Goal: Information Seeking & Learning: Find specific fact

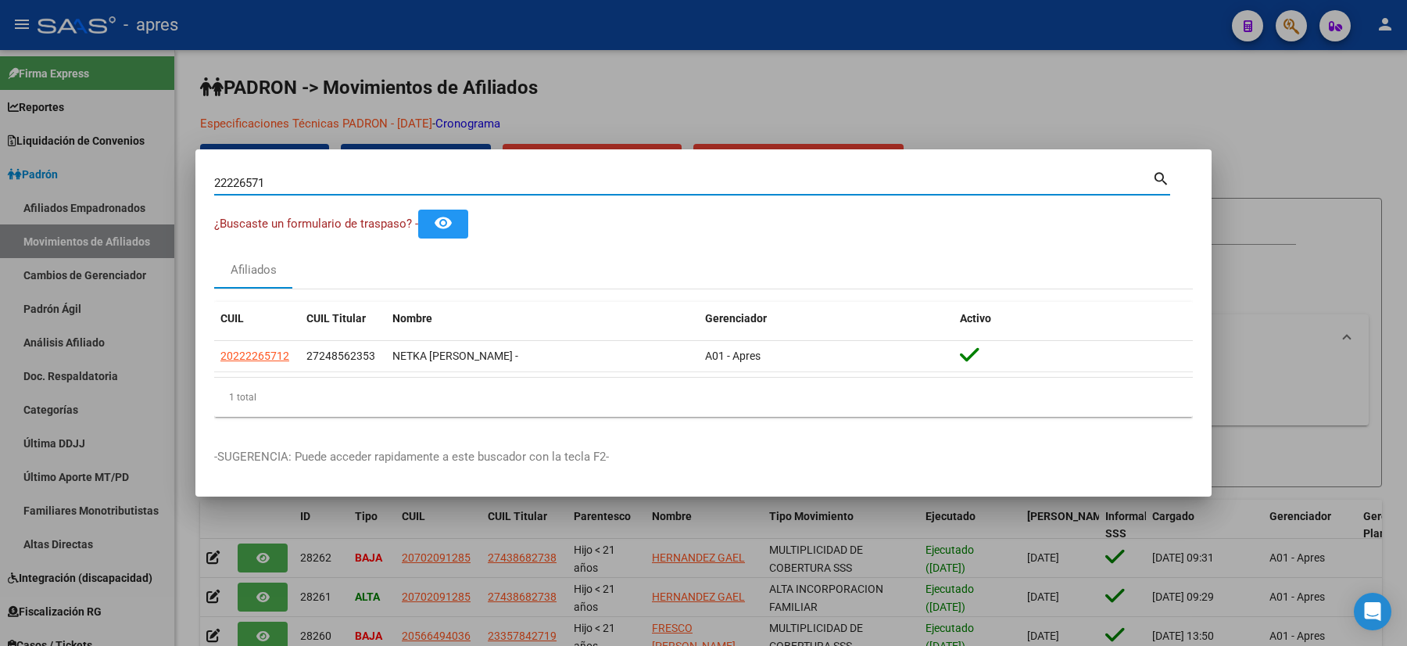
click at [135, 194] on div "22226571 Buscar (apellido, dni, cuil, nro traspaso, cuit, obra social) search ¿…" at bounding box center [703, 323] width 1407 height 646
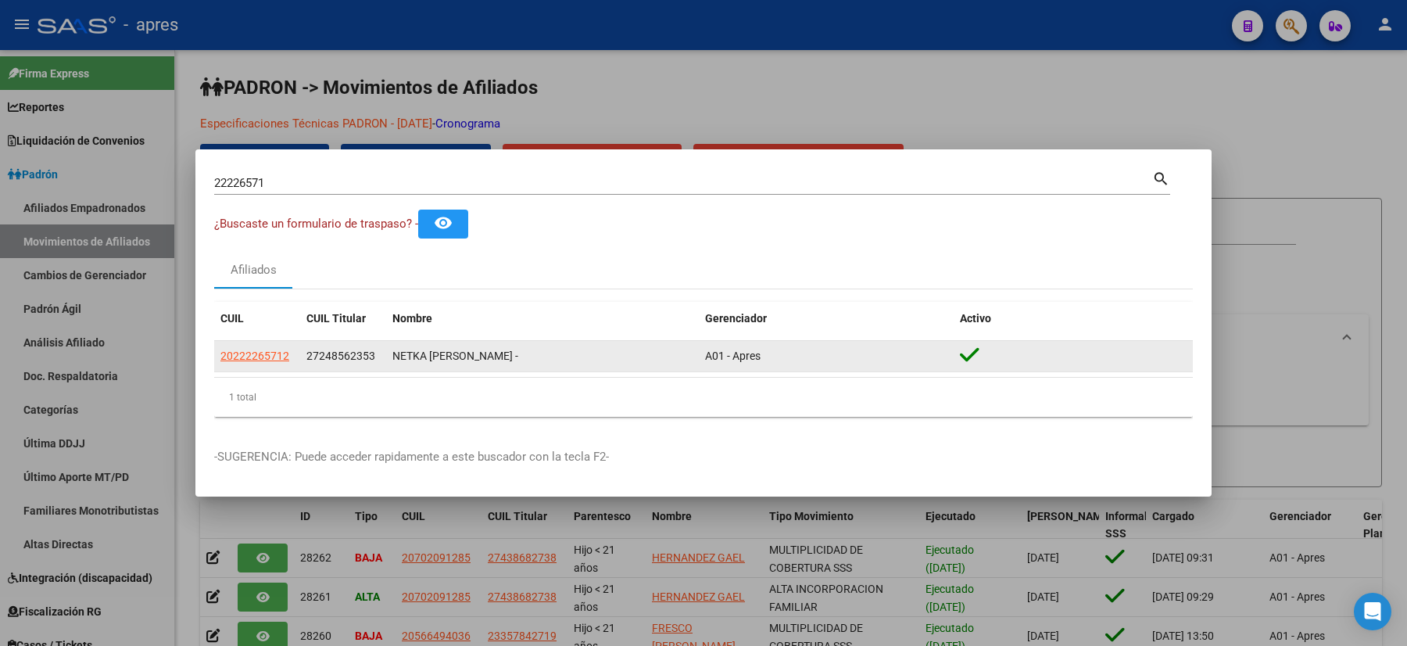
click at [253, 364] on app-link-go-to "20222265712" at bounding box center [254, 356] width 69 height 18
click at [250, 354] on span "20222265712" at bounding box center [254, 356] width 69 height 13
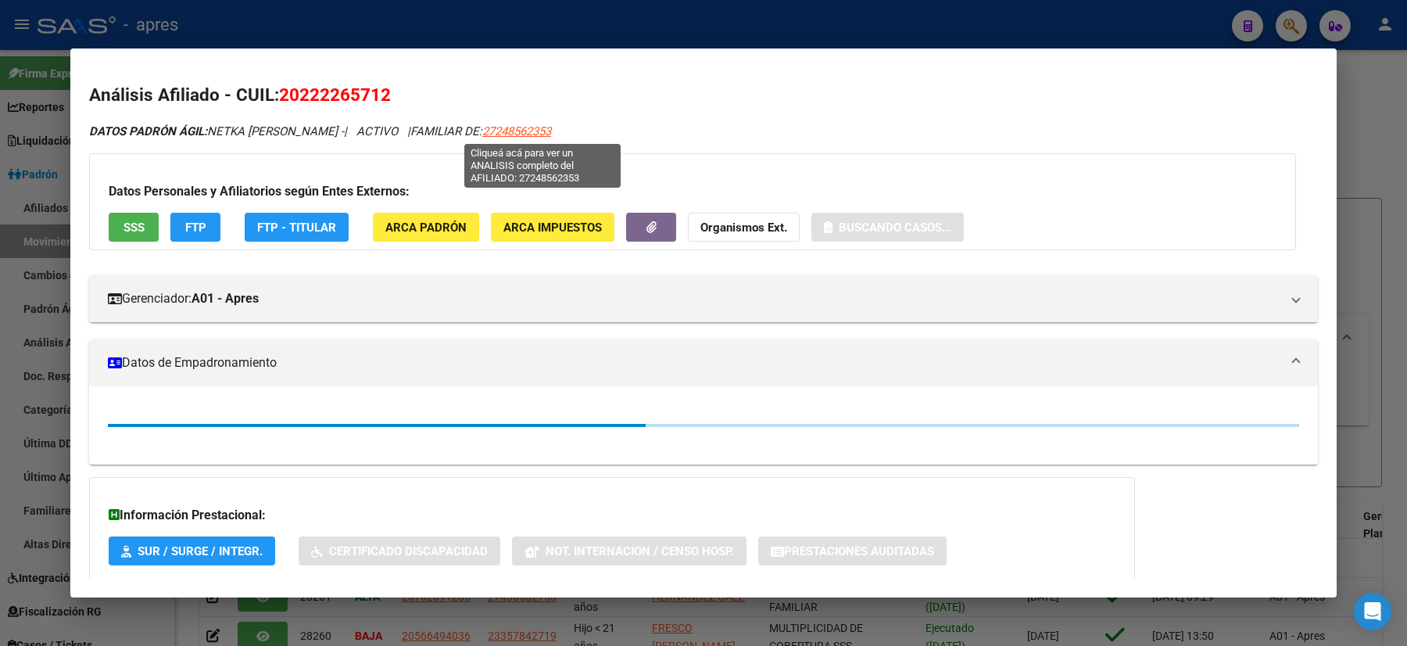
click at [521, 129] on span "27248562353" at bounding box center [516, 131] width 69 height 14
type textarea "27248562353"
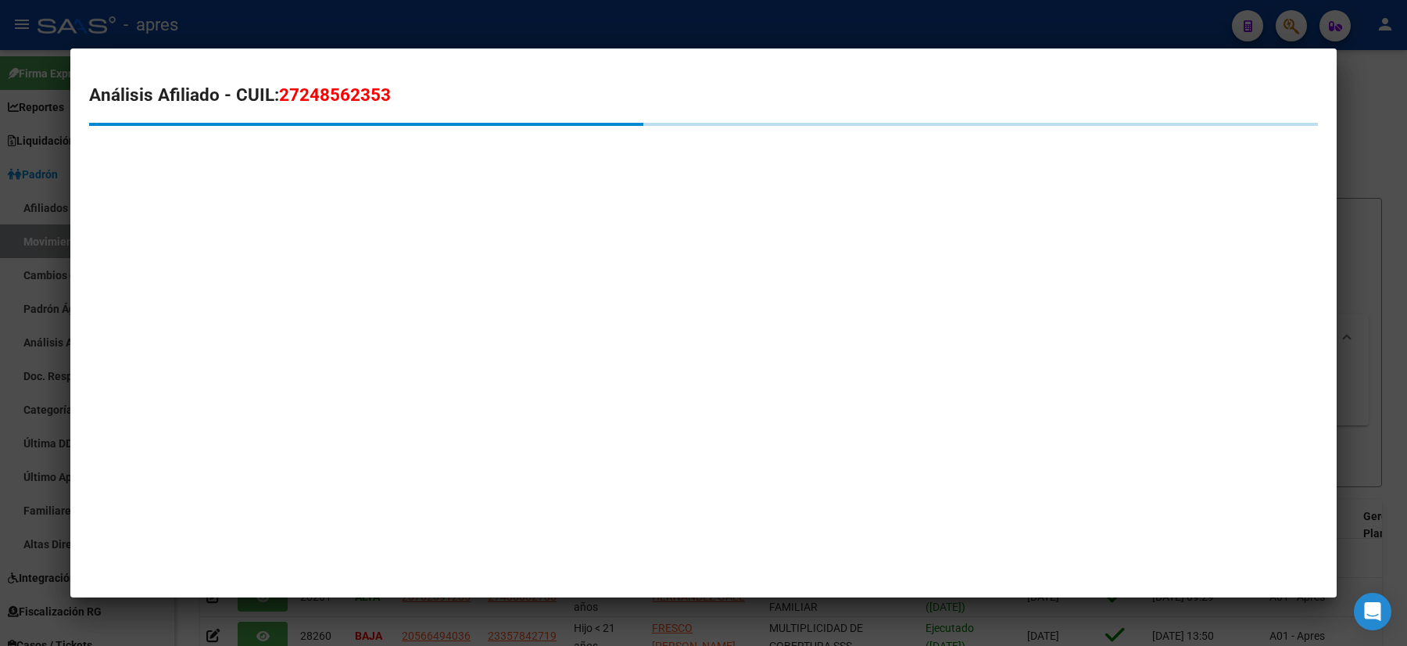
drag, startPoint x: 407, startPoint y: 77, endPoint x: 320, endPoint y: 84, distance: 87.9
click at [338, 88] on mat-dialog-content "Análisis Afiliado - CUIL: 27248562353" at bounding box center [703, 129] width 1267 height 124
drag, startPoint x: 286, startPoint y: 81, endPoint x: 435, endPoint y: 104, distance: 150.3
click at [435, 104] on h2 "Análisis Afiliado - CUIL: 27248562353" at bounding box center [703, 95] width 1229 height 27
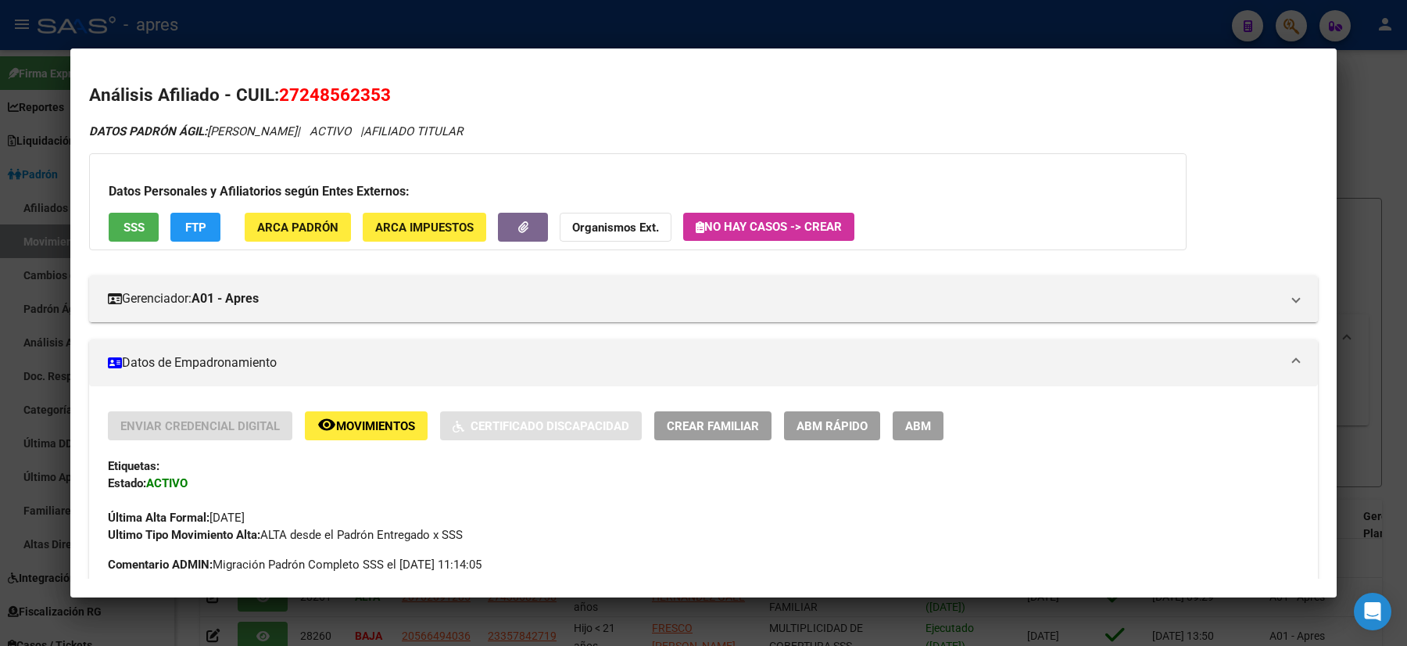
drag, startPoint x: 280, startPoint y: 104, endPoint x: 405, endPoint y: 107, distance: 125.1
click at [405, 107] on h2 "Análisis Afiliado - CUIL: 27248562353" at bounding box center [703, 95] width 1229 height 27
copy span "27248562353"
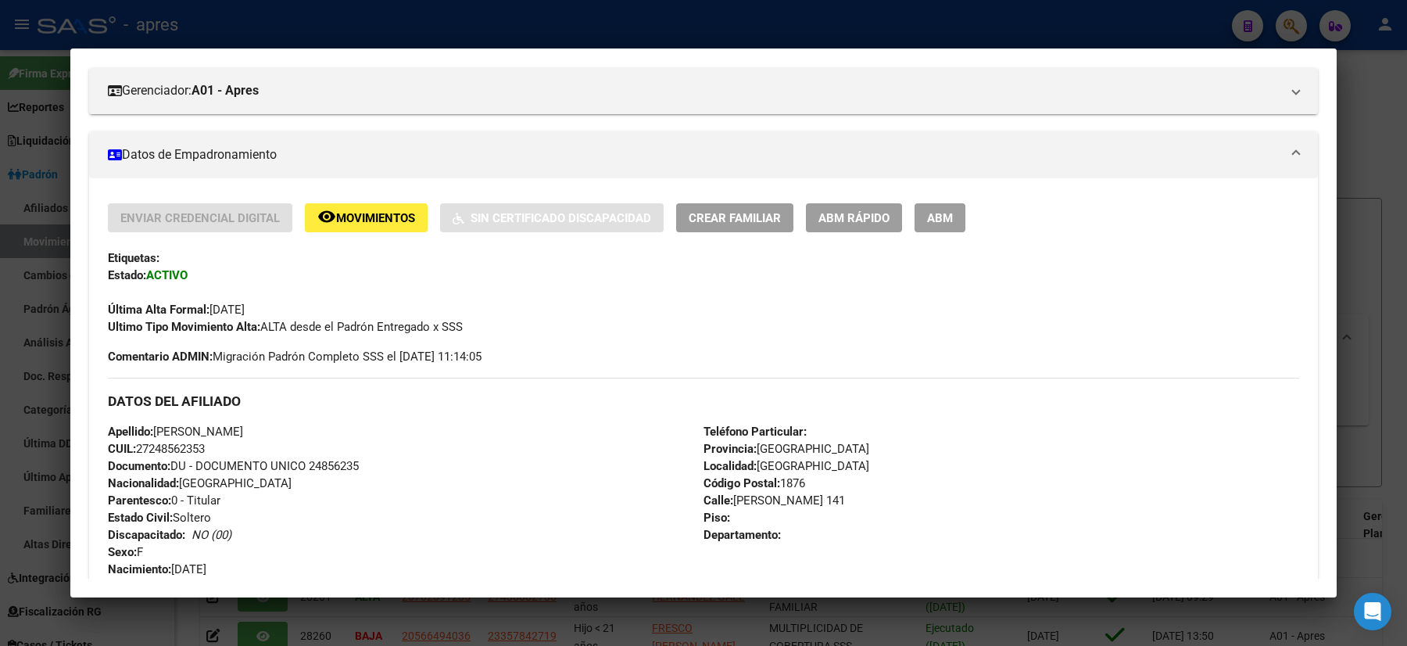
scroll to position [417, 0]
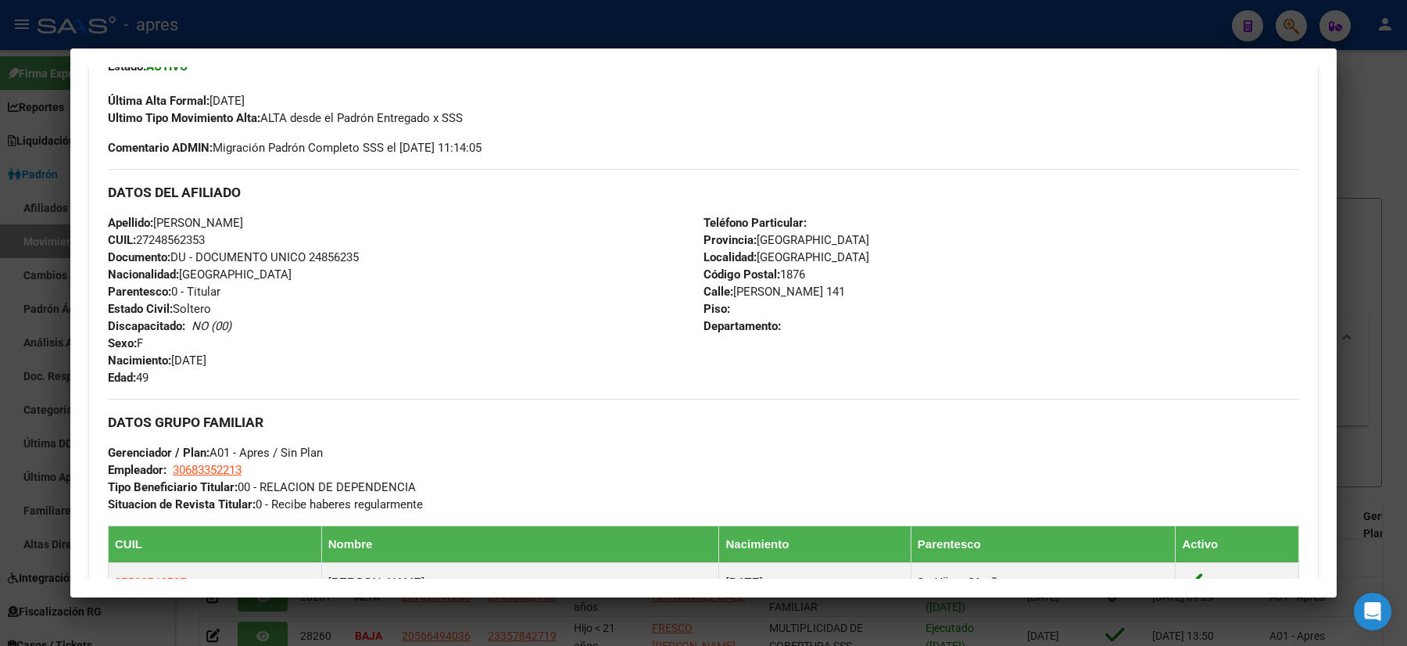
click at [0, 250] on div at bounding box center [703, 323] width 1407 height 646
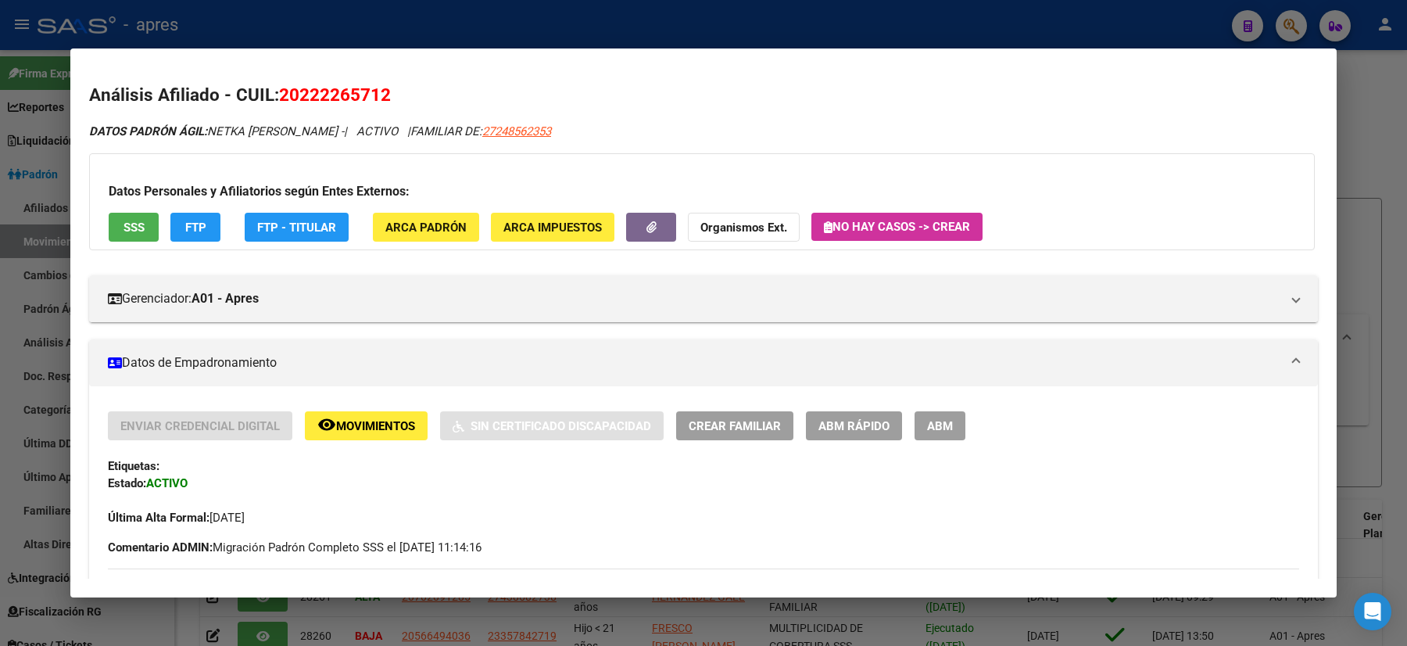
click at [26, 175] on div at bounding box center [703, 323] width 1407 height 646
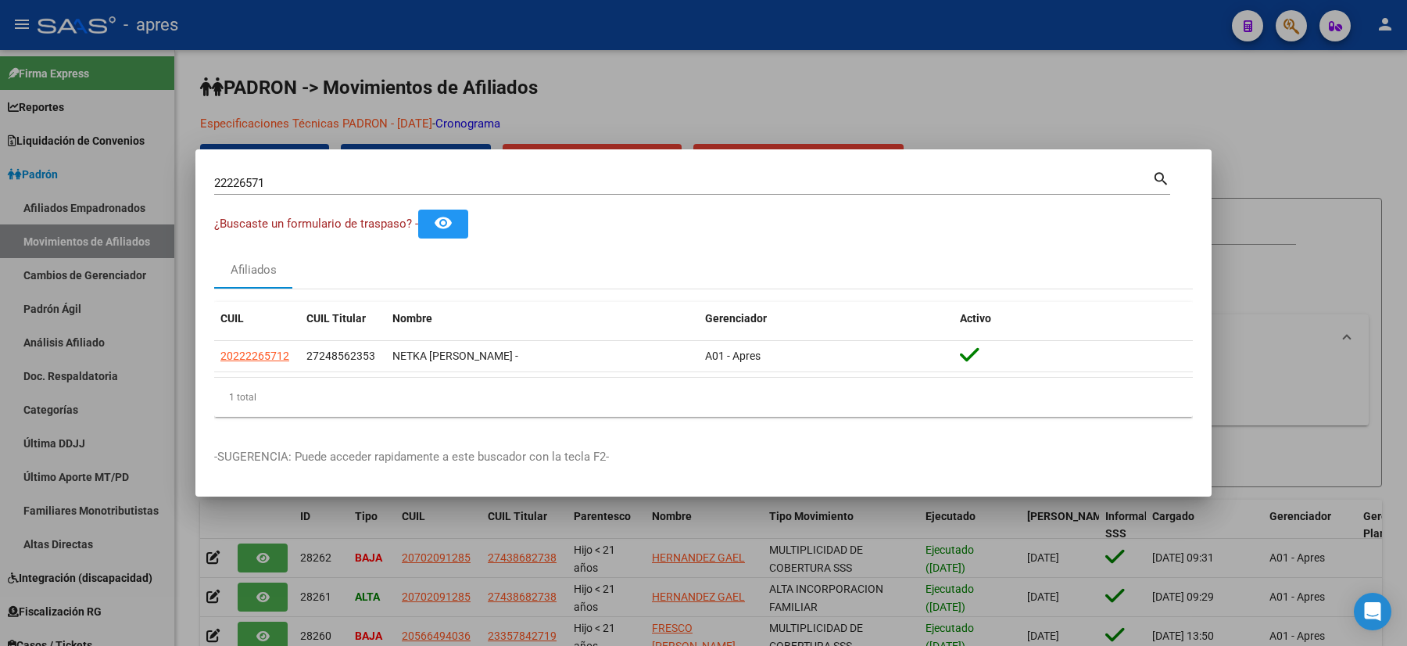
click at [317, 163] on mat-dialog-container "22226571 Buscar (apellido, dni, cuil, nro traspaso, cuit, obra social) search ¿…" at bounding box center [703, 322] width 1016 height 347
drag, startPoint x: 314, startPoint y: 185, endPoint x: 38, endPoint y: 176, distance: 275.4
click at [38, 176] on div "22226571 Buscar (apellido, dni, cuil, nro traspaso, cuit, obra social) search ¿…" at bounding box center [703, 323] width 1407 height 646
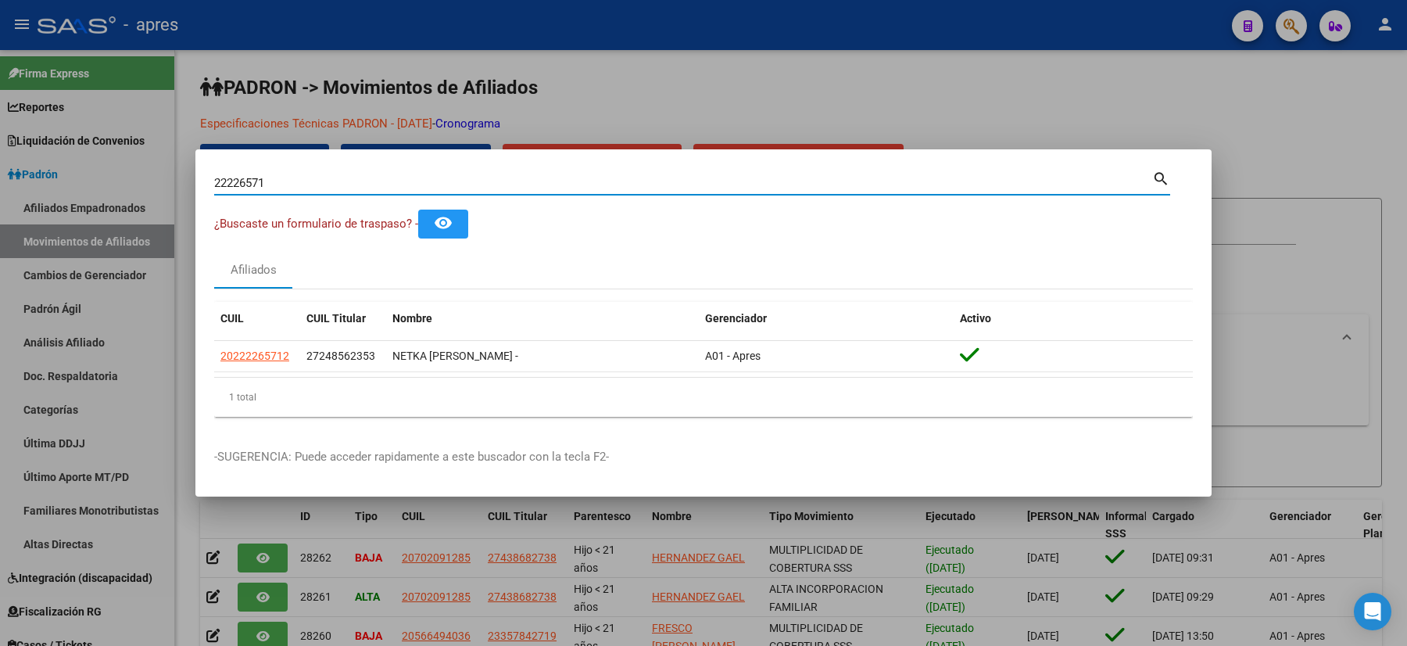
paste input "7775299"
type input "27775299"
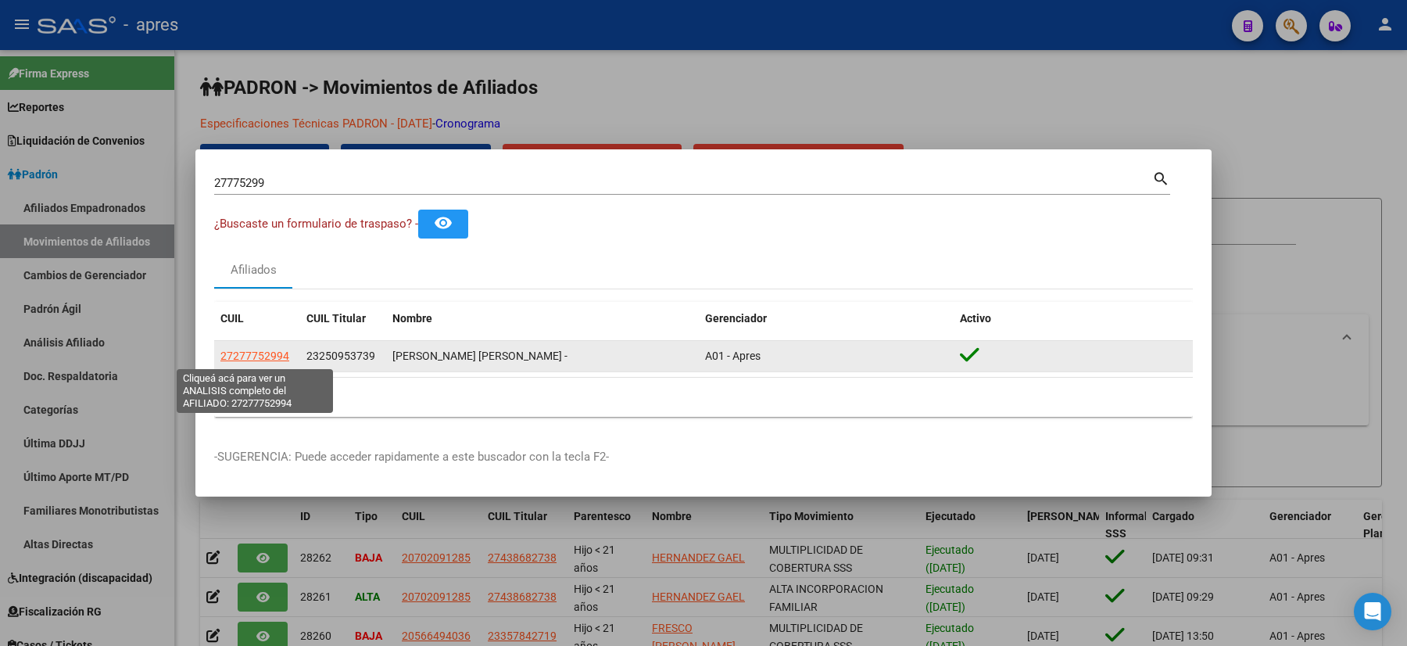
click at [233, 357] on span "27277752994" at bounding box center [254, 356] width 69 height 13
type textarea "27277752994"
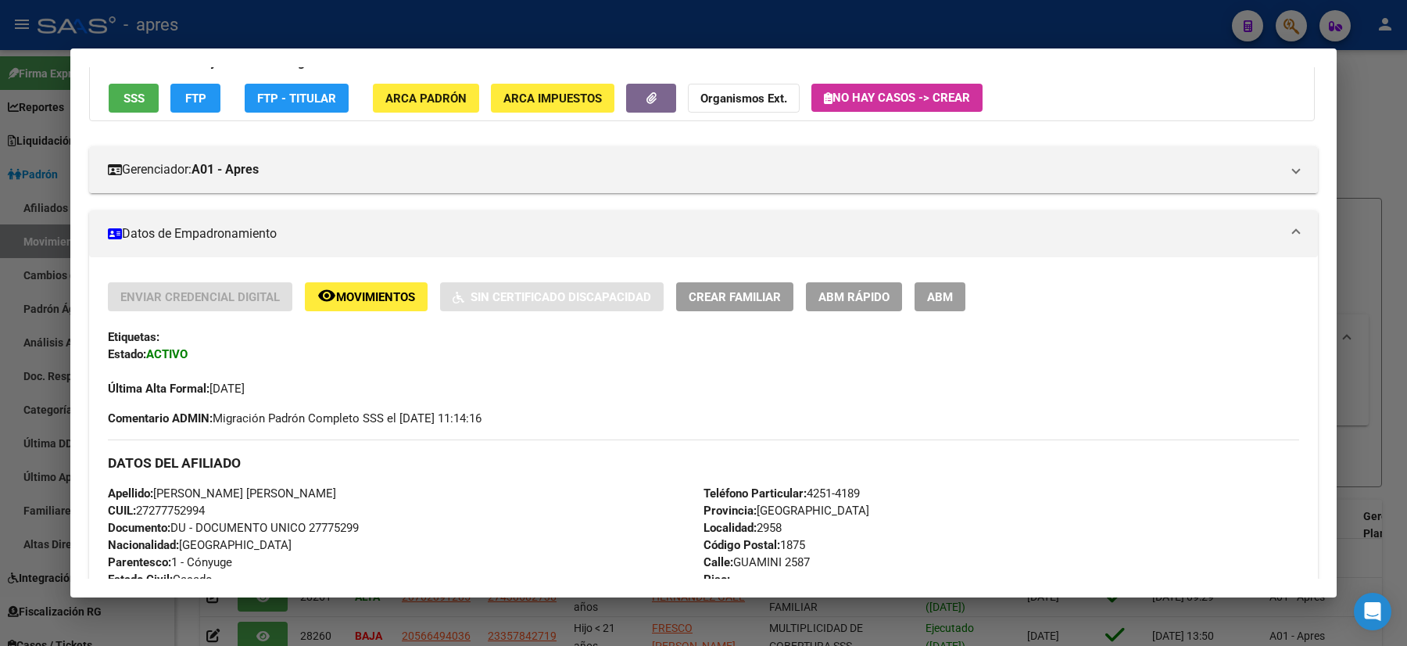
scroll to position [0, 0]
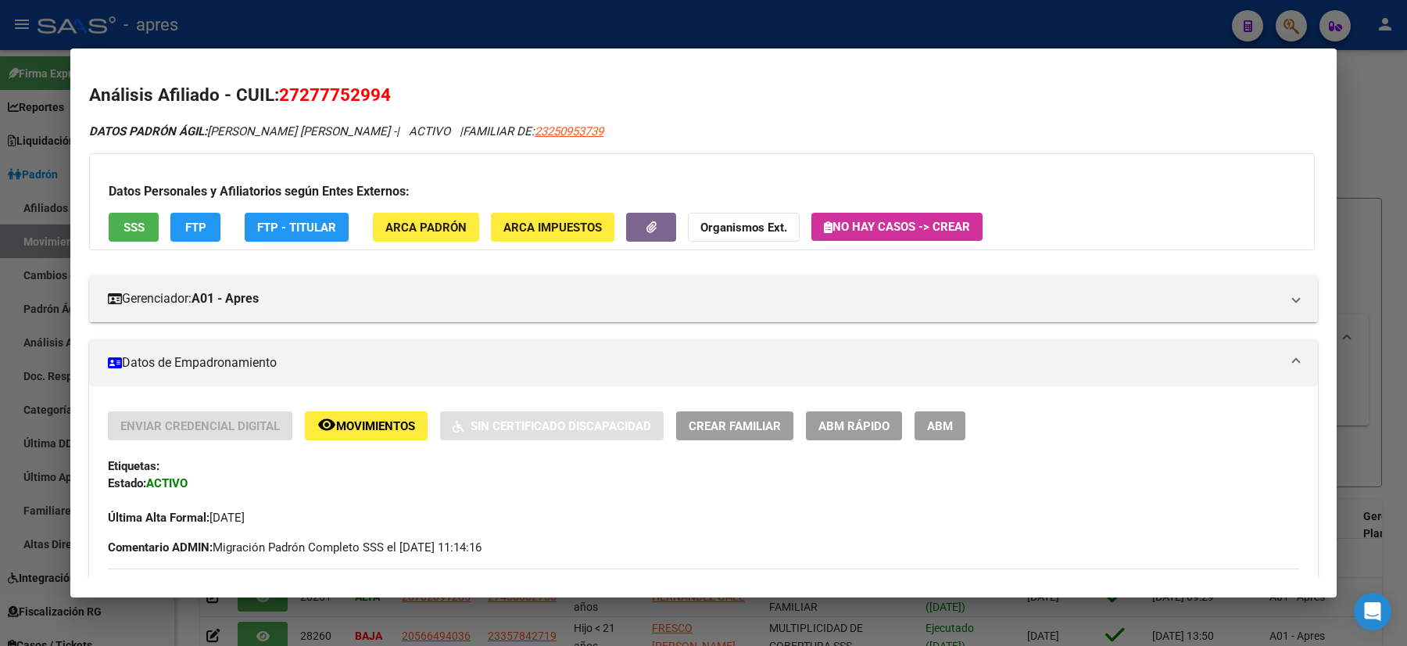
drag, startPoint x: 411, startPoint y: 105, endPoint x: 280, endPoint y: 98, distance: 130.8
click at [280, 98] on h2 "Análisis Afiliado - CUIL: 27277752994" at bounding box center [703, 95] width 1229 height 27
copy span "27277752994"
click at [57, 177] on div at bounding box center [703, 323] width 1407 height 646
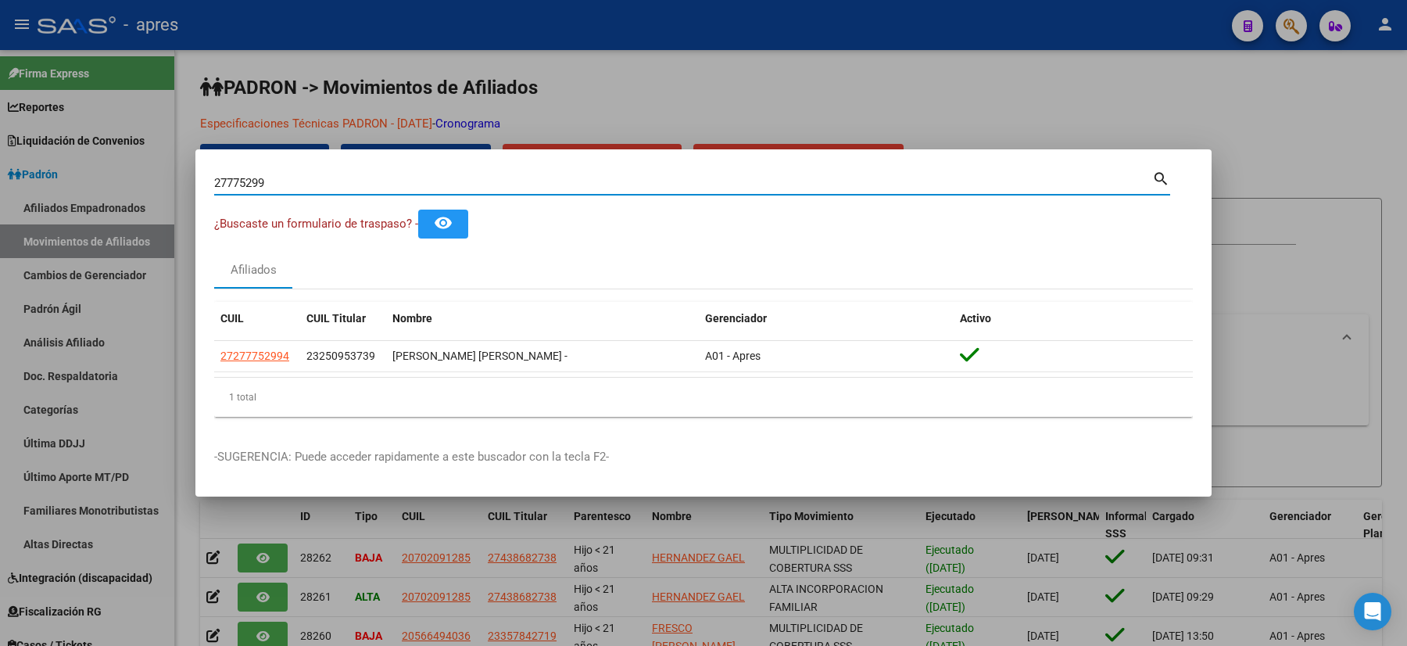
drag, startPoint x: 302, startPoint y: 183, endPoint x: 106, endPoint y: 188, distance: 195.5
click at [106, 188] on div "27775299 Buscar (apellido, dni, cuil, nro traspaso, cuit, obra social) search ¿…" at bounding box center [703, 323] width 1407 height 646
paste input "332817901"
type input "27332817901"
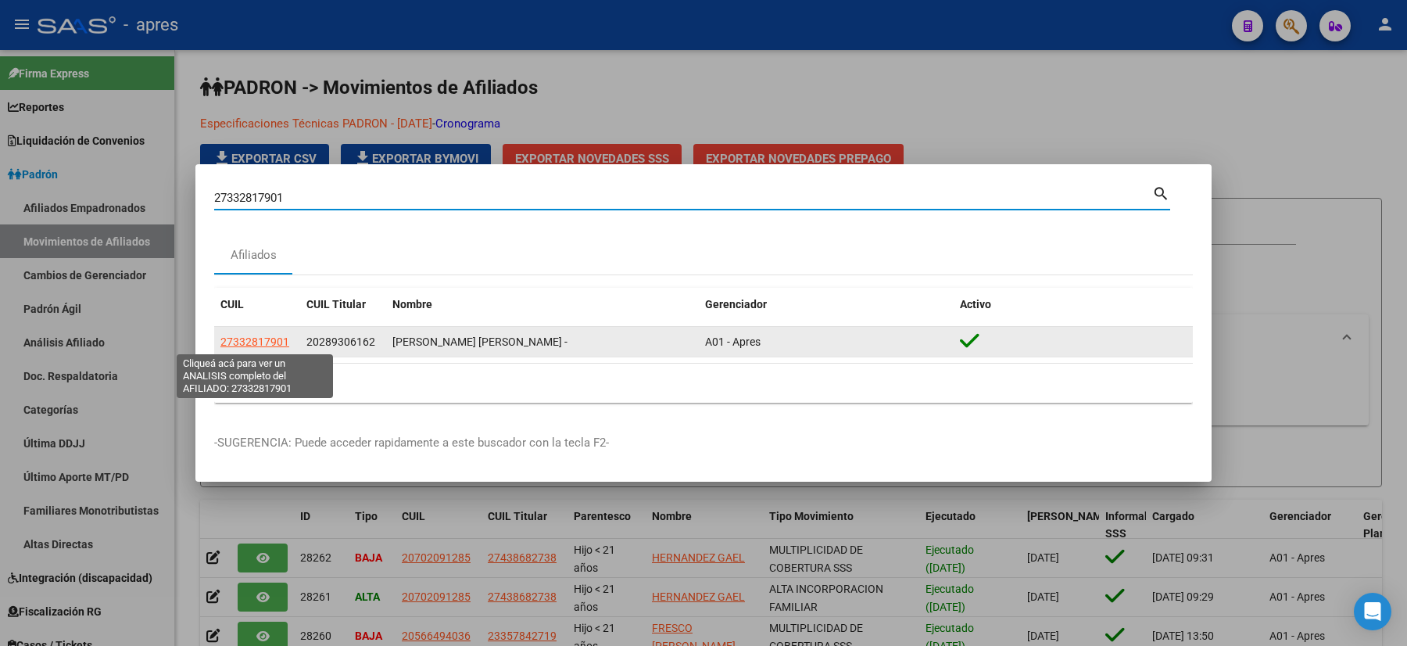
click at [246, 335] on span "27332817901" at bounding box center [254, 341] width 69 height 13
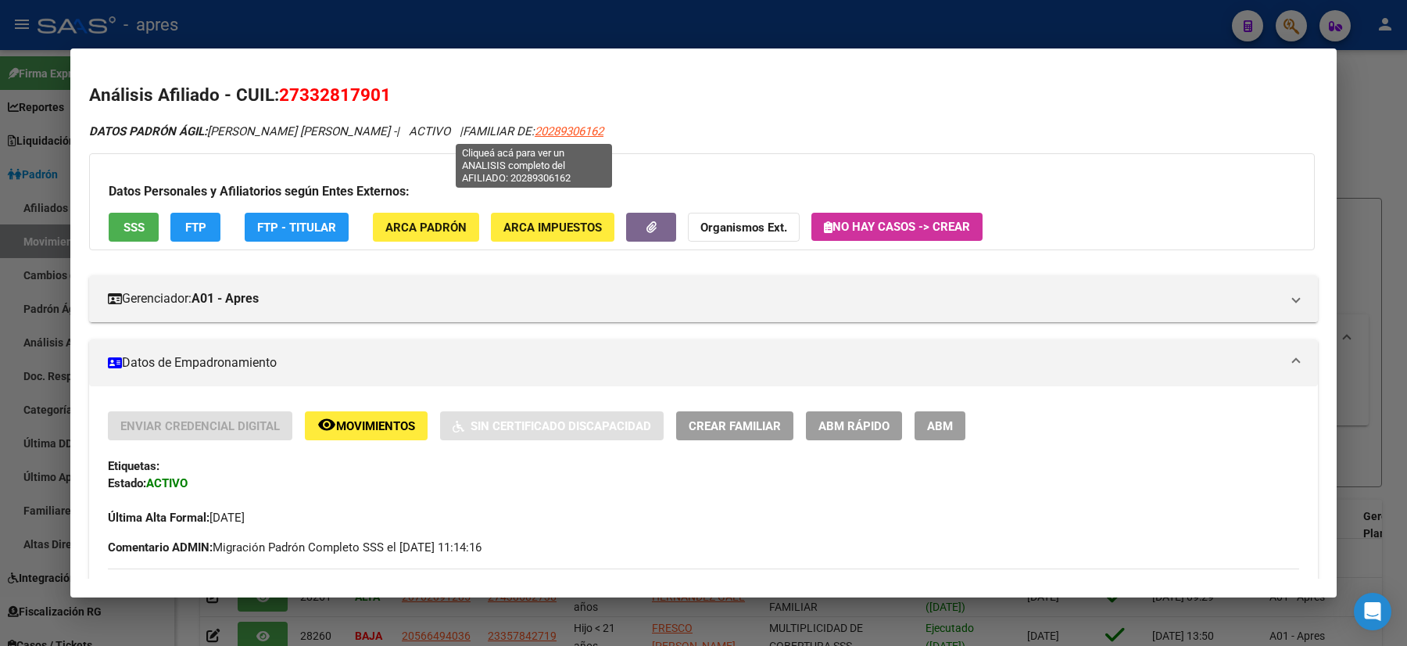
click at [535, 131] on span "20289306162" at bounding box center [569, 131] width 69 height 14
type textarea "20289306162"
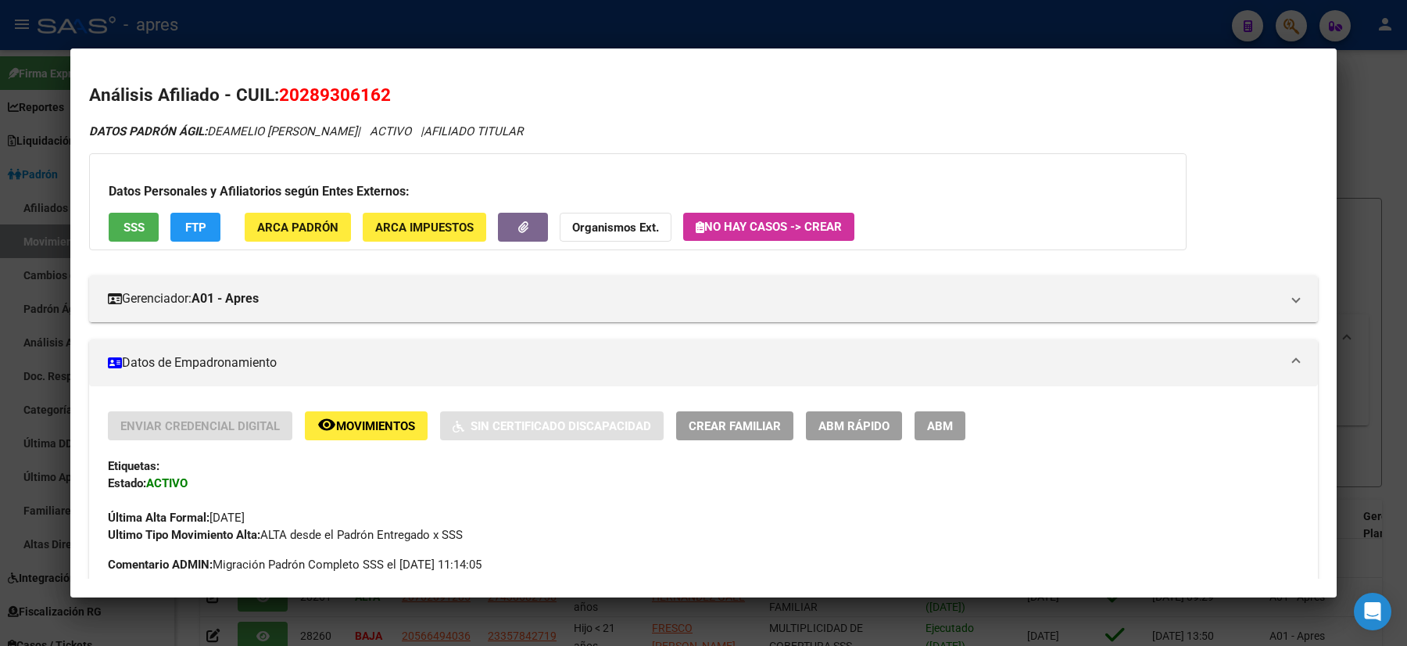
click at [0, 228] on div at bounding box center [703, 323] width 1407 height 646
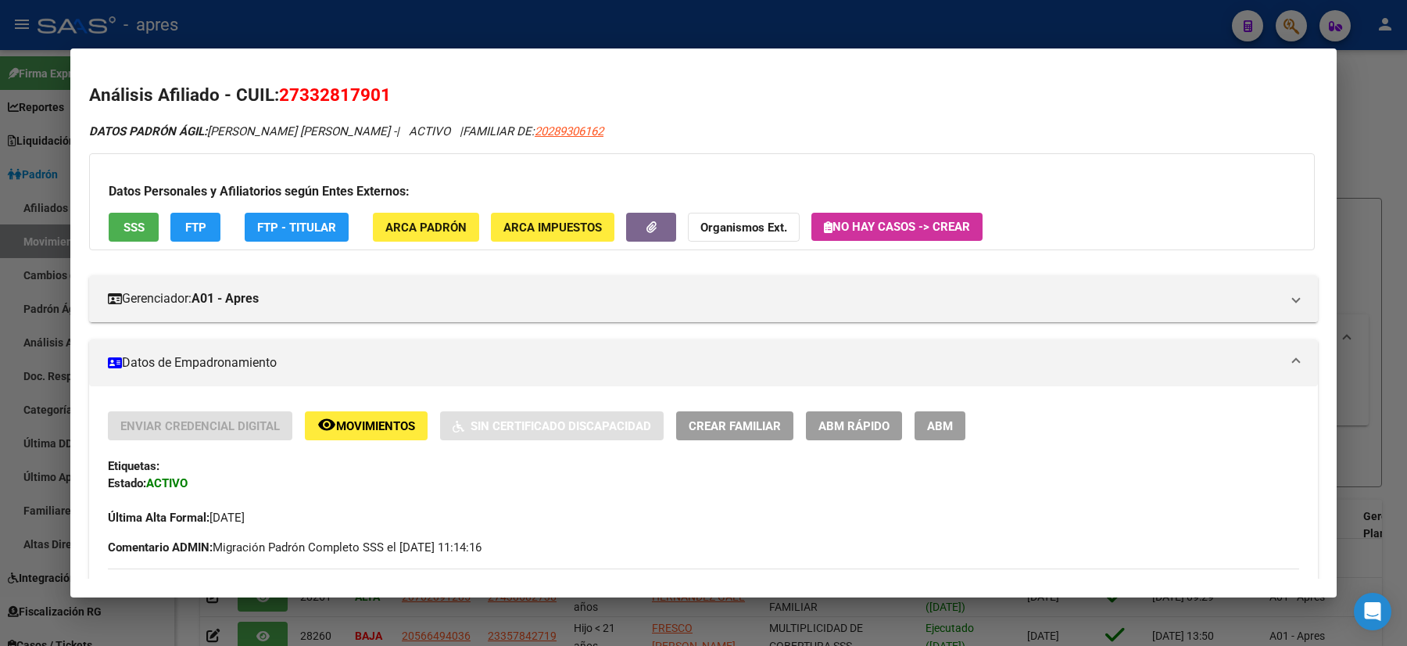
click at [0, 302] on div at bounding box center [703, 323] width 1407 height 646
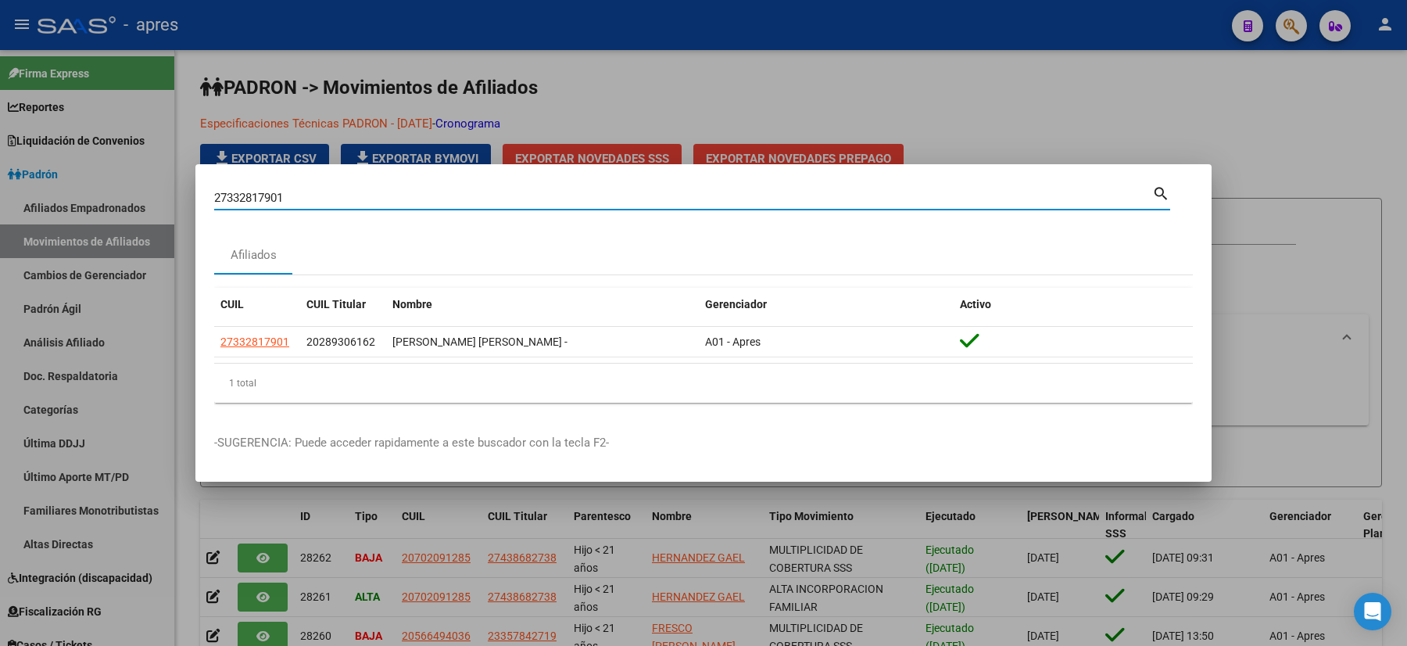
drag, startPoint x: 305, startPoint y: 197, endPoint x: 10, endPoint y: 167, distance: 296.4
click at [55, 185] on div "27332817901 Buscar (apellido, dni, cuil, nro traspaso, cuit, obra social) searc…" at bounding box center [703, 323] width 1407 height 646
paste input "472565694"
type input "27472565694"
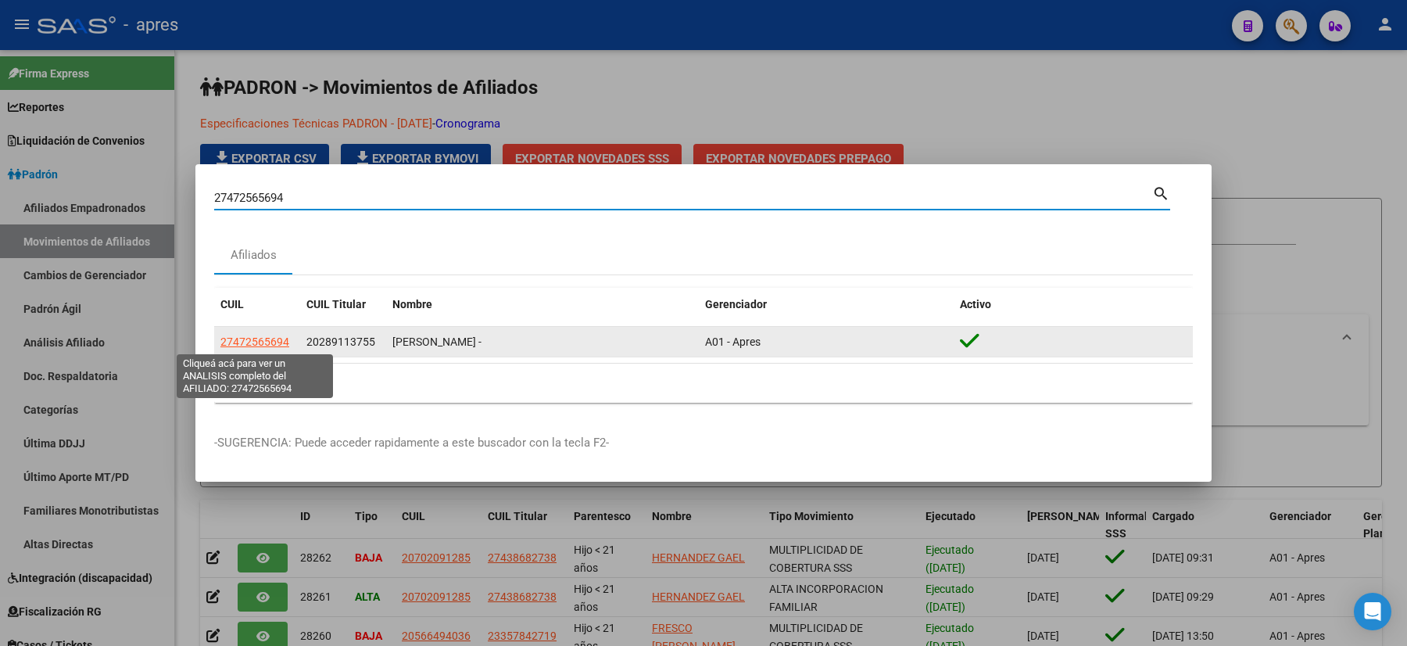
click at [270, 342] on span "27472565694" at bounding box center [254, 341] width 69 height 13
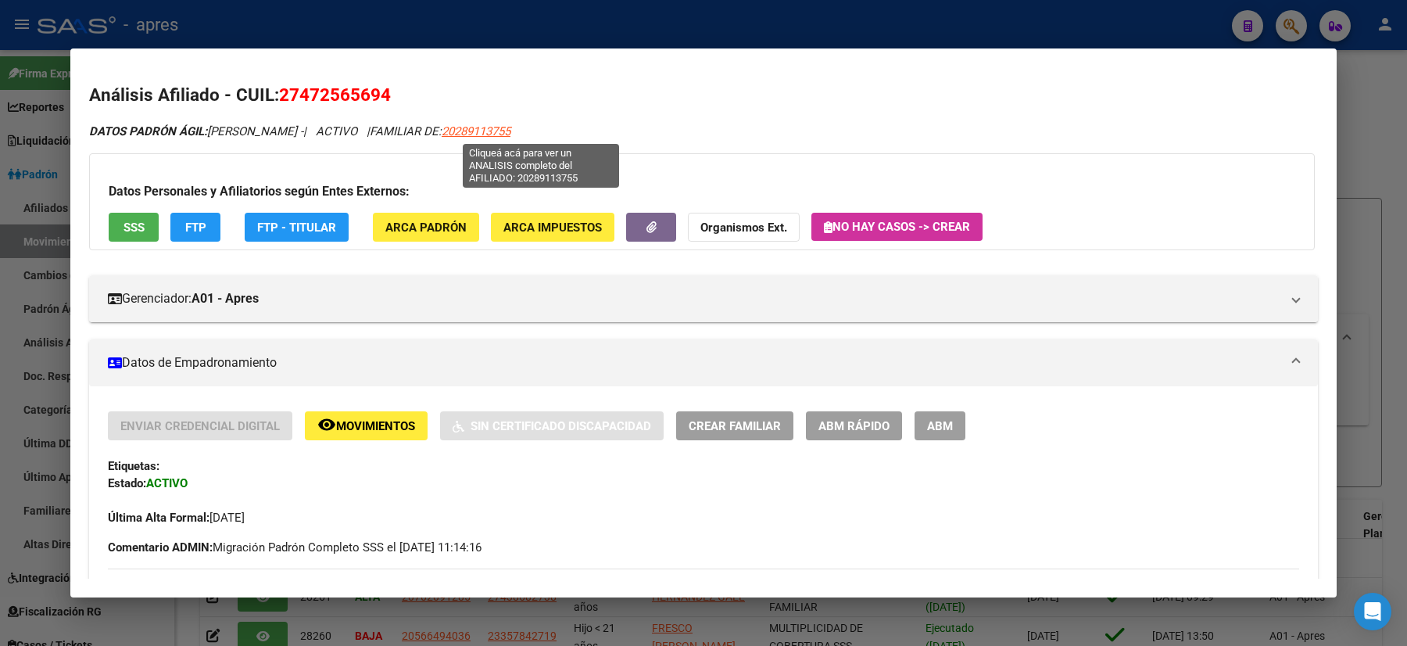
click at [511, 126] on span "20289113755" at bounding box center [476, 131] width 69 height 14
type textarea "20289113755"
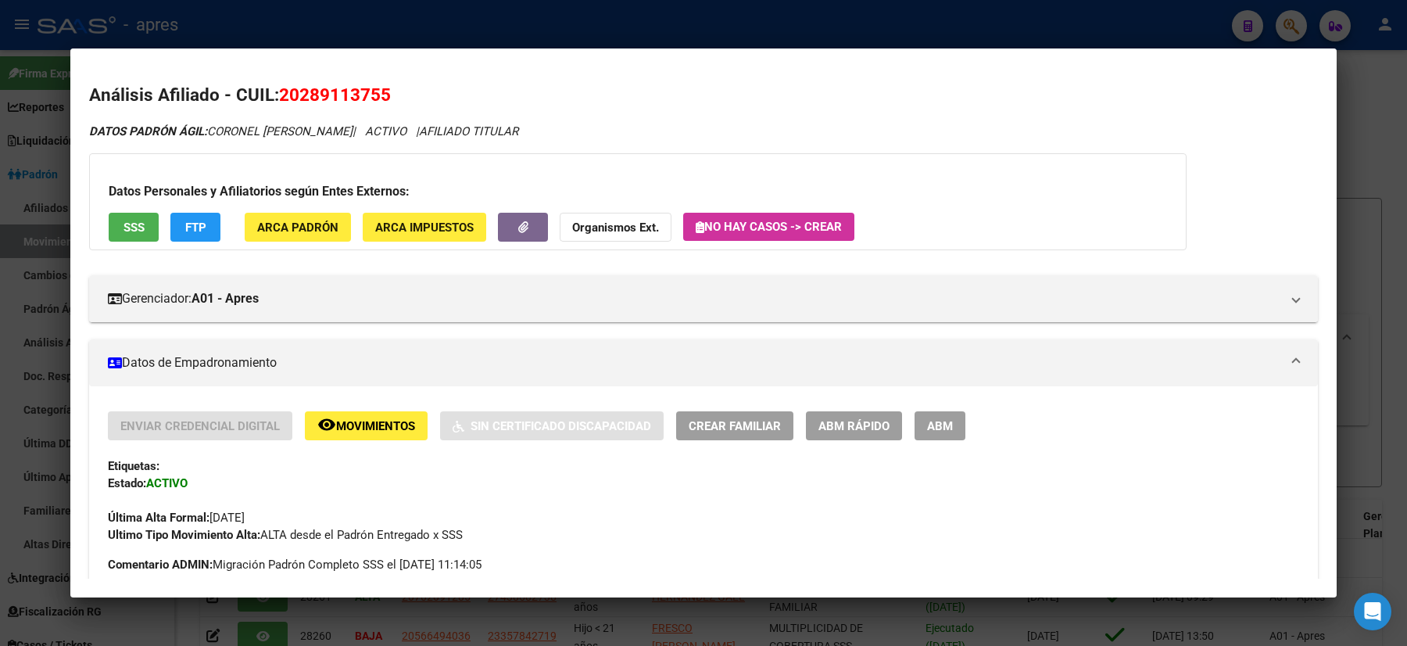
click at [70, 252] on mat-dialog-content "Análisis Afiliado - CUIL: 20289113755 DATOS PADRÓN ÁGIL: CORONEL [PERSON_NAME] …" at bounding box center [703, 322] width 1267 height 511
click at [0, 206] on div at bounding box center [703, 323] width 1407 height 646
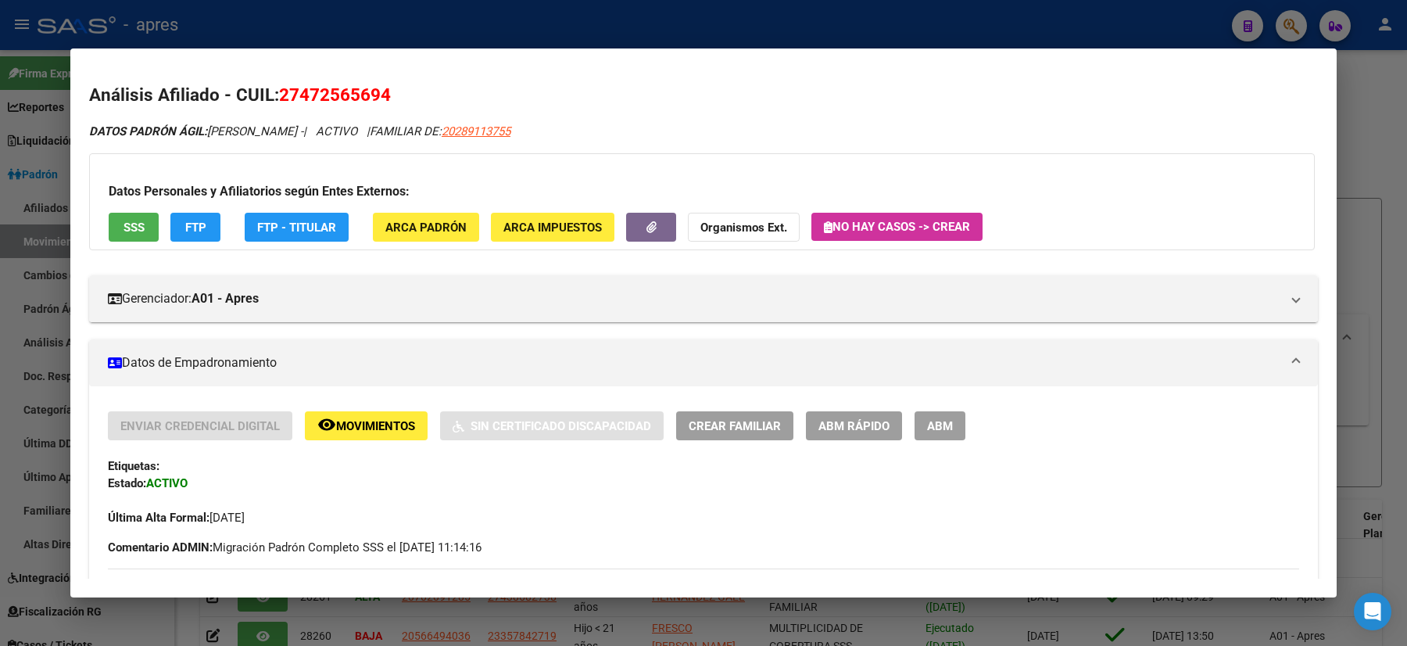
click at [0, 189] on div at bounding box center [703, 323] width 1407 height 646
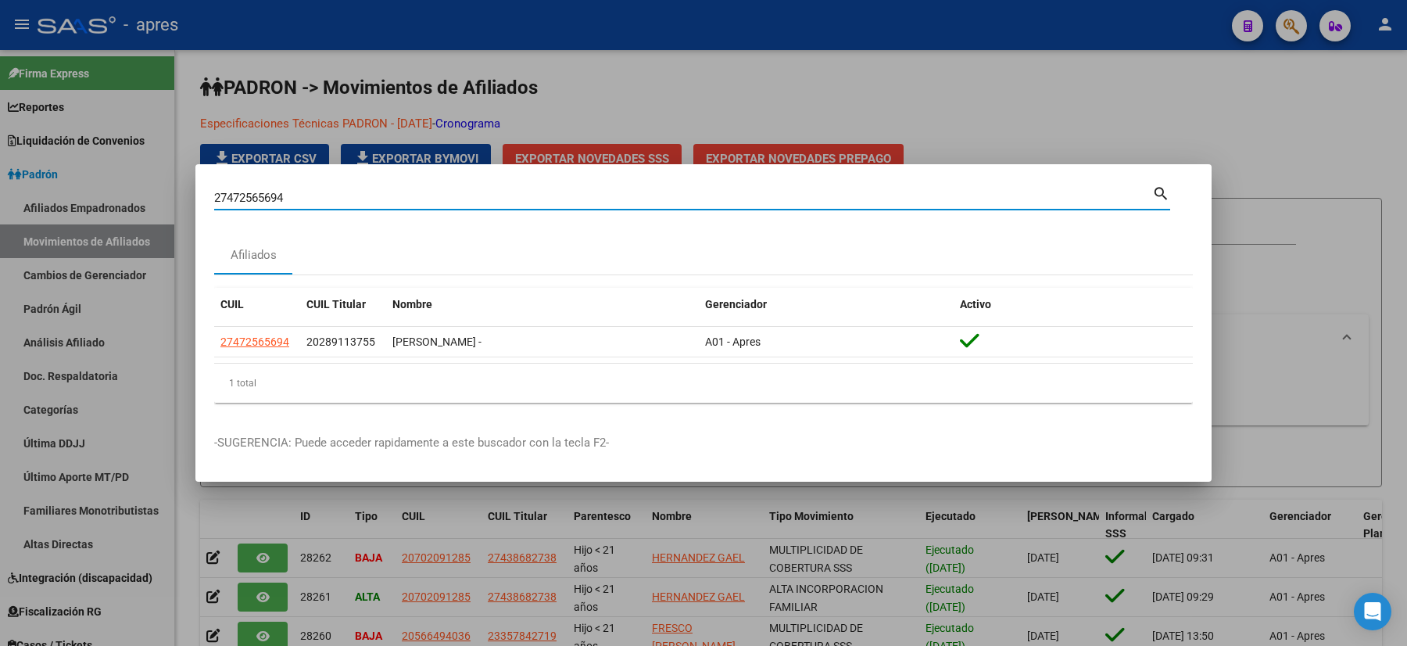
drag, startPoint x: 299, startPoint y: 199, endPoint x: 73, endPoint y: 170, distance: 227.7
click at [123, 183] on div "27472565694 Buscar (apellido, dni, cuil, nro traspaso, cuit, obra social) searc…" at bounding box center [703, 323] width 1407 height 646
paste input "736271"
type input "27736271"
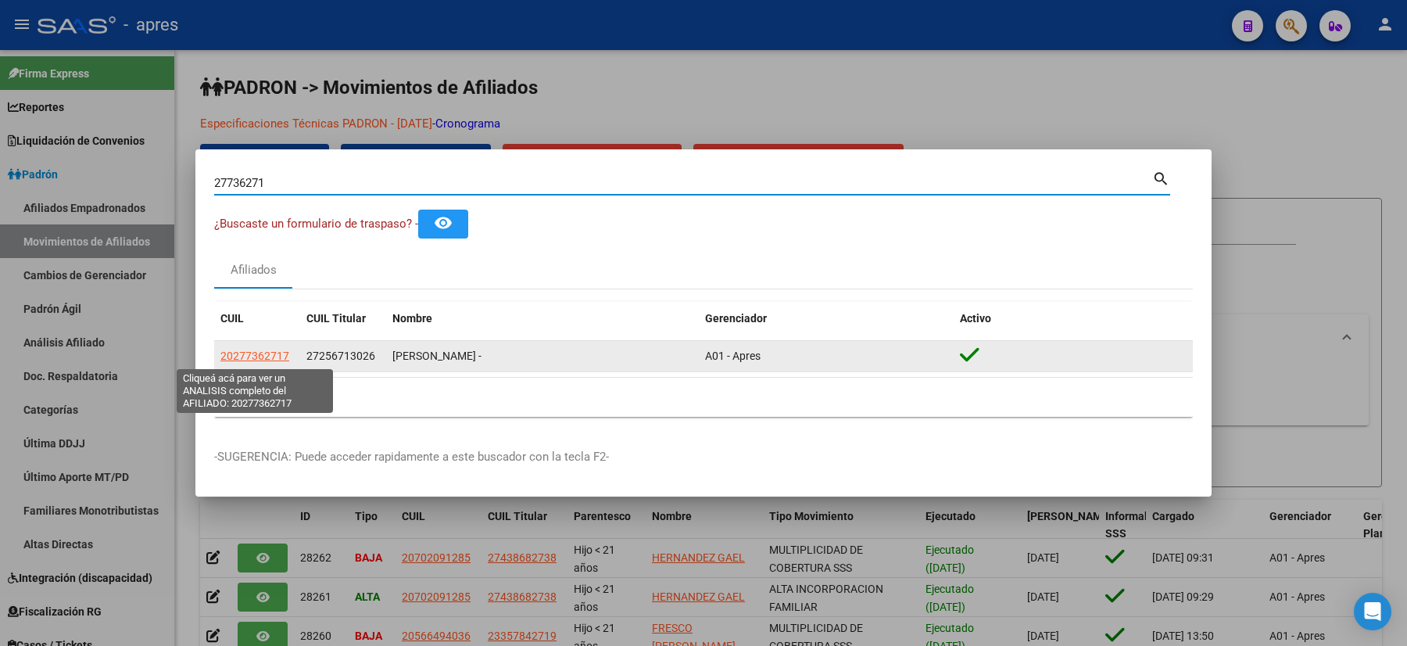
click at [258, 351] on span "20277362717" at bounding box center [254, 356] width 69 height 13
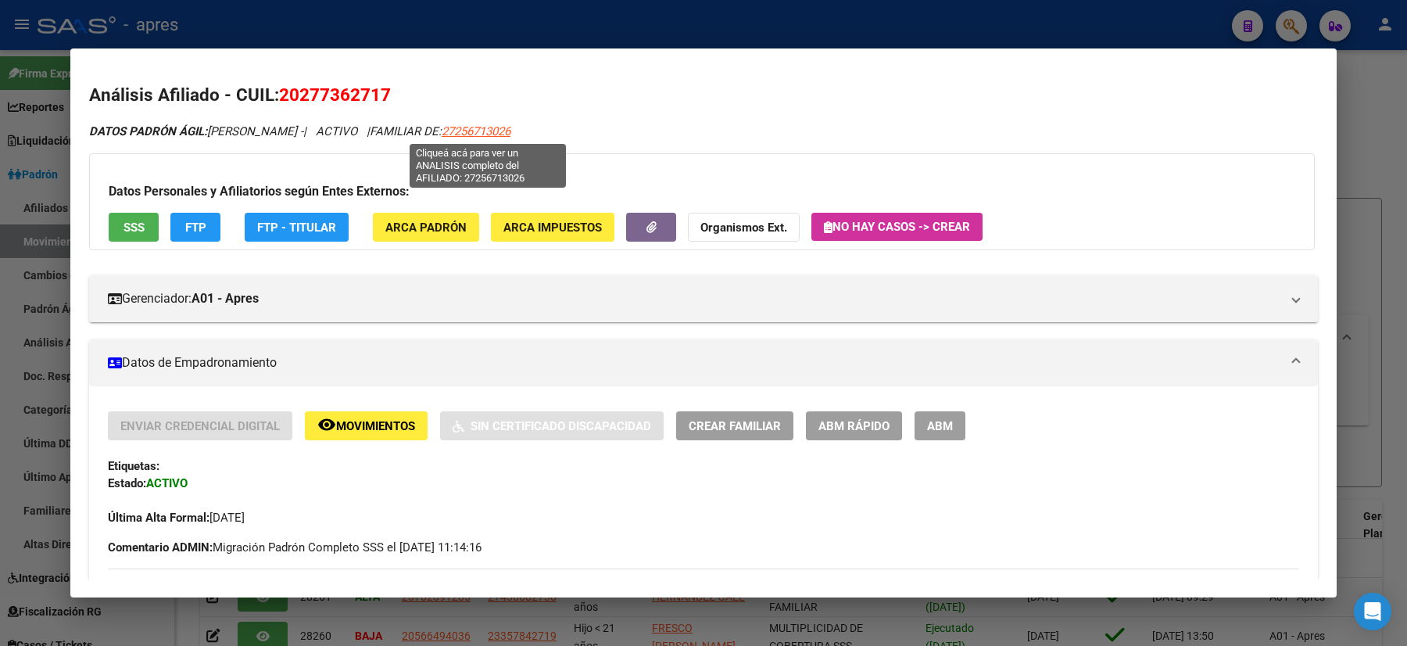
click at [482, 127] on span "27256713026" at bounding box center [476, 131] width 69 height 14
type textarea "27256713026"
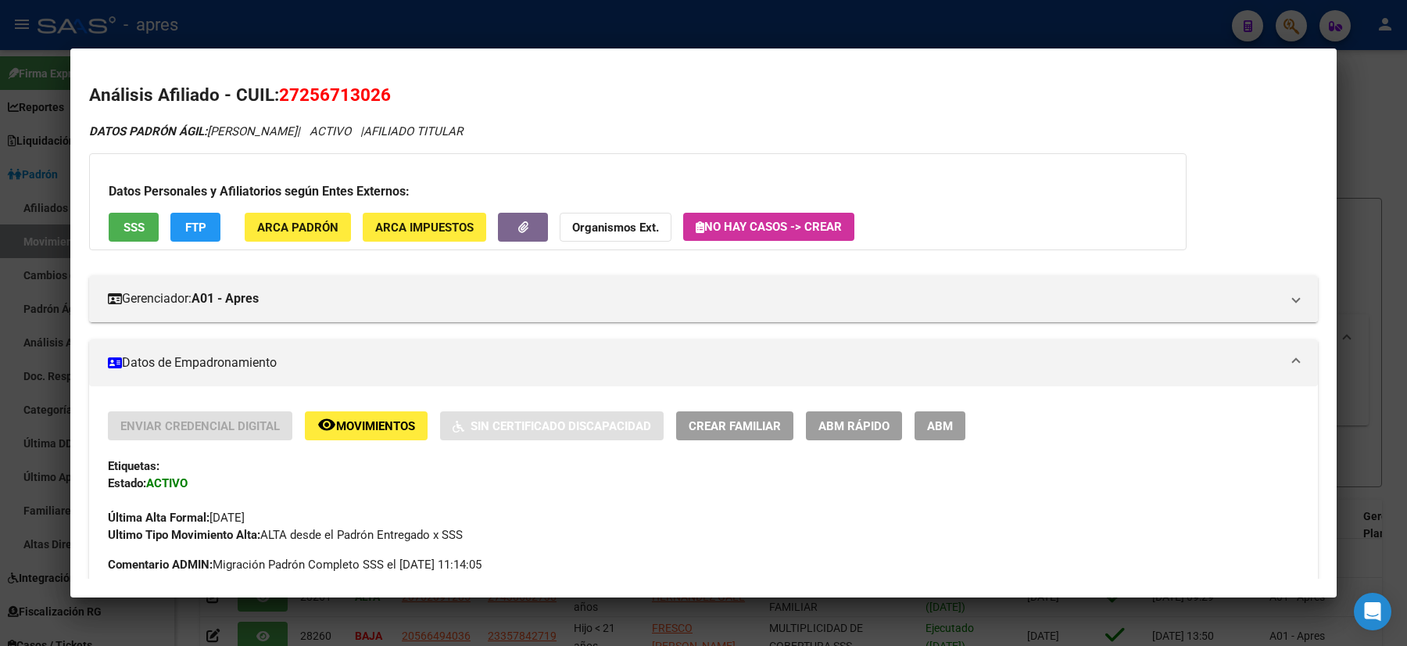
drag, startPoint x: 393, startPoint y: 97, endPoint x: 276, endPoint y: 86, distance: 117.0
click at [276, 86] on h2 "Análisis Afiliado - CUIL: 27256713026" at bounding box center [703, 95] width 1229 height 27
copy span "27256713026"
click at [16, 342] on div at bounding box center [703, 323] width 1407 height 646
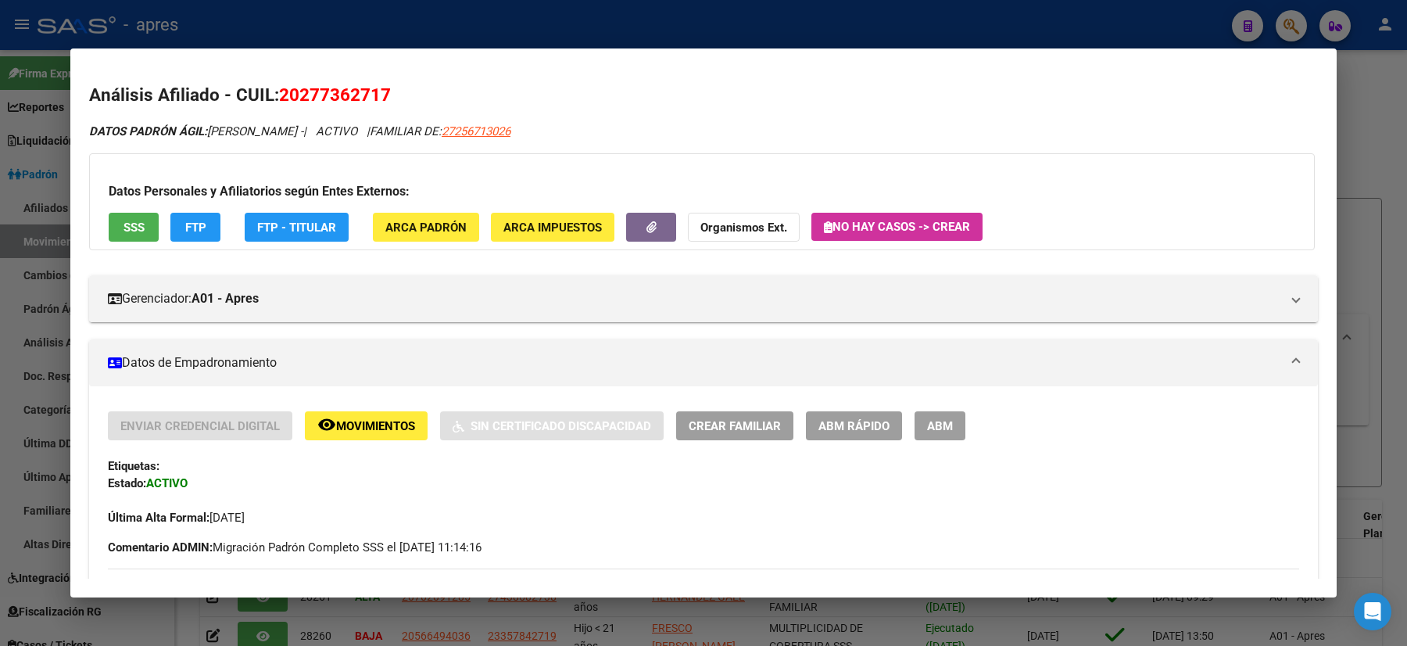
click at [0, 361] on div at bounding box center [703, 323] width 1407 height 646
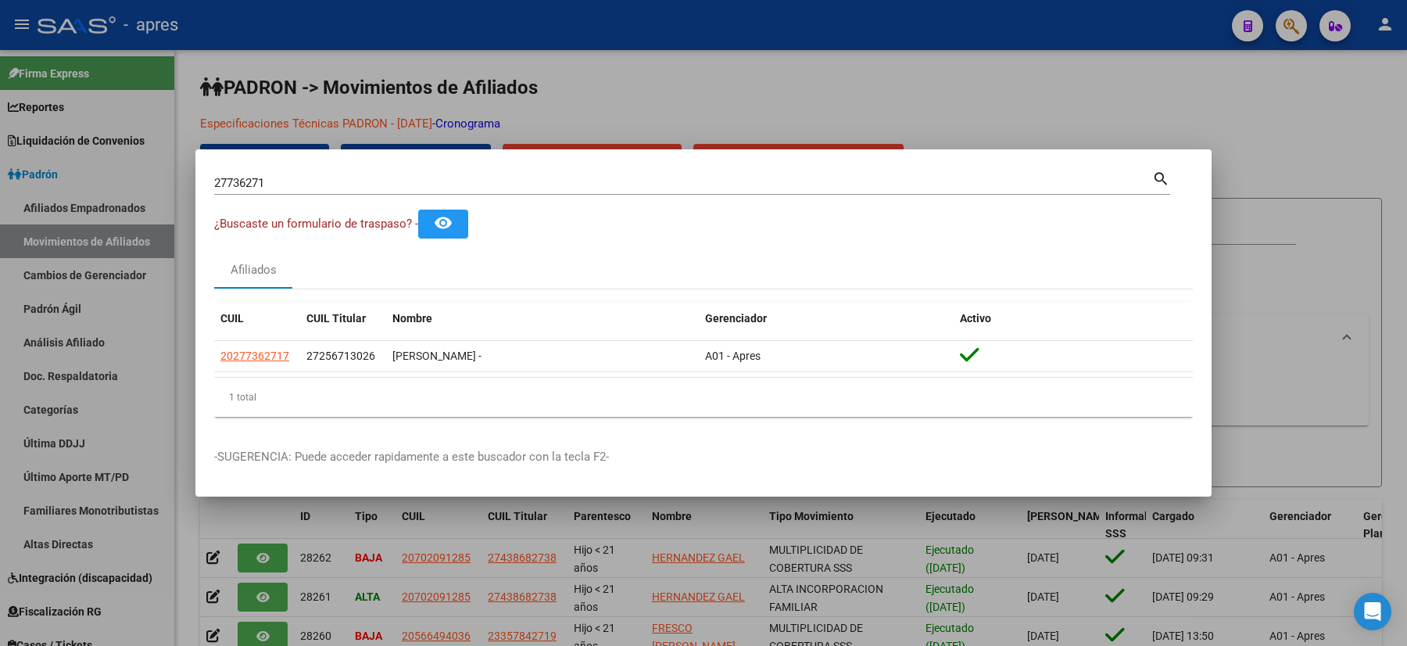
drag, startPoint x: 271, startPoint y: 179, endPoint x: 95, endPoint y: 178, distance: 175.9
click at [104, 180] on div "27736271 Buscar (apellido, dni, cuil, nro traspaso, cuit, obra social) search ¿…" at bounding box center [703, 323] width 1407 height 646
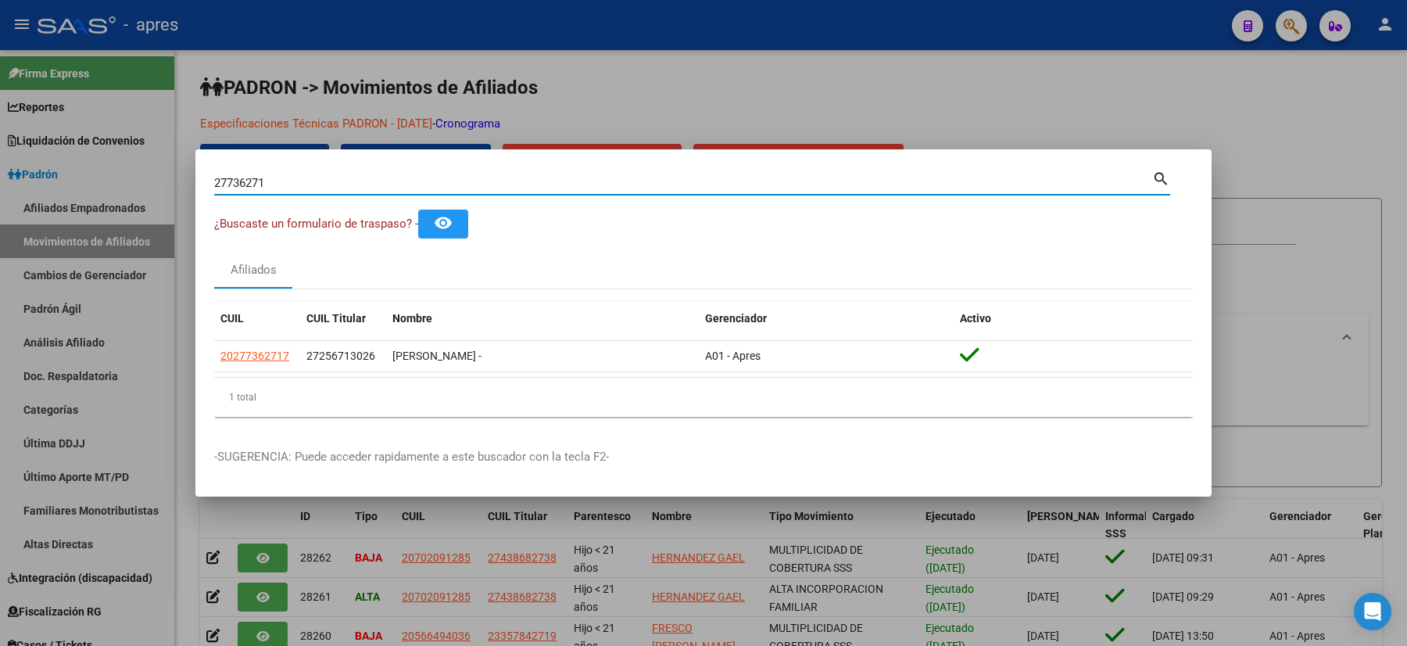
paste input "0340003137"
type input "20340003137"
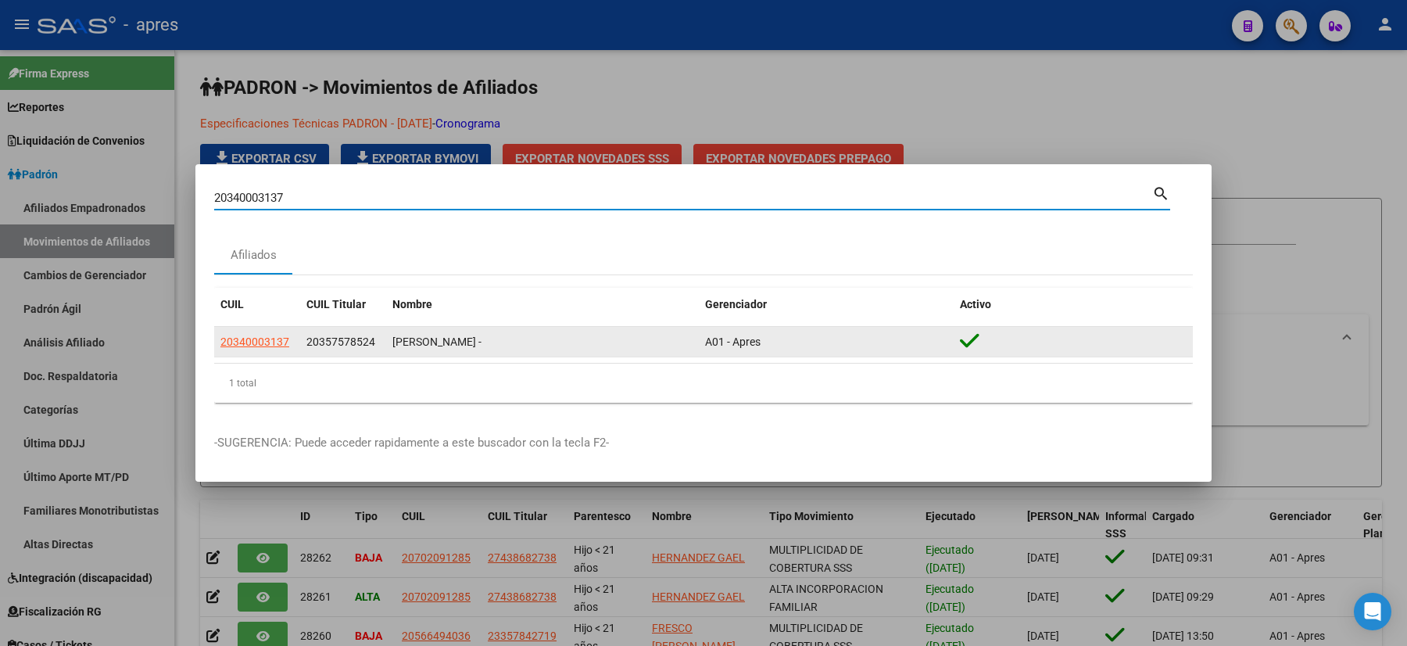
click at [267, 332] on datatable-body-cell "20340003137" at bounding box center [257, 342] width 86 height 30
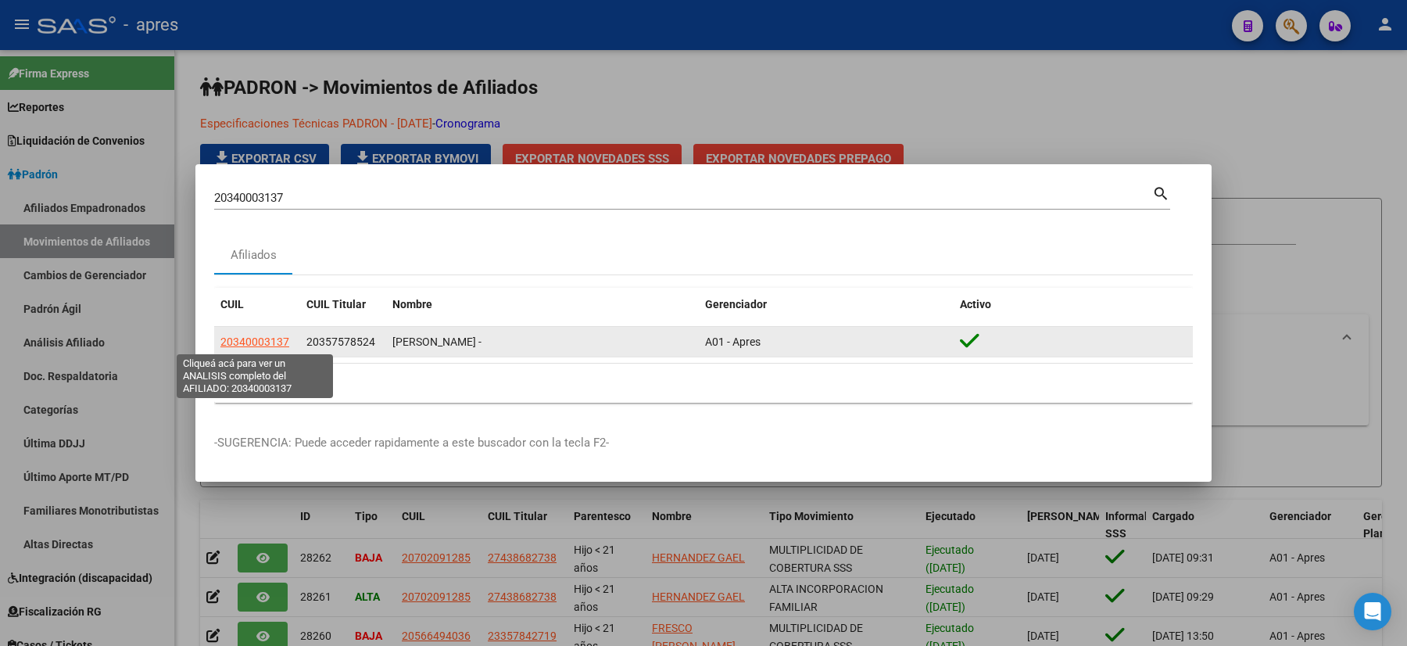
click at [271, 342] on span "20340003137" at bounding box center [254, 341] width 69 height 13
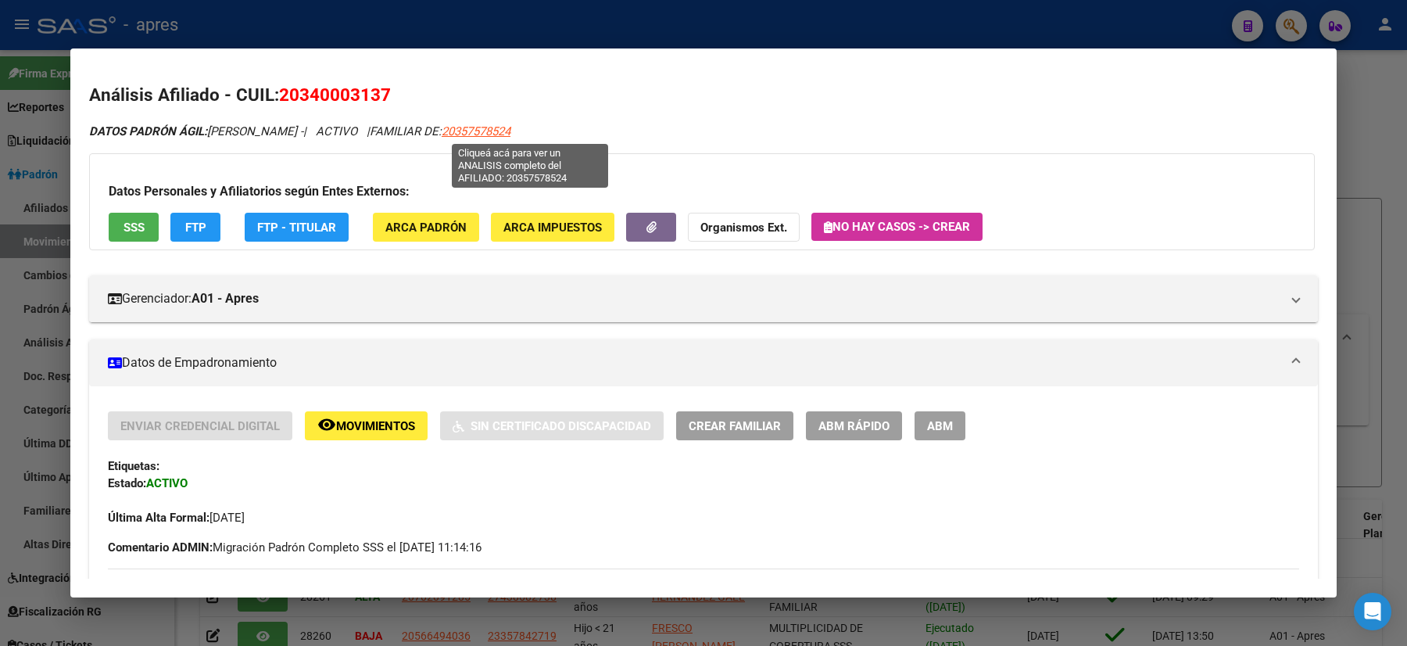
click at [511, 129] on span "20357578524" at bounding box center [476, 131] width 69 height 14
type textarea "20357578524"
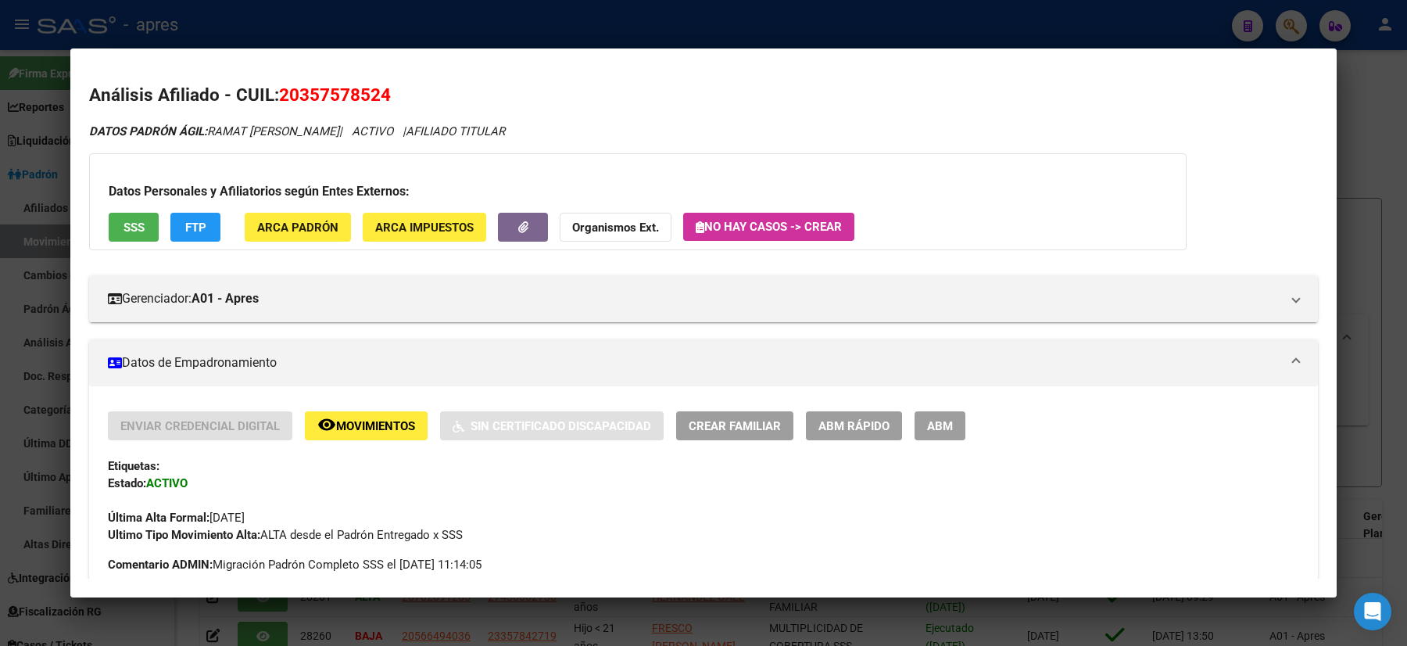
click at [0, 450] on div at bounding box center [703, 323] width 1407 height 646
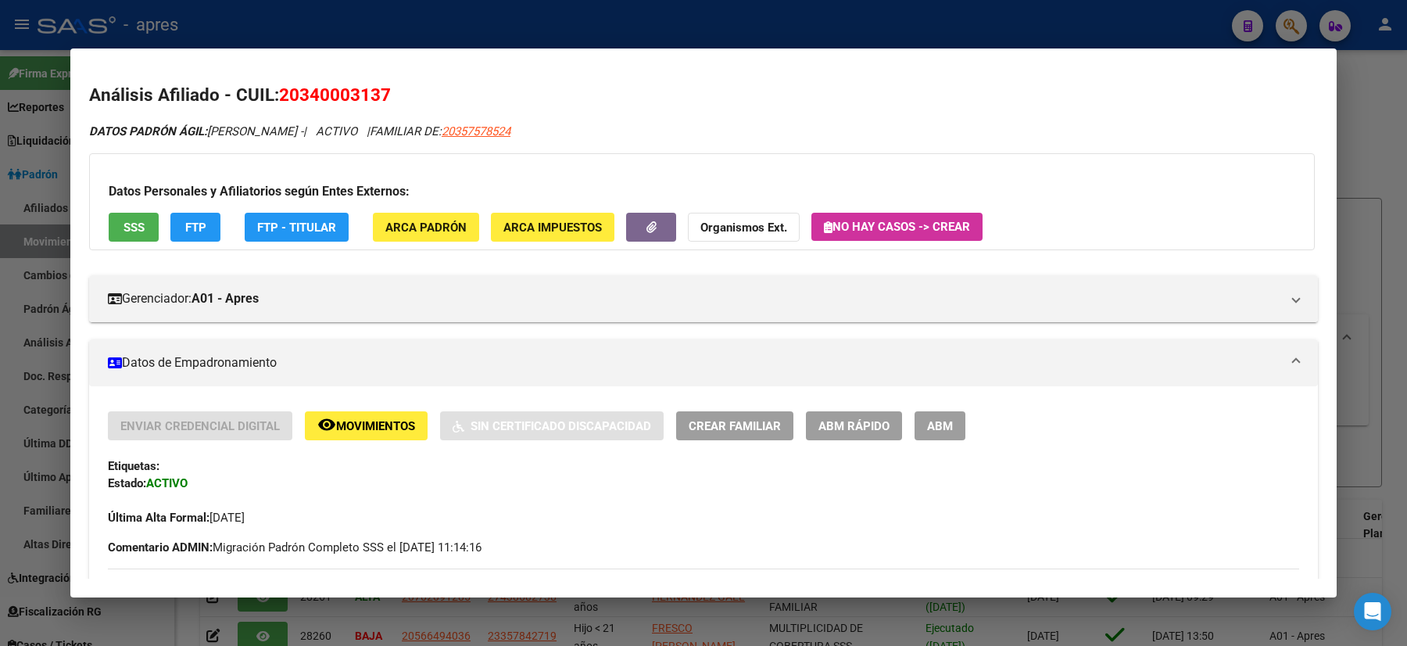
click at [0, 233] on div at bounding box center [703, 323] width 1407 height 646
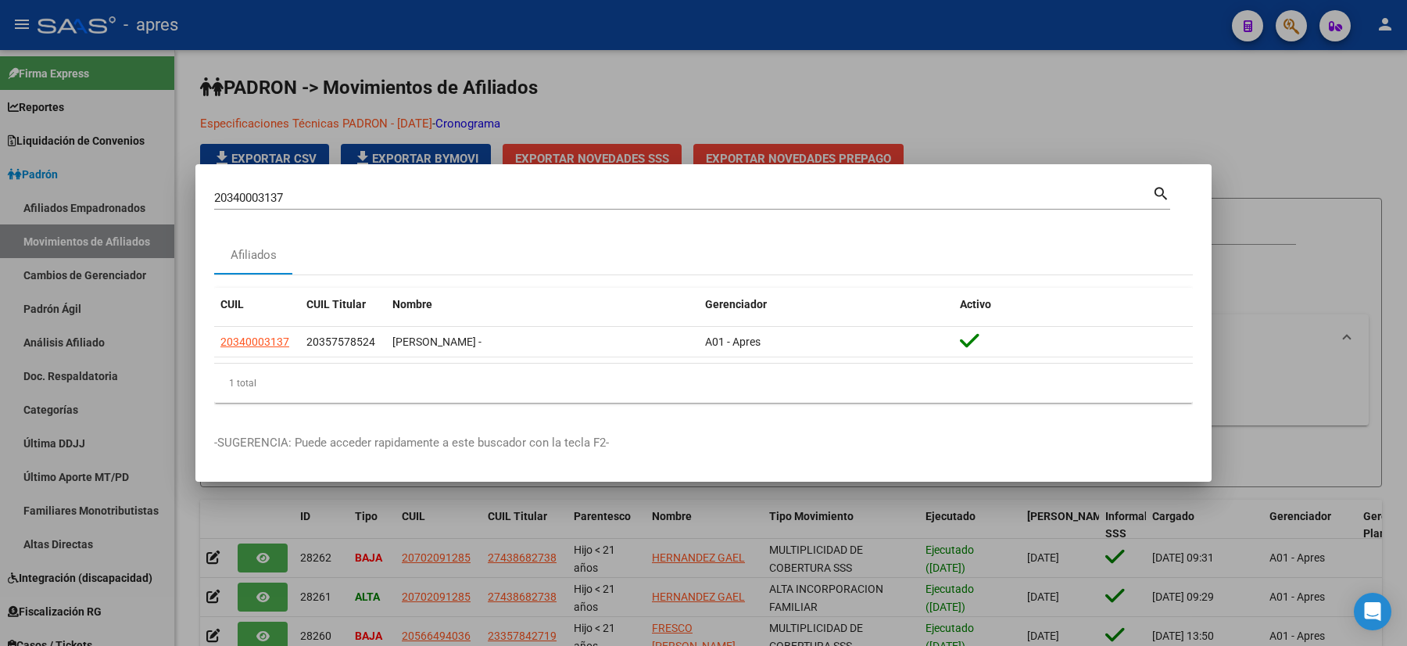
drag, startPoint x: 294, startPoint y: 203, endPoint x: 154, endPoint y: 195, distance: 140.2
click at [158, 197] on div "20340003137 Buscar (apellido, dni, cuil, nro traspaso, cuit, obra social) searc…" at bounding box center [703, 323] width 1407 height 646
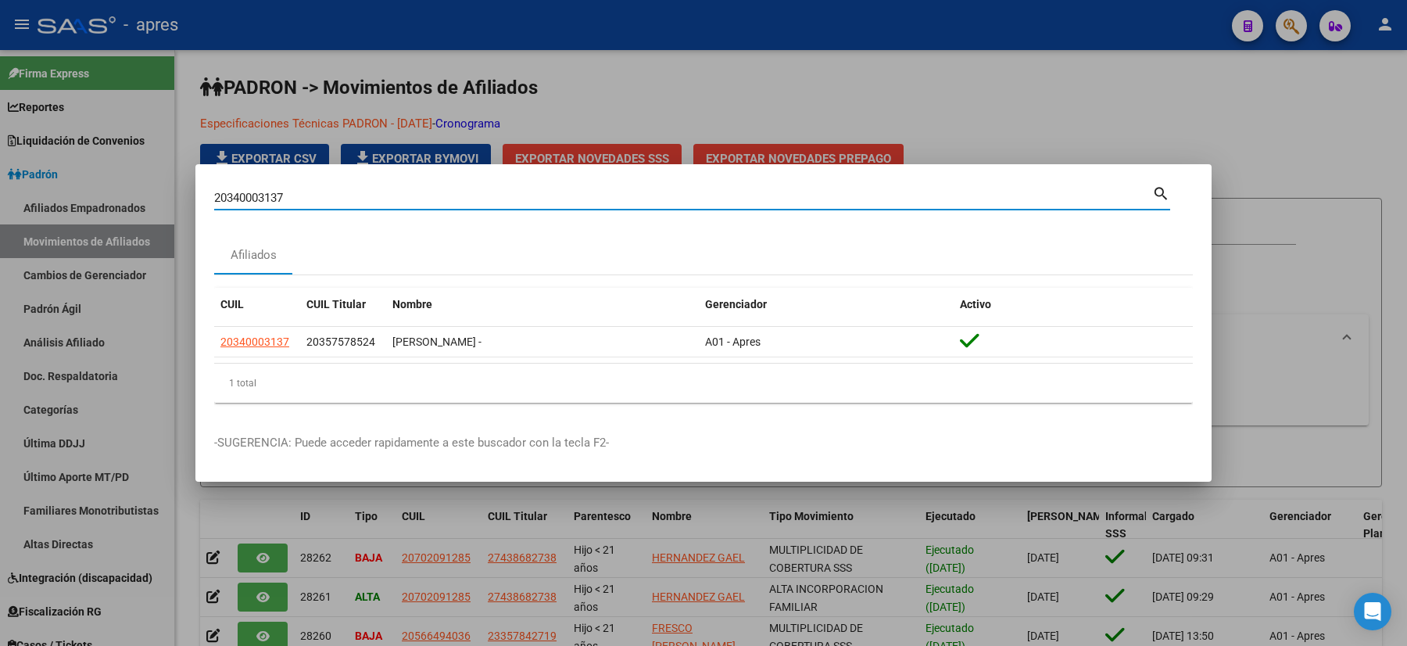
paste input "31993513"
type input "31993513"
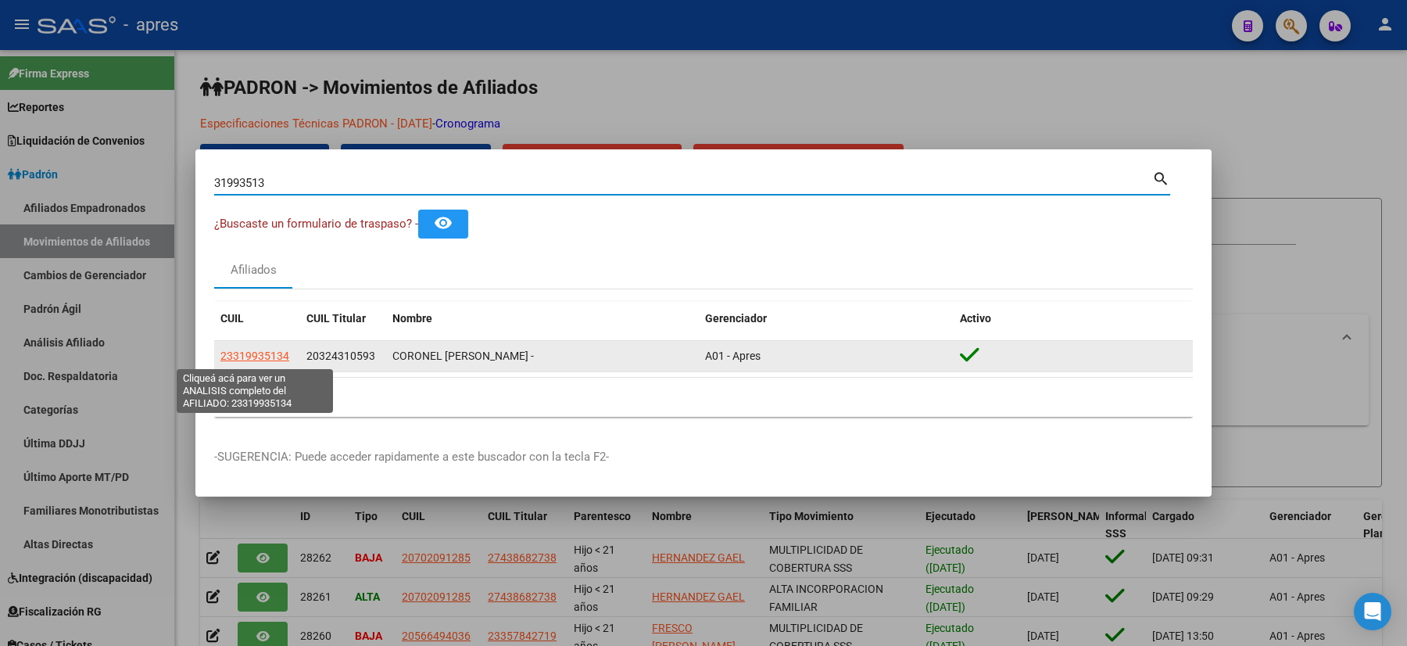
click at [257, 360] on span "23319935134" at bounding box center [254, 356] width 69 height 13
type textarea "23319935134"
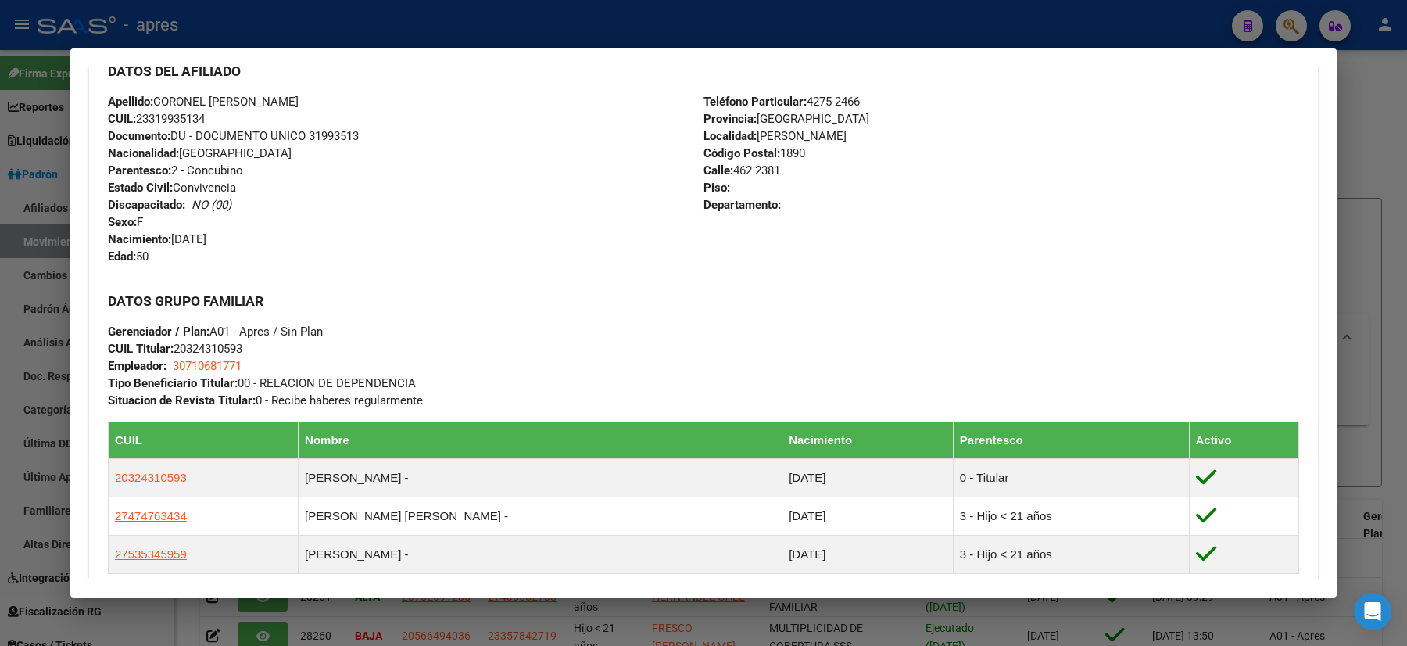
scroll to position [626, 0]
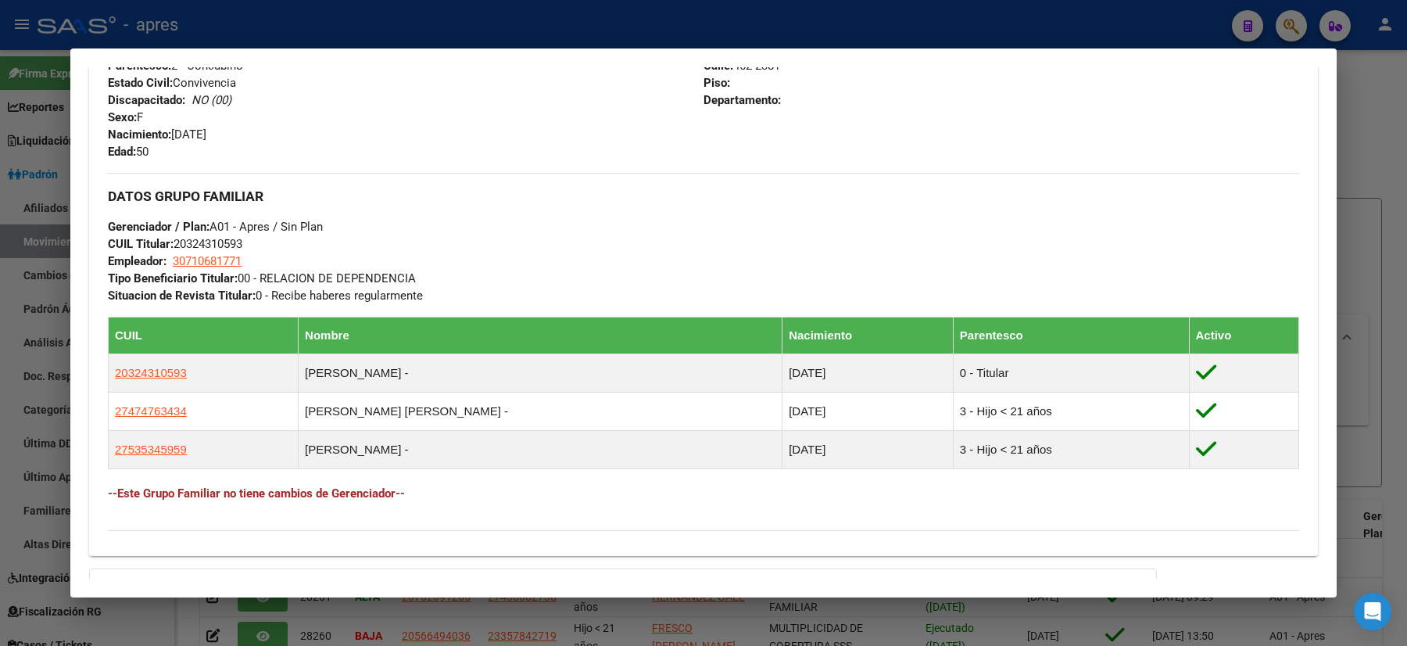
click at [0, 332] on div at bounding box center [703, 323] width 1407 height 646
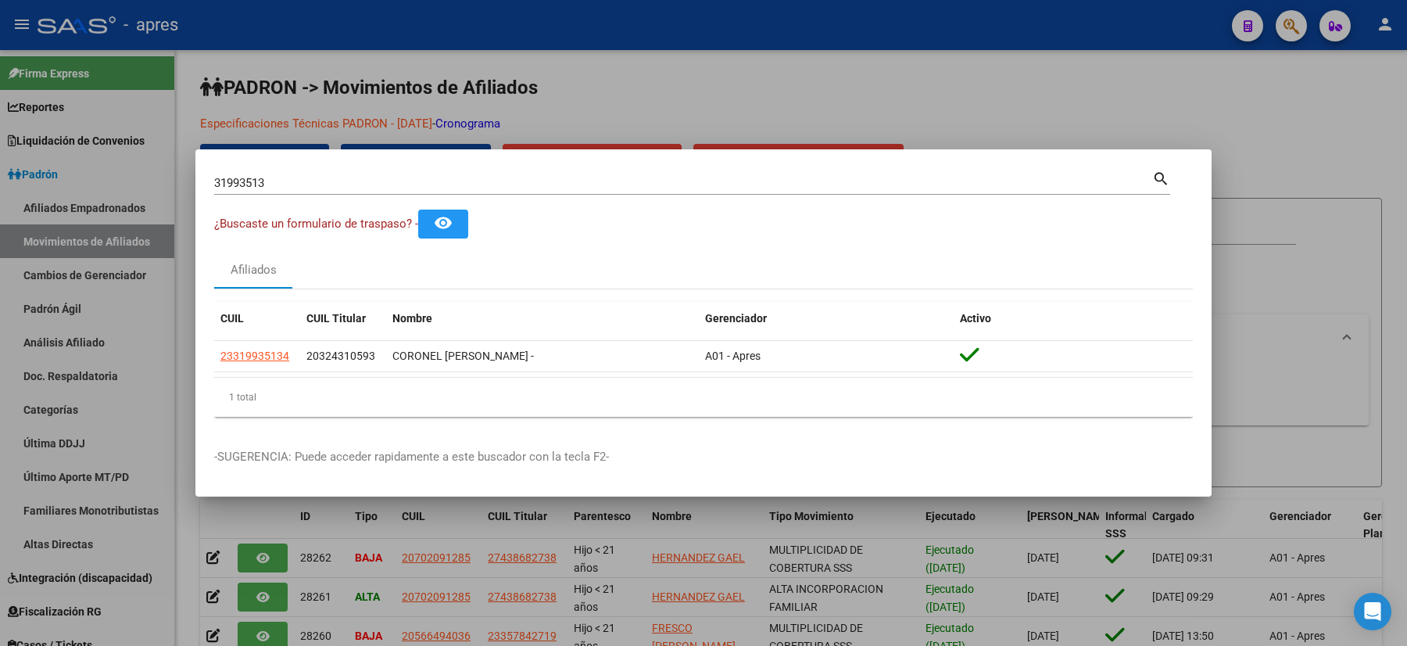
click at [167, 301] on div at bounding box center [703, 323] width 1407 height 646
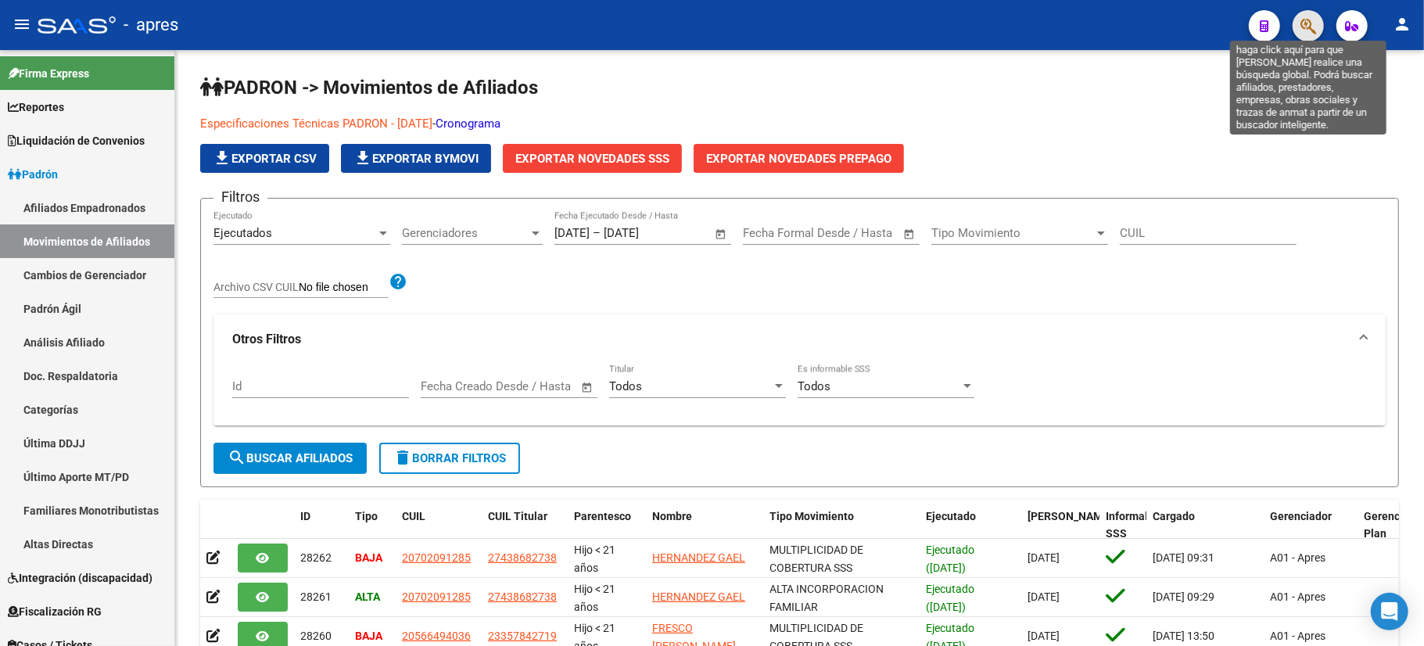
click at [1311, 25] on icon "button" at bounding box center [1308, 26] width 16 height 18
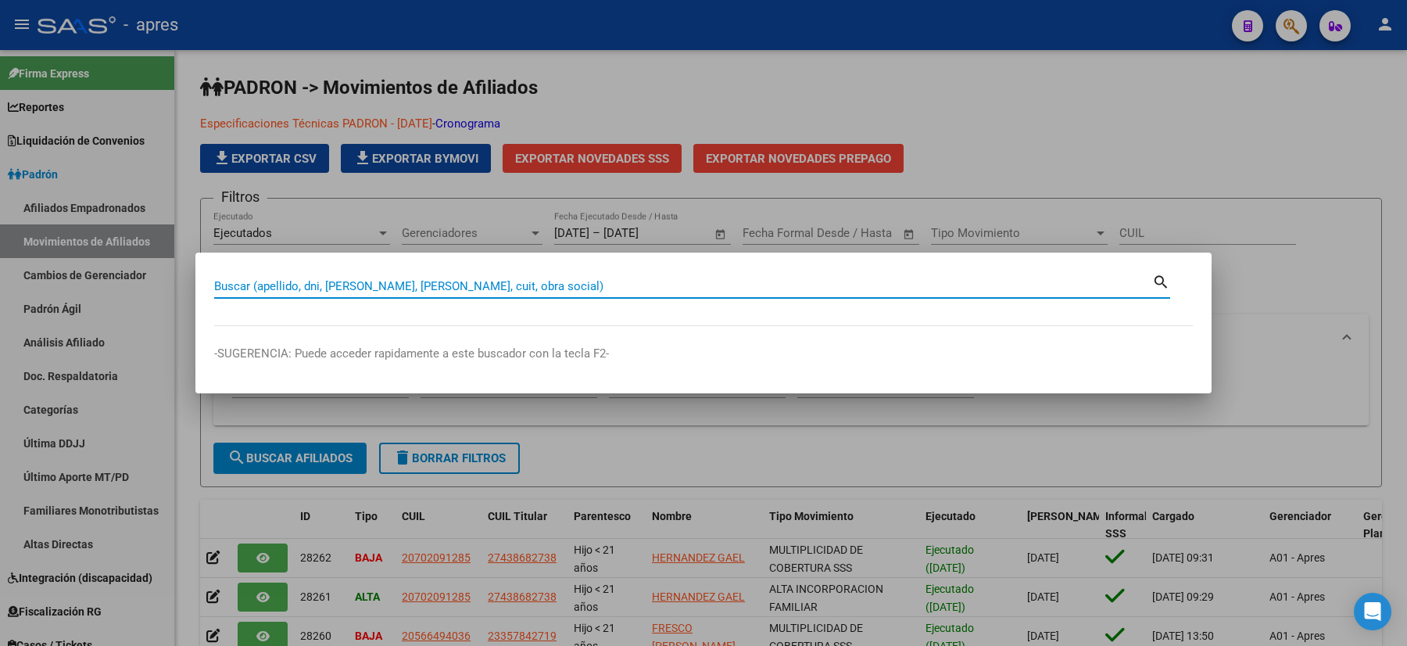
paste input "49367023"
type input "49367023"
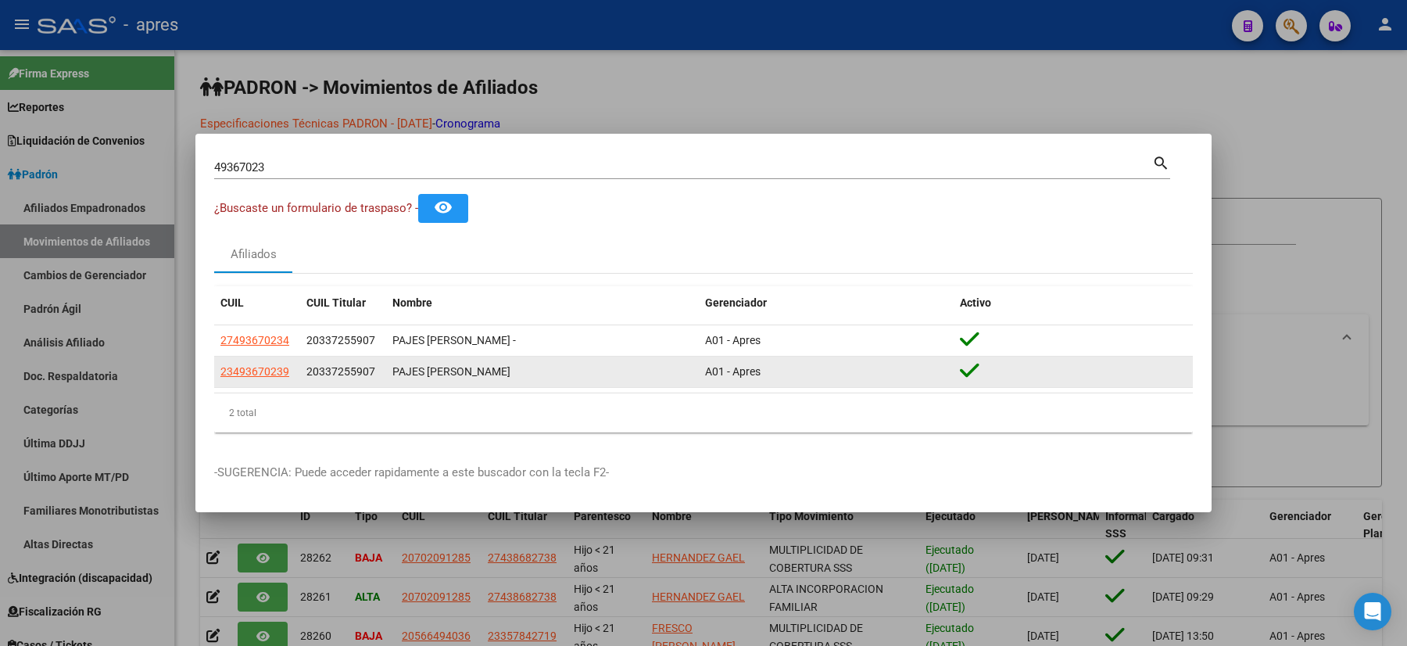
drag, startPoint x: 292, startPoint y: 369, endPoint x: 219, endPoint y: 369, distance: 72.7
click at [219, 369] on datatable-body-cell "23493670239" at bounding box center [257, 372] width 86 height 30
copy span "23493670239"
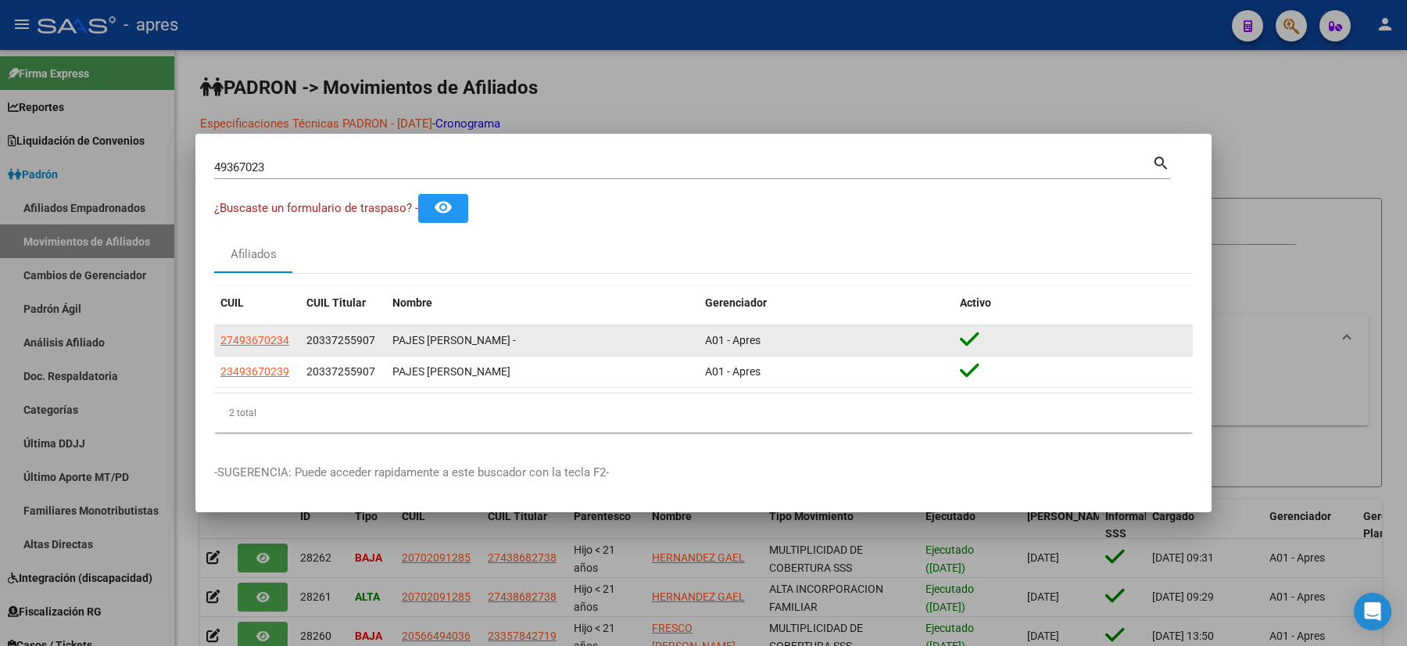
click at [289, 334] on span "27493670234" at bounding box center [254, 340] width 69 height 13
type textarea "27493670234"
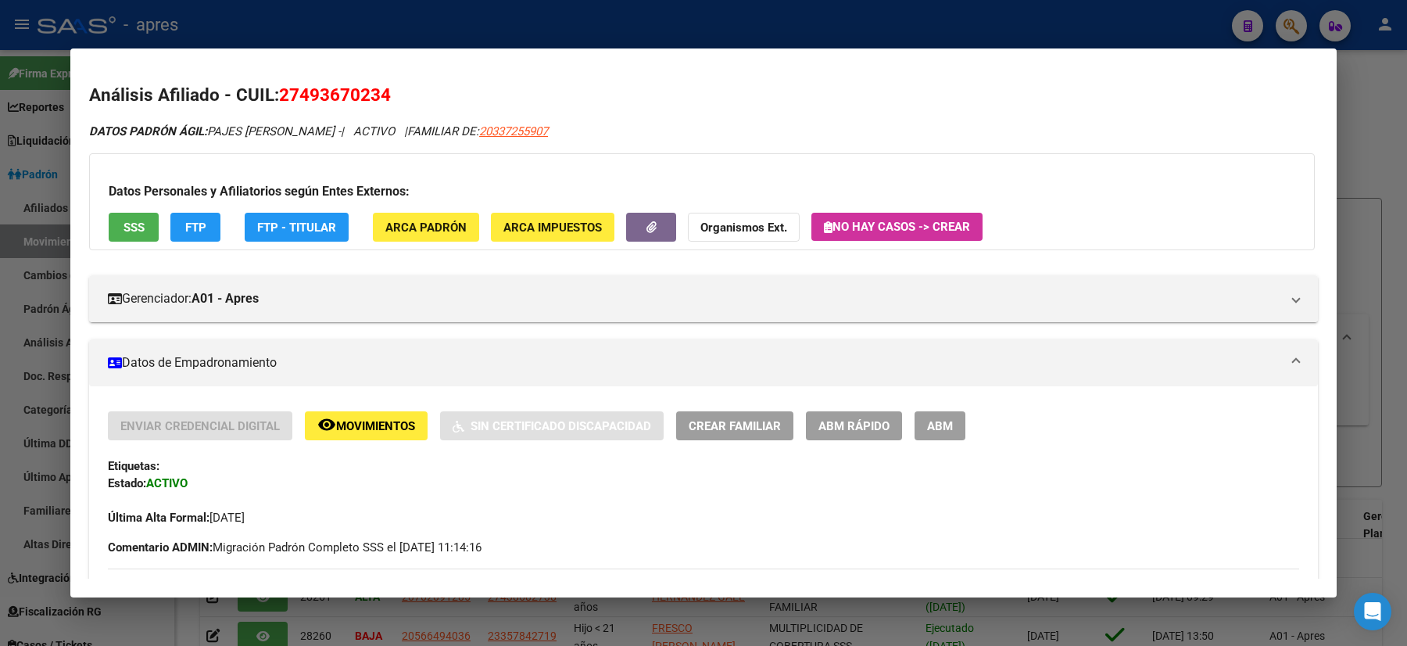
drag, startPoint x: 378, startPoint y: 89, endPoint x: 280, endPoint y: 89, distance: 98.5
click at [280, 89] on mat-dialog-content "Análisis Afiliado - CUIL: 27493670234 DATOS PADRÓN ÁGIL: PAJES [PERSON_NAME] - …" at bounding box center [703, 322] width 1267 height 511
copy span "27493670234"
click at [0, 346] on div at bounding box center [703, 323] width 1407 height 646
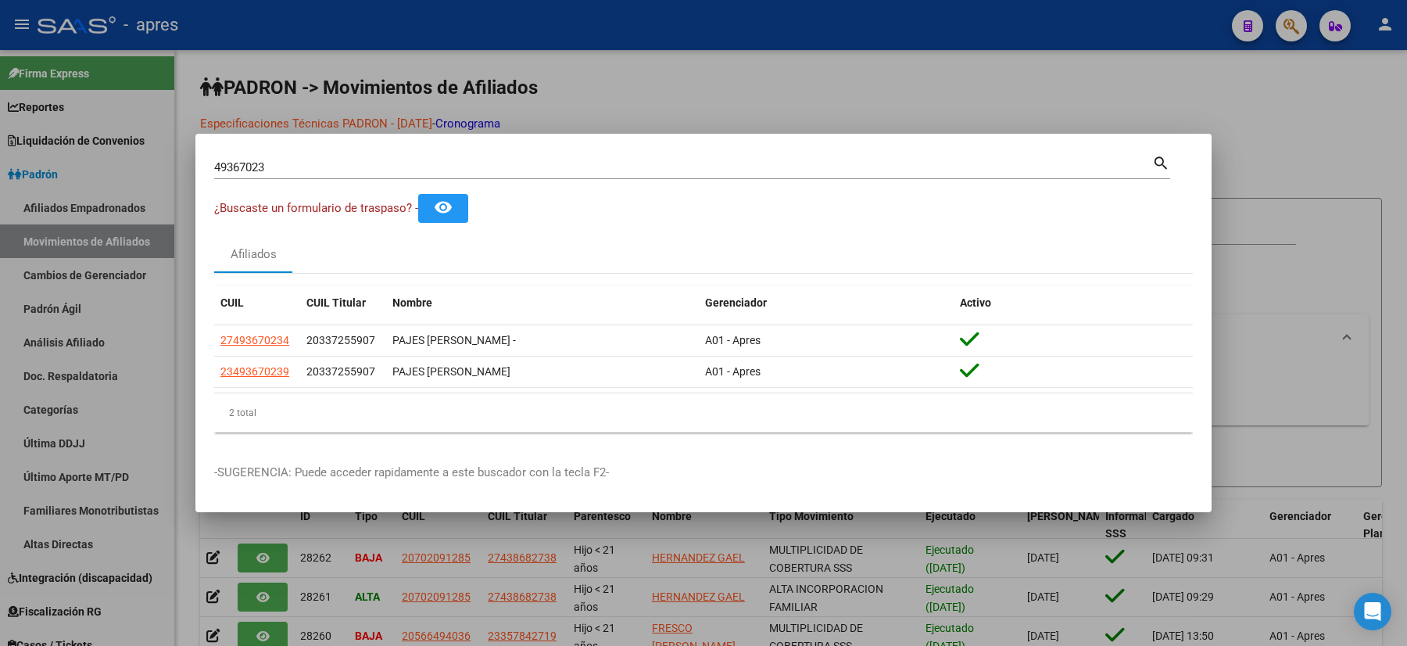
drag, startPoint x: 282, startPoint y: 167, endPoint x: 158, endPoint y: 164, distance: 124.4
click at [174, 170] on div "49367023 Buscar (apellido, dni, cuil, nro traspaso, cuit, obra social) search ¿…" at bounding box center [703, 323] width 1407 height 646
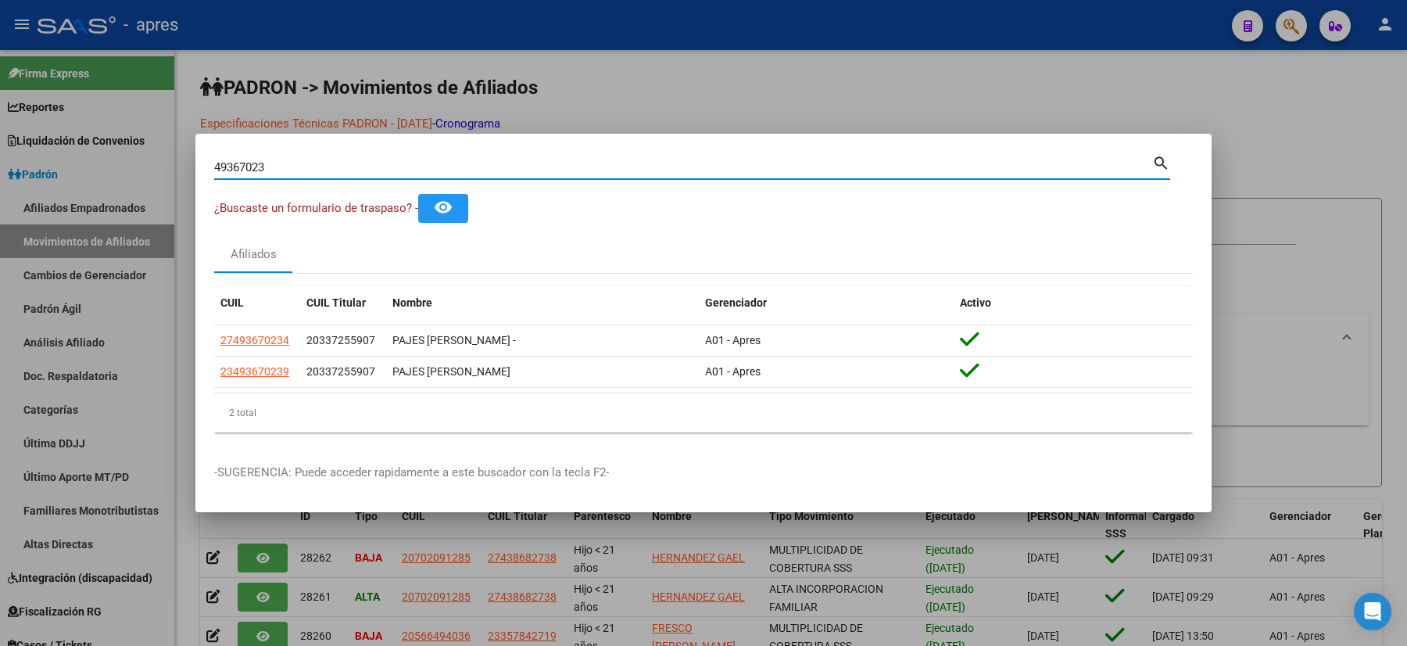
paste input "5009188"
type input "45009188"
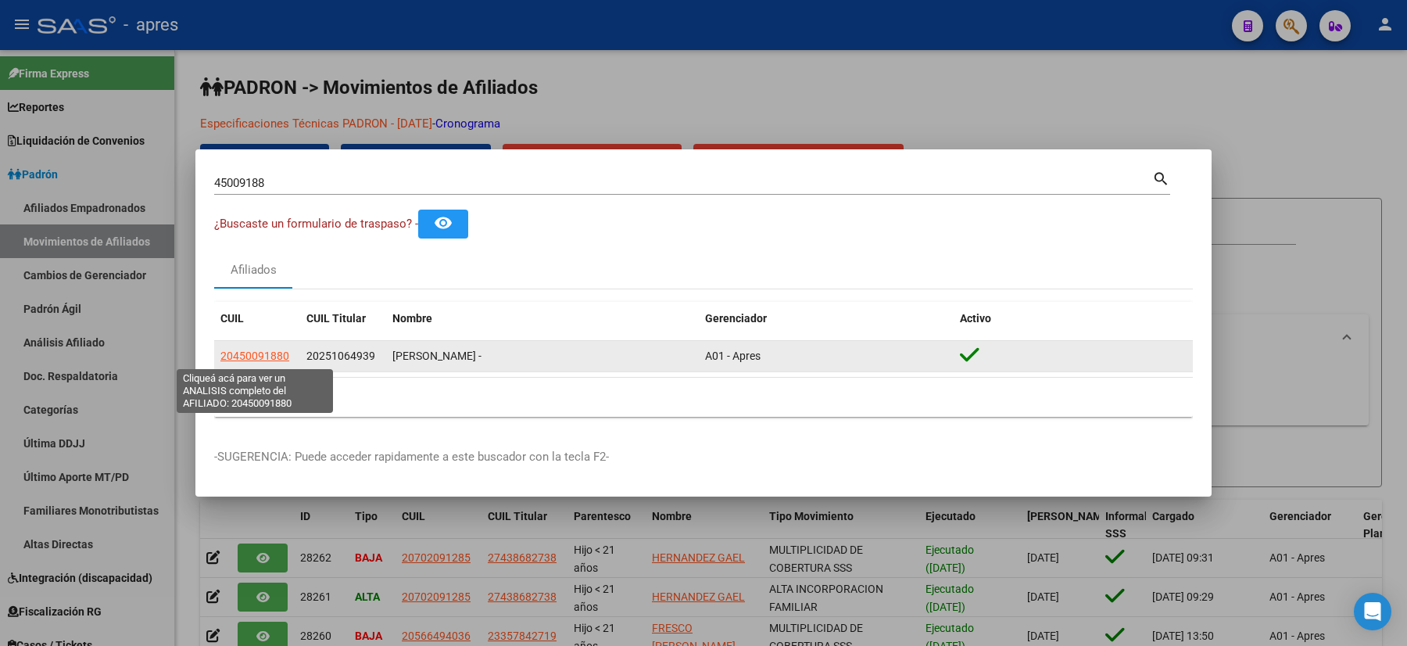
click at [281, 357] on span "20450091880" at bounding box center [254, 356] width 69 height 13
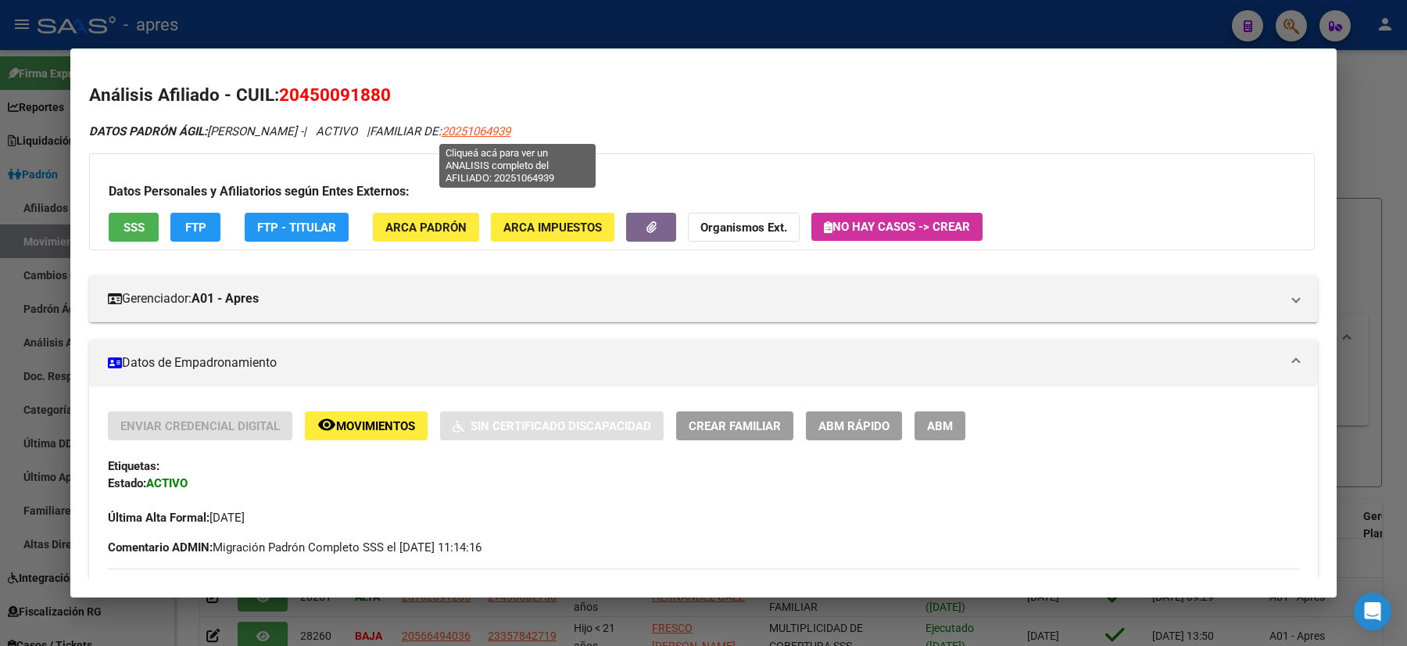
click at [511, 130] on span "20251064939" at bounding box center [476, 131] width 69 height 14
type textarea "20251064939"
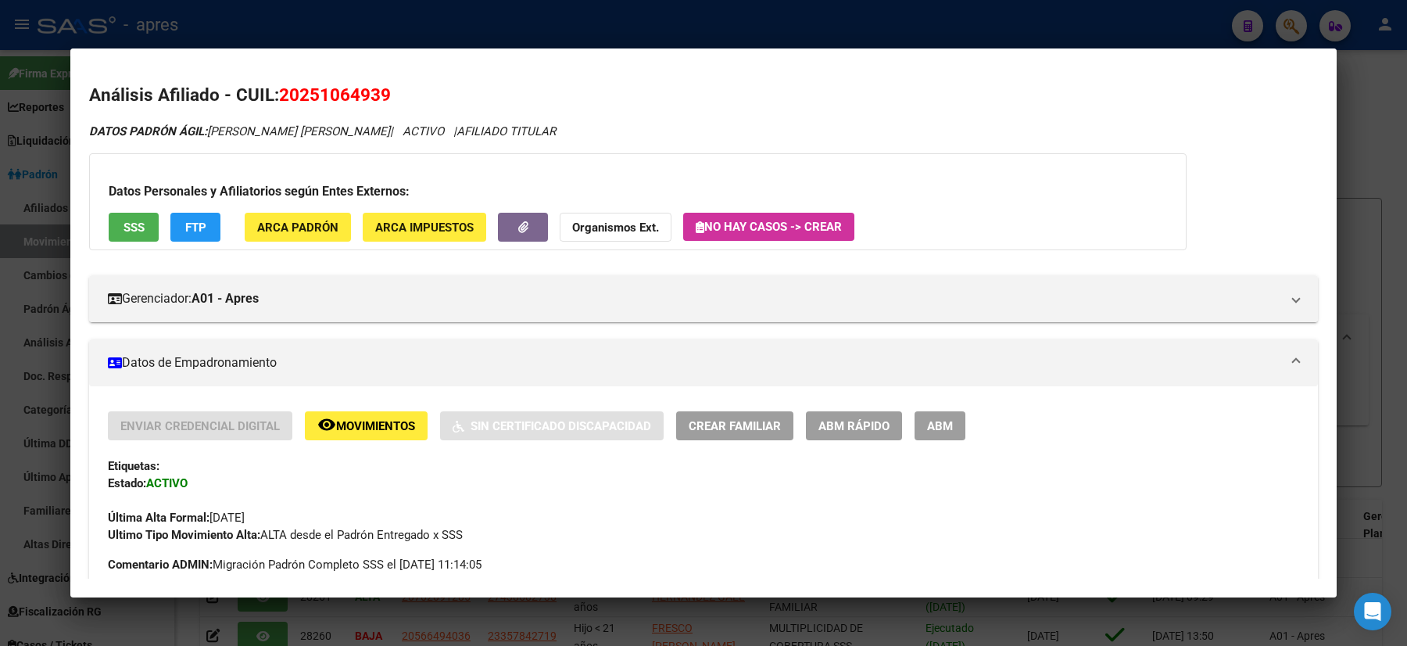
drag, startPoint x: 348, startPoint y: 89, endPoint x: 281, endPoint y: 79, distance: 67.2
click at [281, 79] on mat-dialog-content "Análisis Afiliado - CUIL: 20251064939 DATOS PADRÓN ÁGIL: [PERSON_NAME] [PERSON_…" at bounding box center [703, 322] width 1267 height 511
copy span "20251064939"
click at [0, 451] on div at bounding box center [703, 323] width 1407 height 646
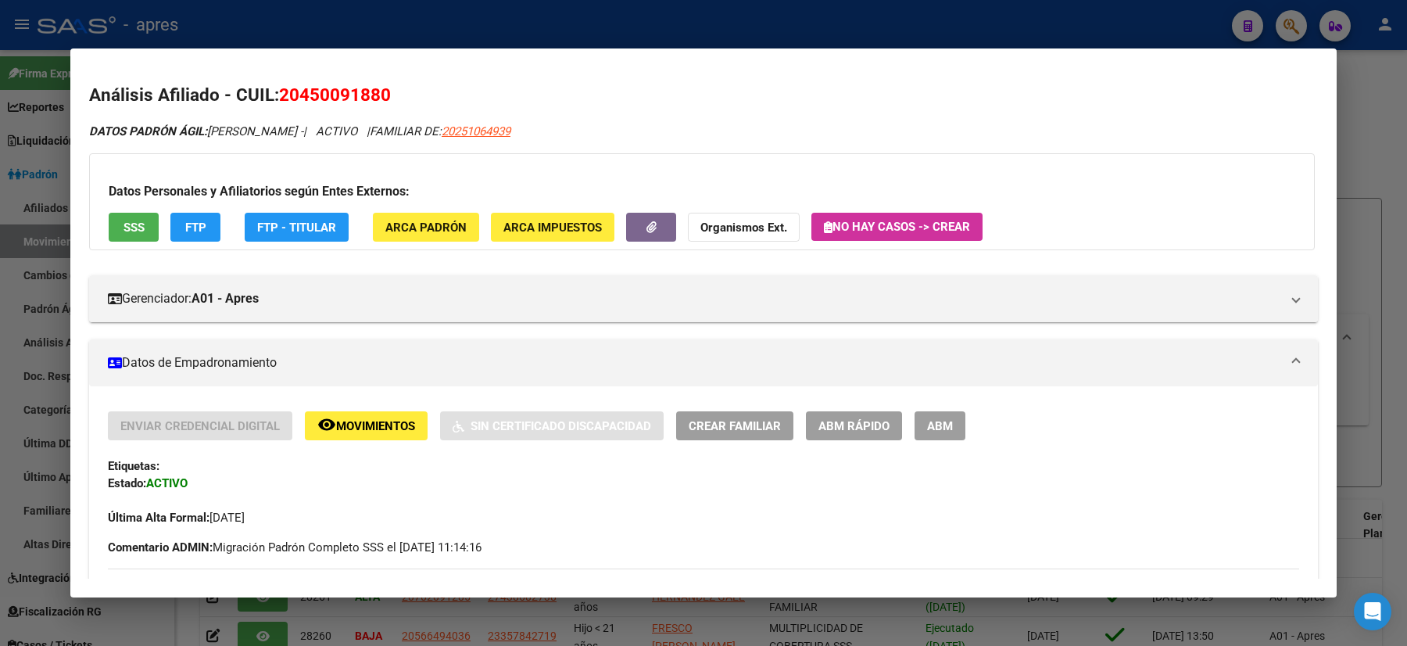
click at [0, 367] on div at bounding box center [703, 323] width 1407 height 646
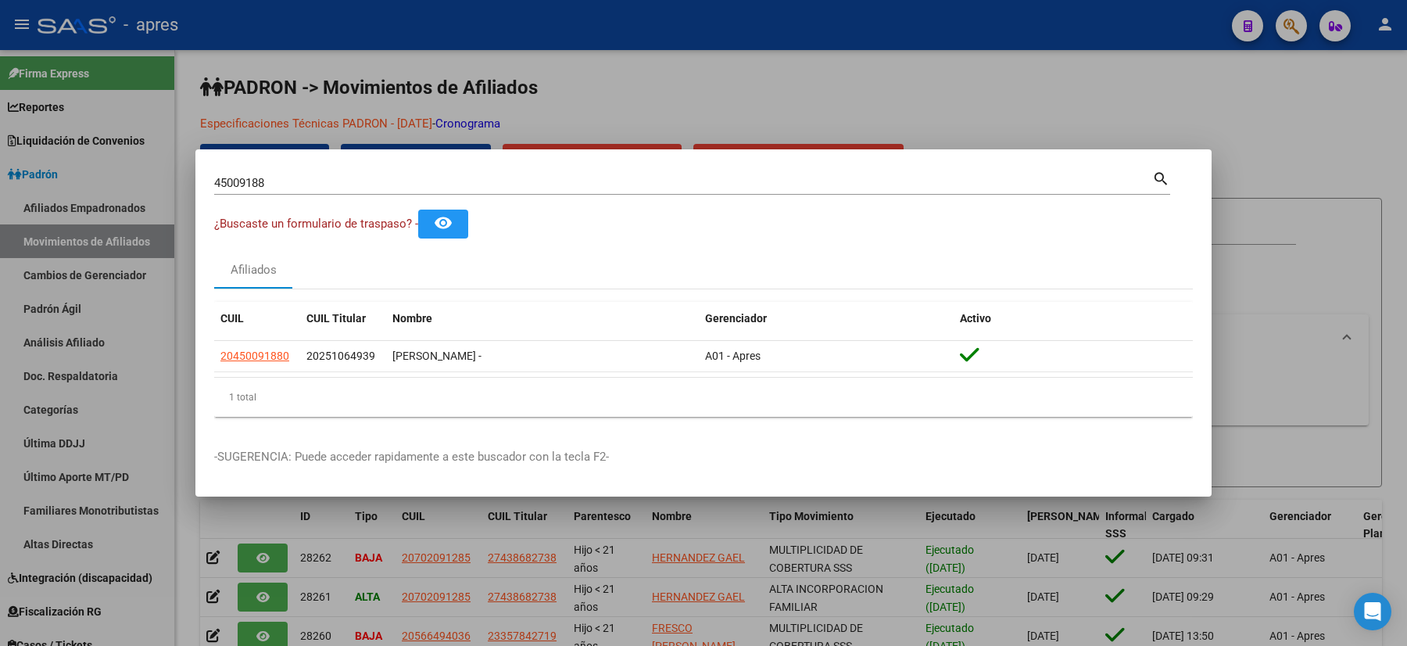
drag, startPoint x: 285, startPoint y: 191, endPoint x: 289, endPoint y: 178, distance: 13.1
click at [267, 185] on div "45009188 Buscar (apellido, dni, cuil, nro traspaso, cuit, obra social)" at bounding box center [683, 182] width 938 height 23
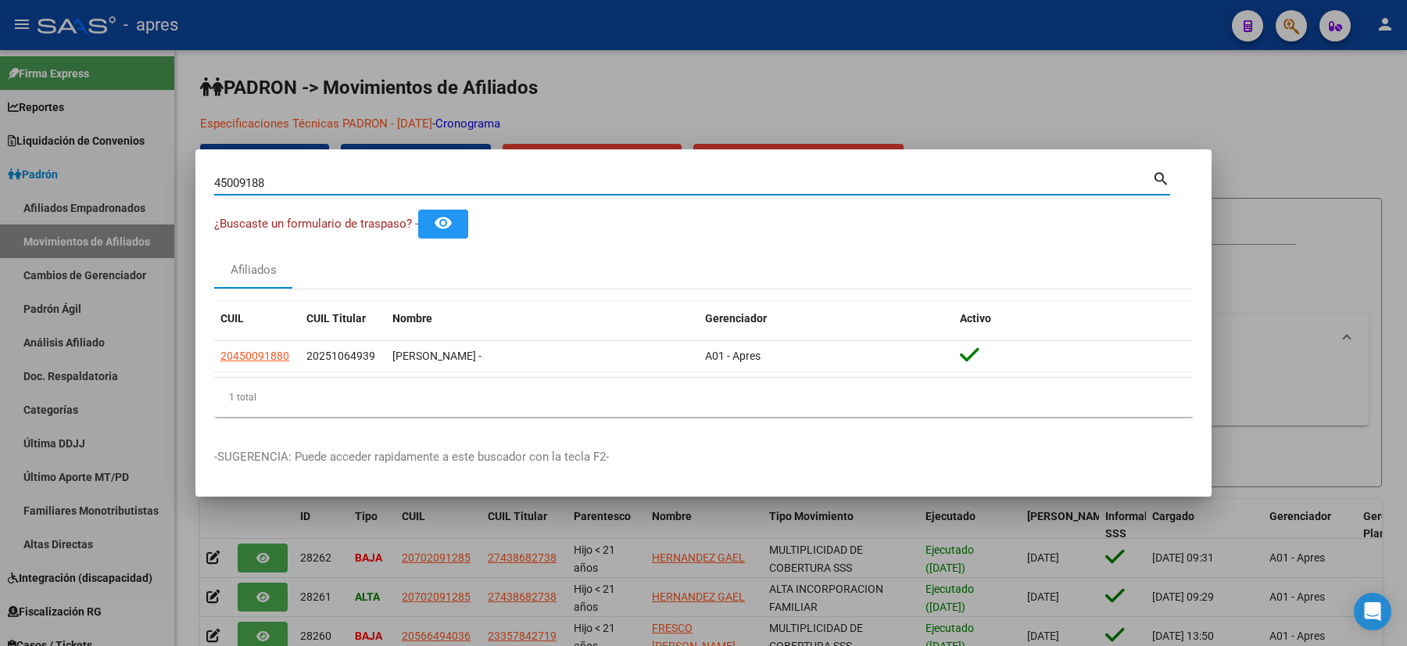
drag, startPoint x: 289, startPoint y: 178, endPoint x: 73, endPoint y: 138, distance: 219.6
click at [75, 138] on div "45009188 Buscar (apellido, dni, cuil, nro traspaso, cuit, obra social) search ¿…" at bounding box center [703, 323] width 1407 height 646
paste input "27341356712"
type input "27341356712"
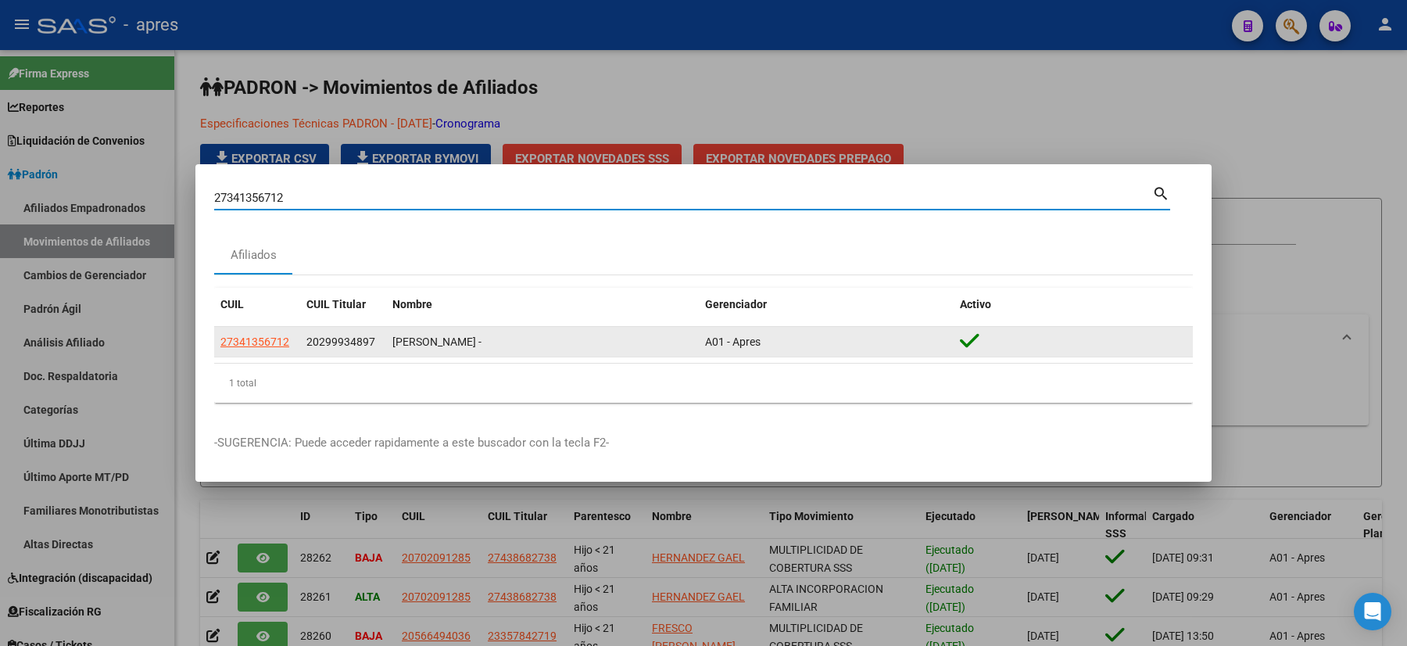
click at [263, 349] on app-link-go-to "27341356712" at bounding box center [254, 342] width 69 height 18
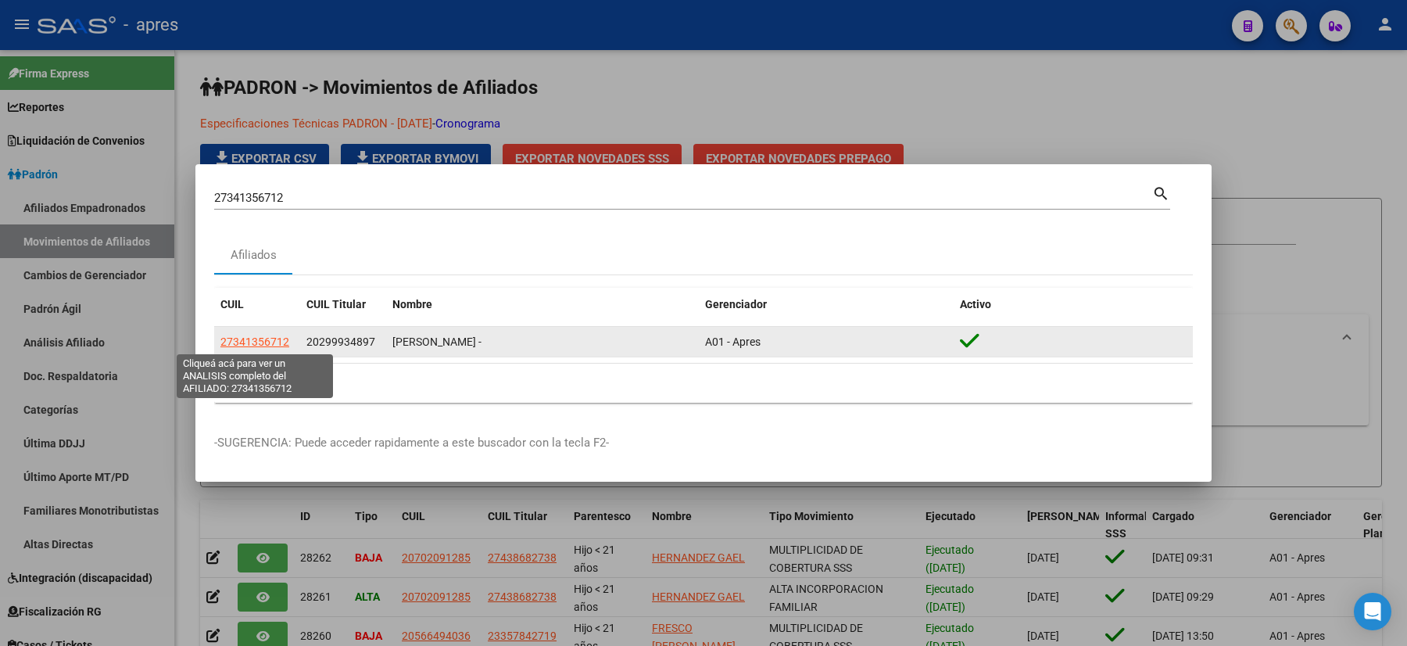
click at [263, 346] on span "27341356712" at bounding box center [254, 341] width 69 height 13
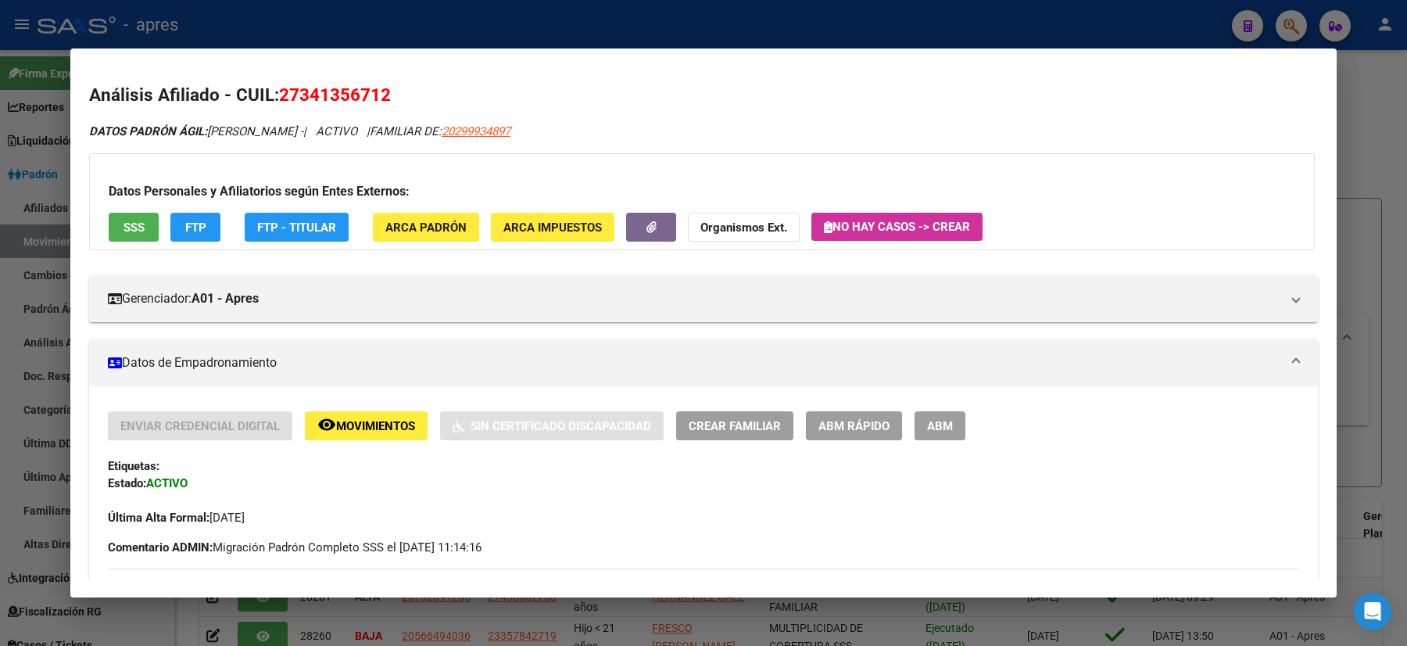
click at [0, 229] on div at bounding box center [703, 323] width 1407 height 646
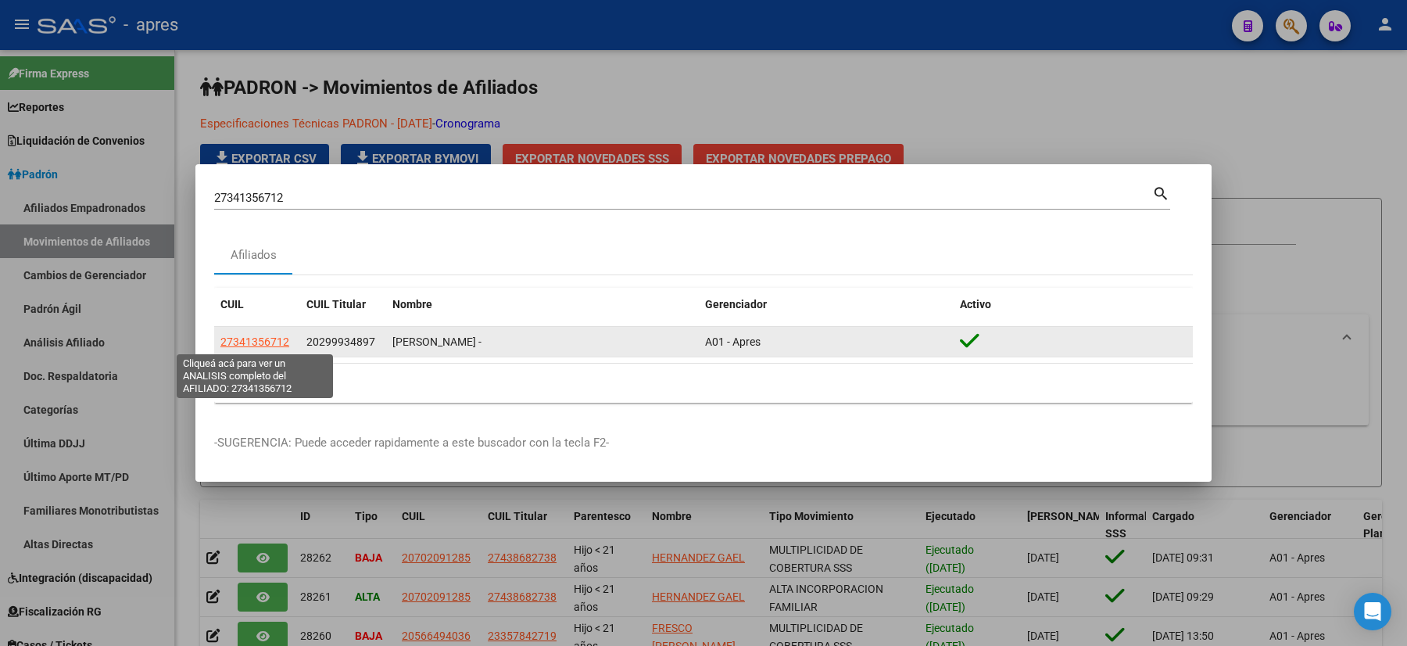
click at [255, 342] on span "27341356712" at bounding box center [254, 341] width 69 height 13
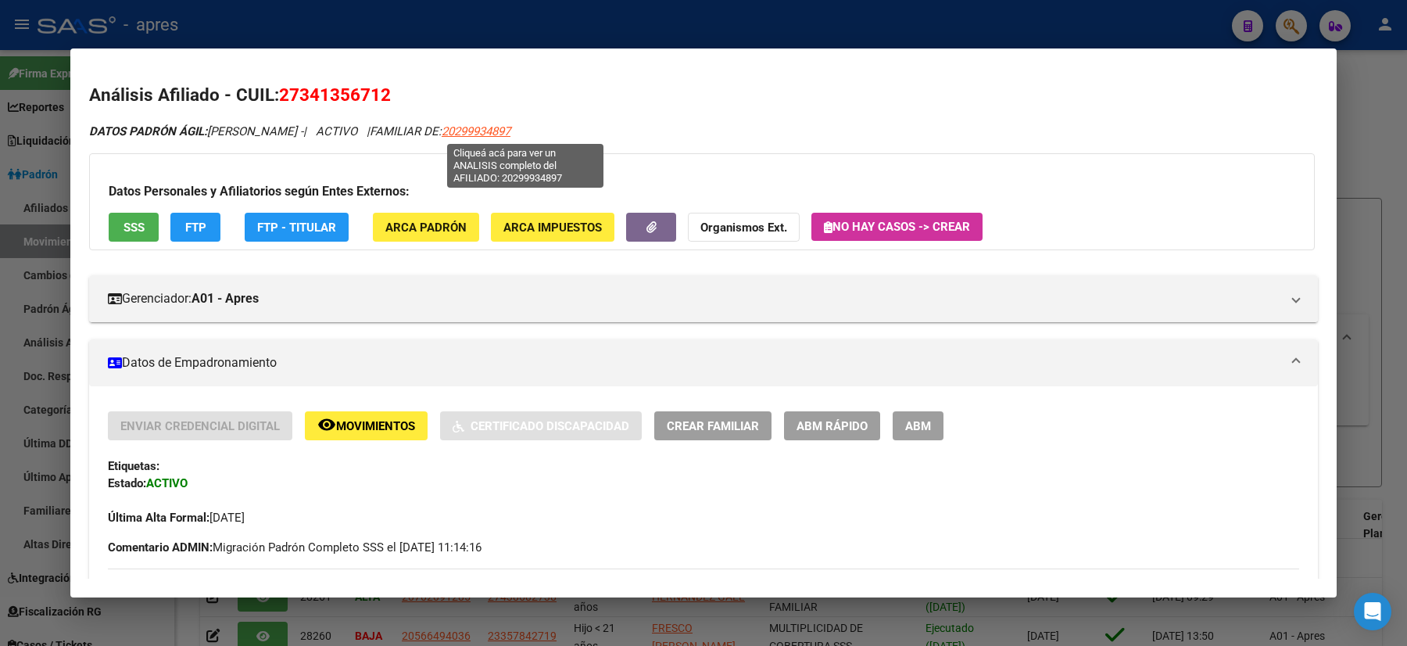
click at [504, 135] on span "20299934897" at bounding box center [476, 131] width 69 height 14
type textarea "20299934897"
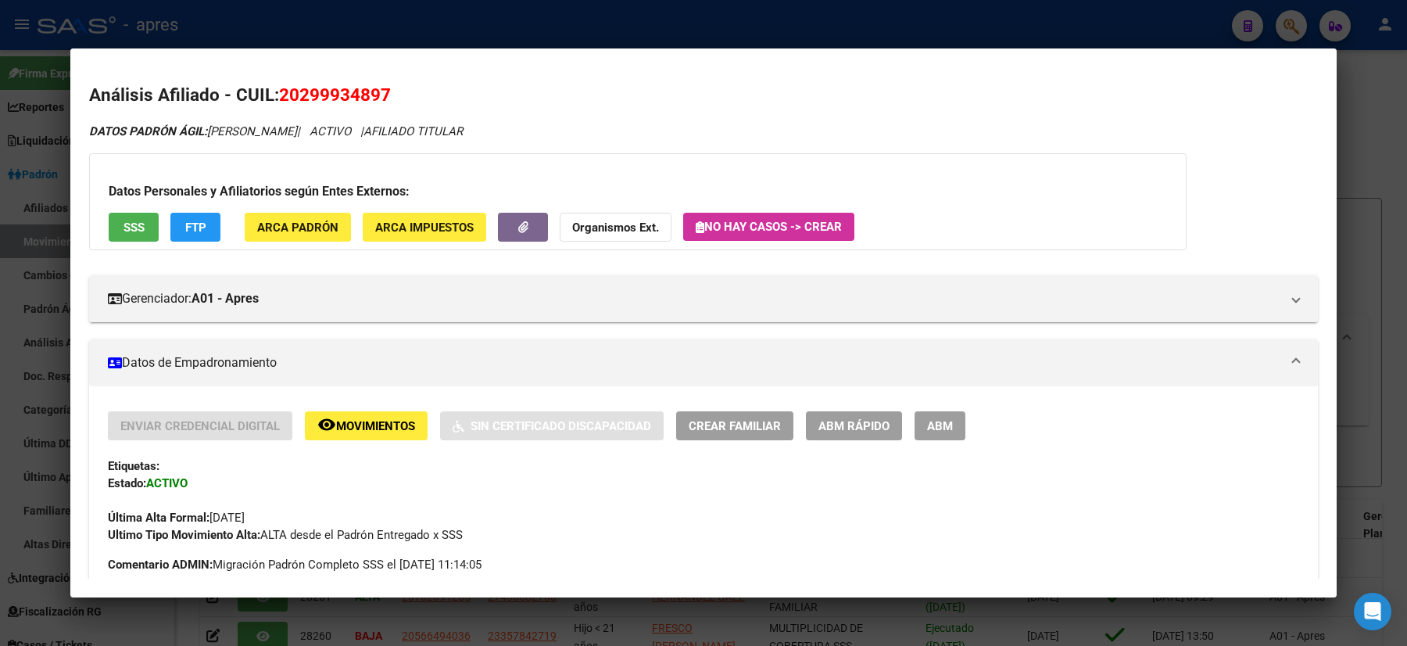
click at [0, 369] on div at bounding box center [703, 323] width 1407 height 646
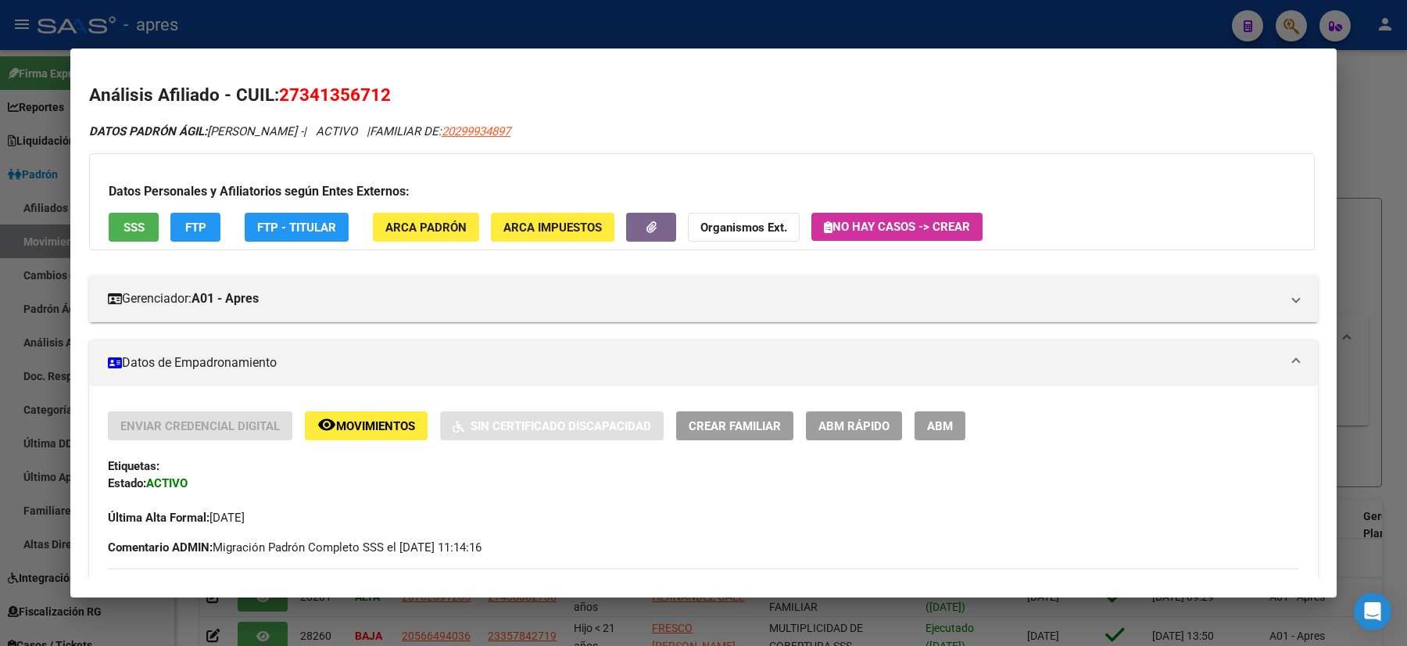
click at [27, 372] on div at bounding box center [703, 323] width 1407 height 646
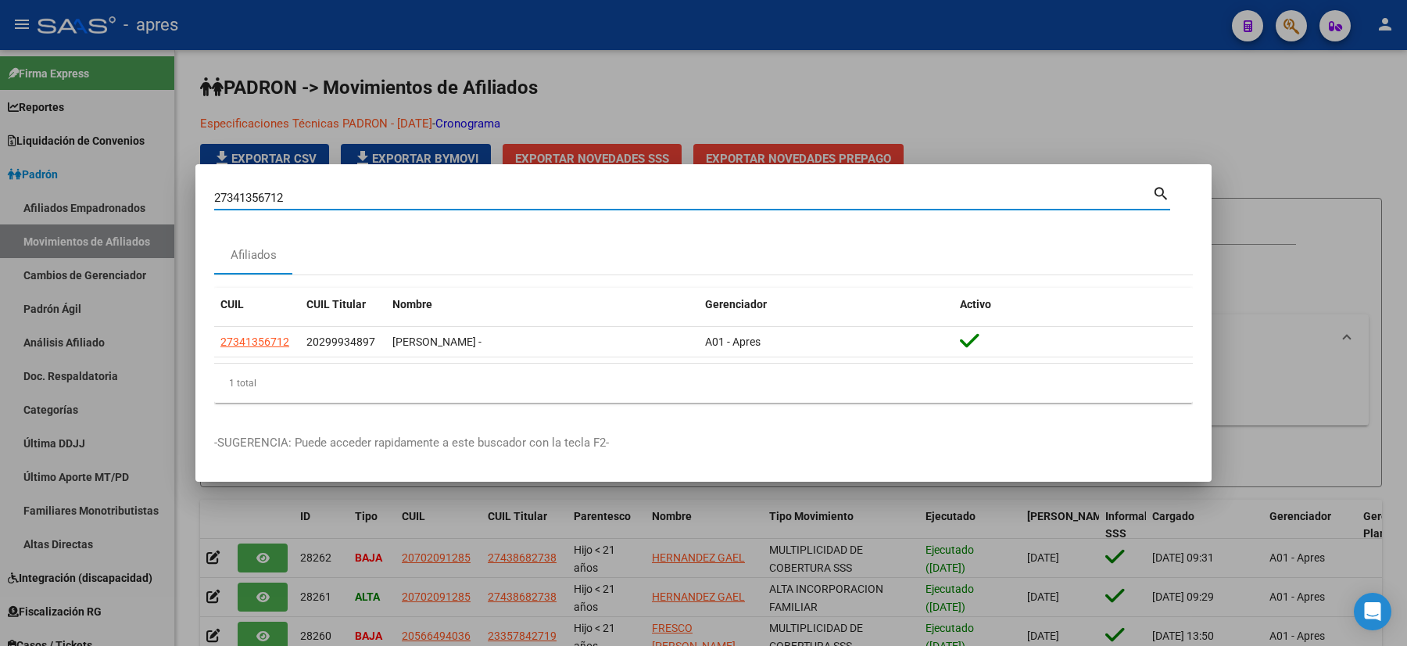
drag, startPoint x: 314, startPoint y: 195, endPoint x: 128, endPoint y: 198, distance: 185.3
click at [129, 201] on div "27341356712 Buscar (apellido, dni, cuil, nro traspaso, cuit, obra social) searc…" at bounding box center [703, 323] width 1407 height 646
paste input "31393798"
type input "31393798"
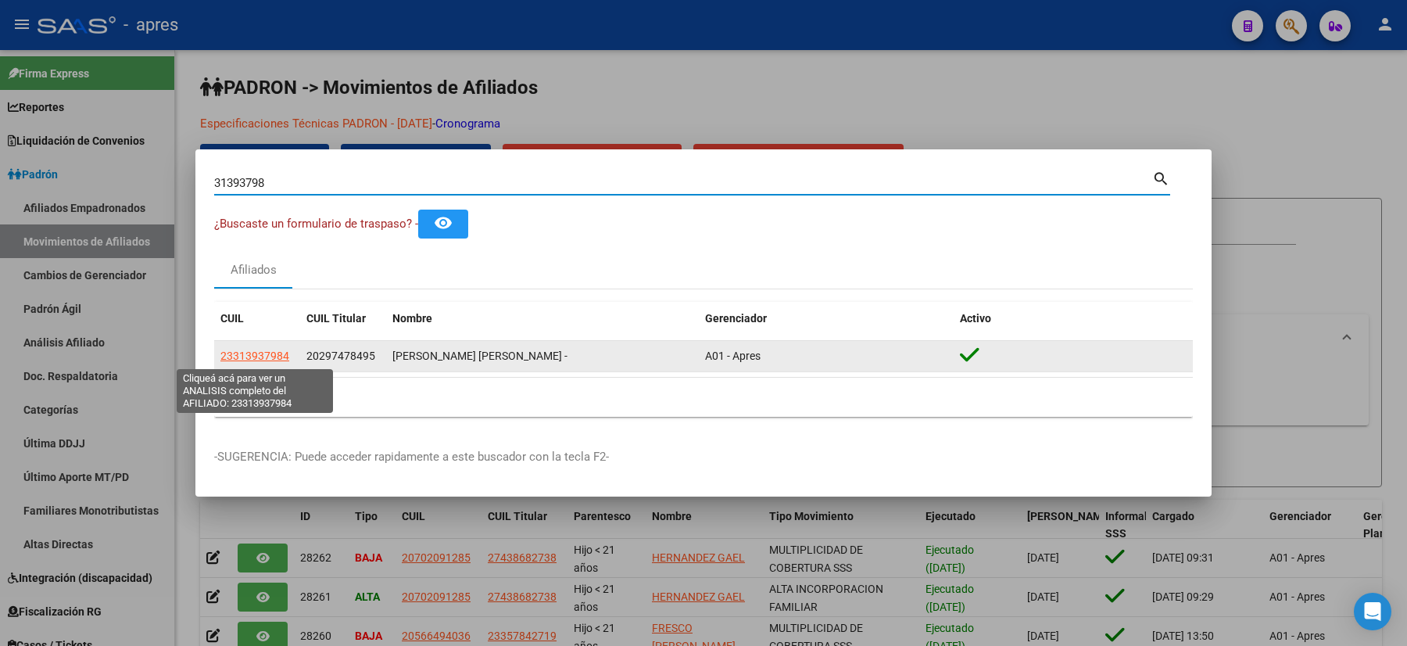
click at [270, 357] on span "23313937984" at bounding box center [254, 356] width 69 height 13
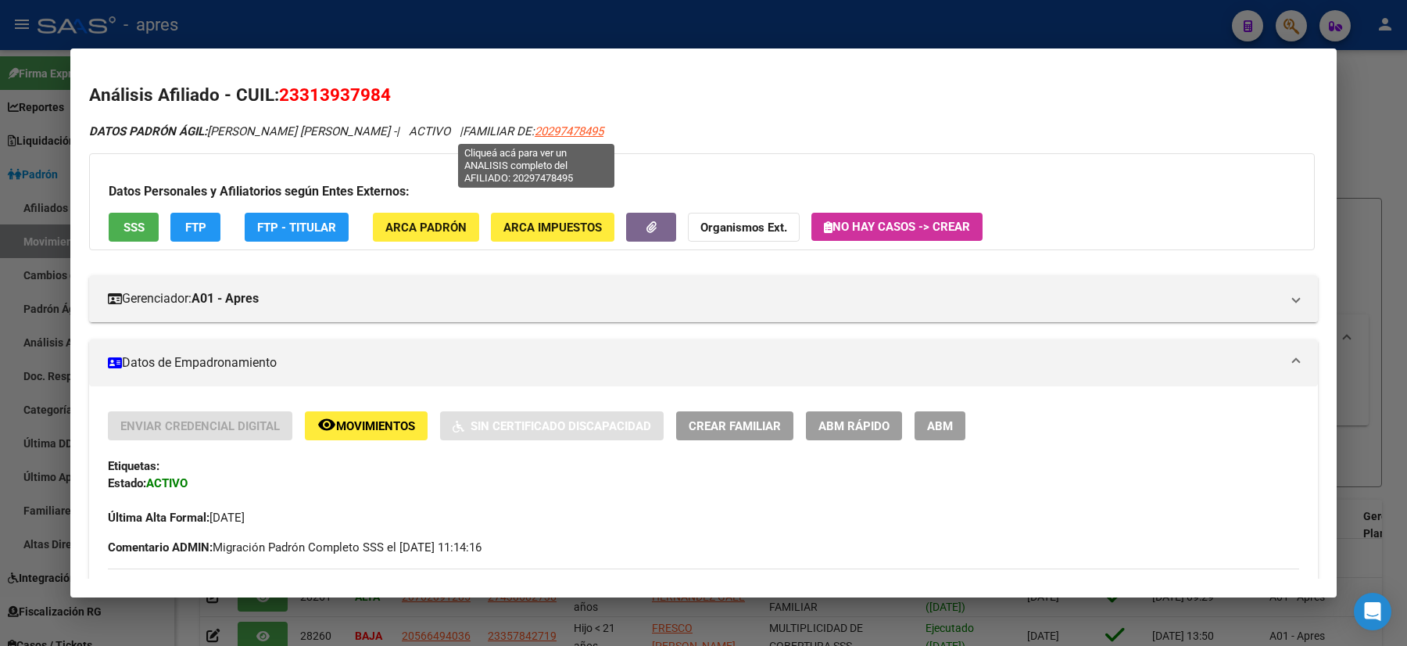
click at [536, 131] on span "20297478495" at bounding box center [569, 131] width 69 height 14
type textarea "20297478495"
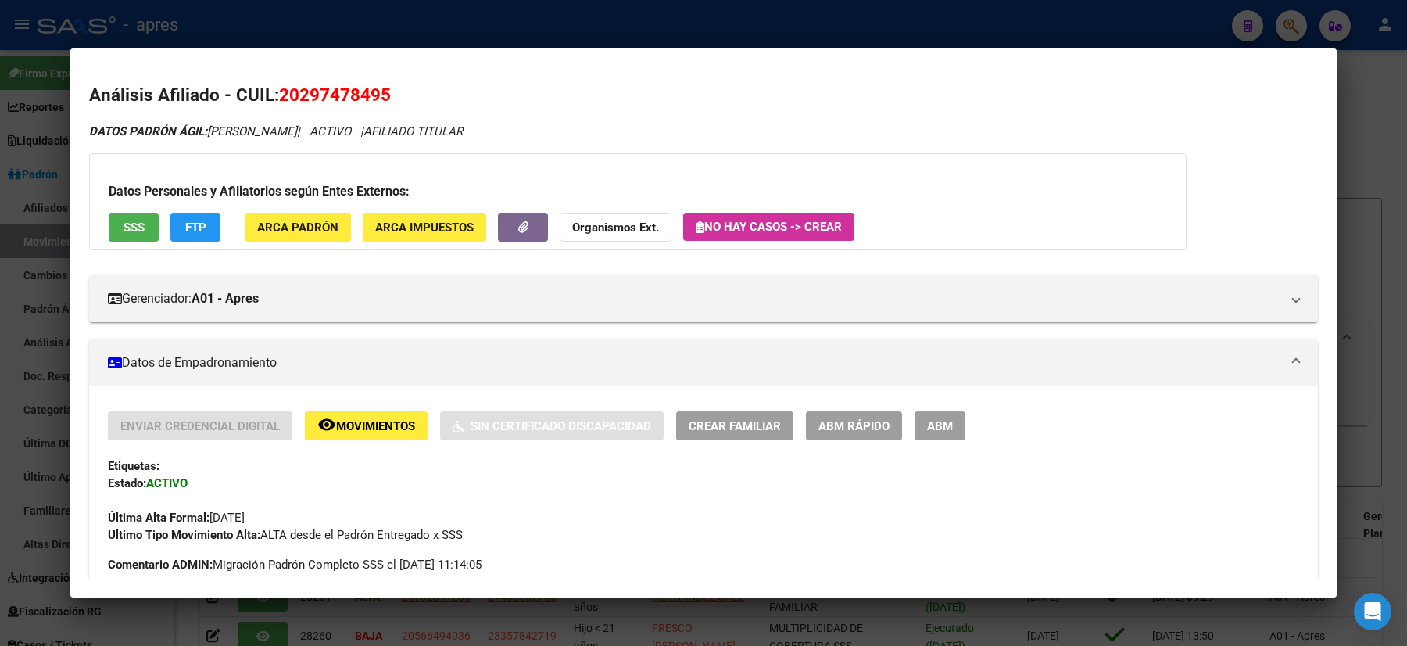
click at [0, 297] on div at bounding box center [703, 323] width 1407 height 646
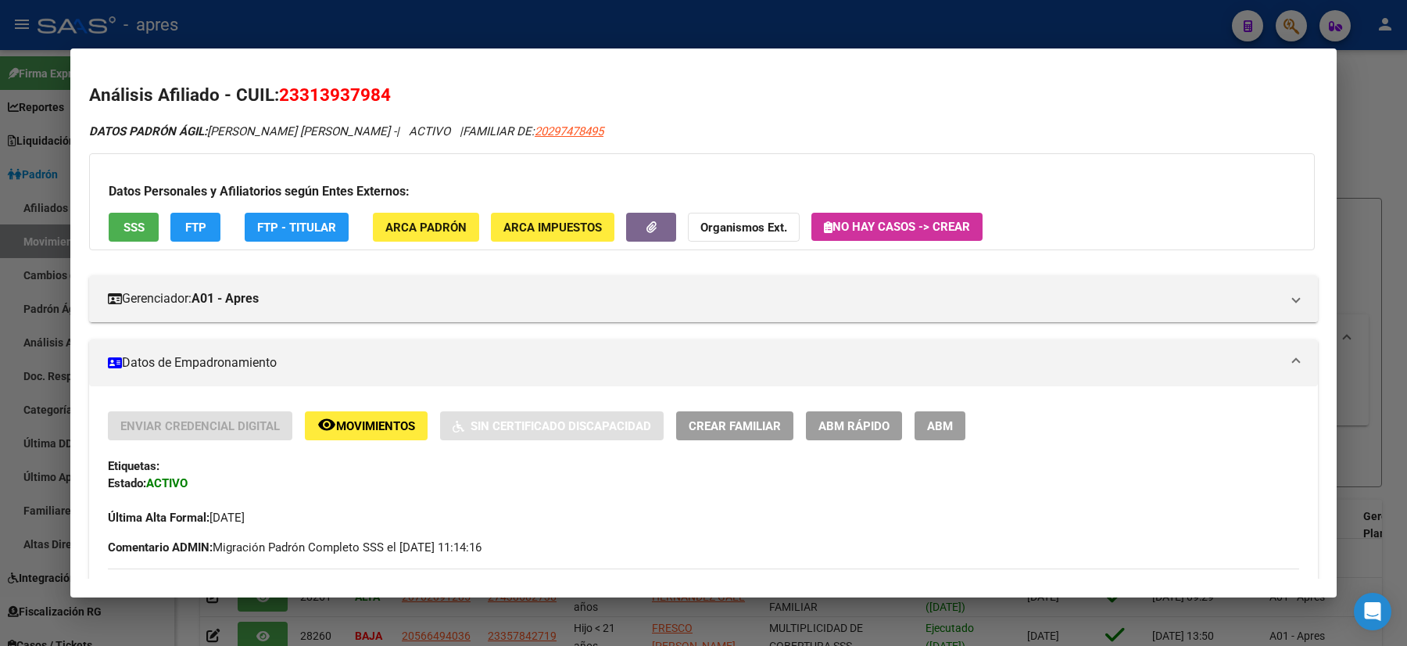
drag, startPoint x: 398, startPoint y: 89, endPoint x: 279, endPoint y: 88, distance: 118.9
click at [279, 88] on h2 "Análisis Afiliado - CUIL: 23313937984" at bounding box center [703, 95] width 1229 height 27
copy span "23313937984"
click at [0, 222] on div at bounding box center [703, 323] width 1407 height 646
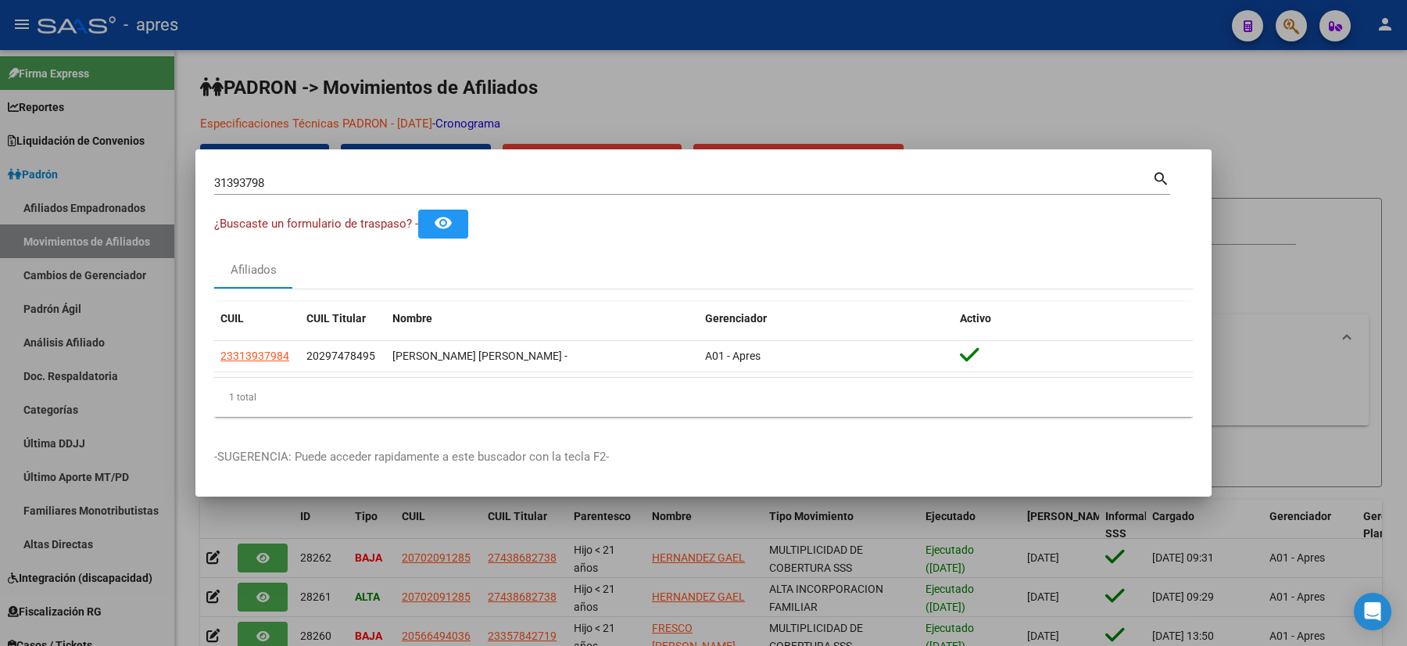
drag, startPoint x: 375, startPoint y: 174, endPoint x: 335, endPoint y: 175, distance: 39.9
click at [373, 175] on div "31393798 Buscar (apellido, dni, [PERSON_NAME], [PERSON_NAME], cuit, obra social)" at bounding box center [683, 182] width 938 height 23
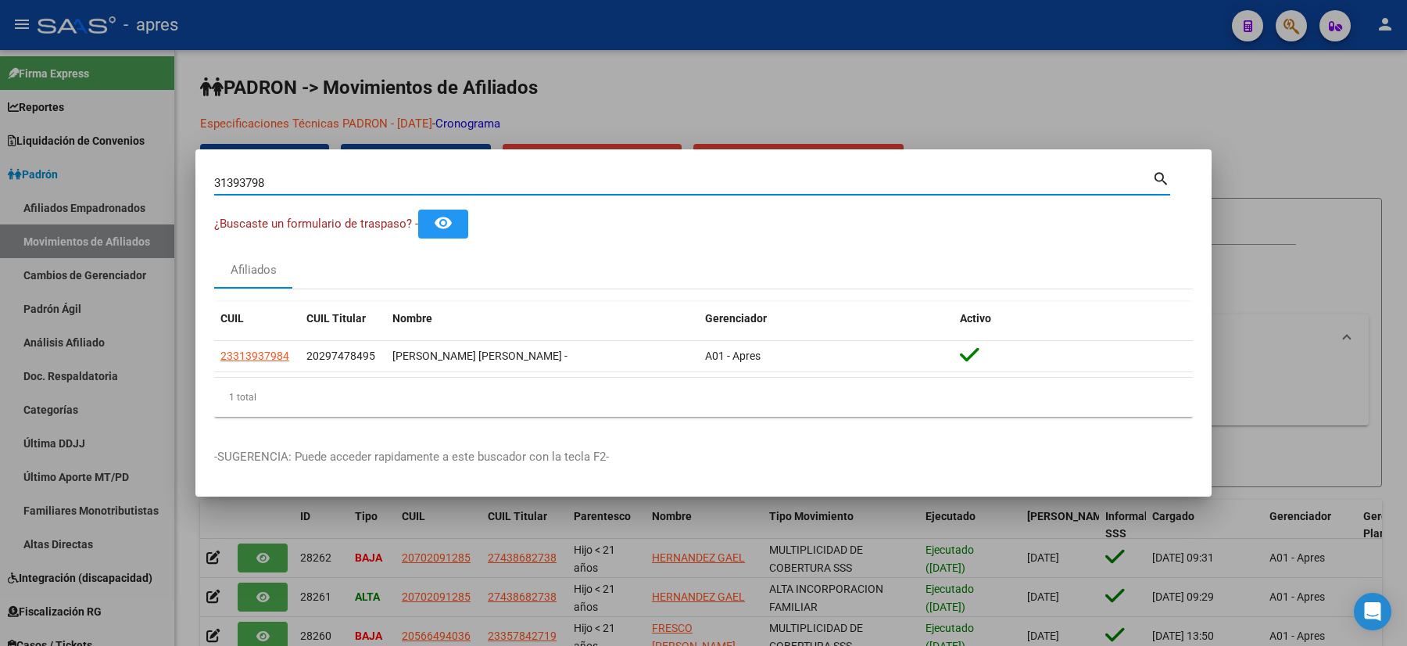
drag, startPoint x: 332, startPoint y: 175, endPoint x: 166, endPoint y: 160, distance: 166.5
click at [166, 160] on div "31393798 Buscar (apellido, dni, [PERSON_NAME], nro traspaso, cuit, obra social)…" at bounding box center [703, 323] width 1407 height 646
paste input "4140012"
type input "41400128"
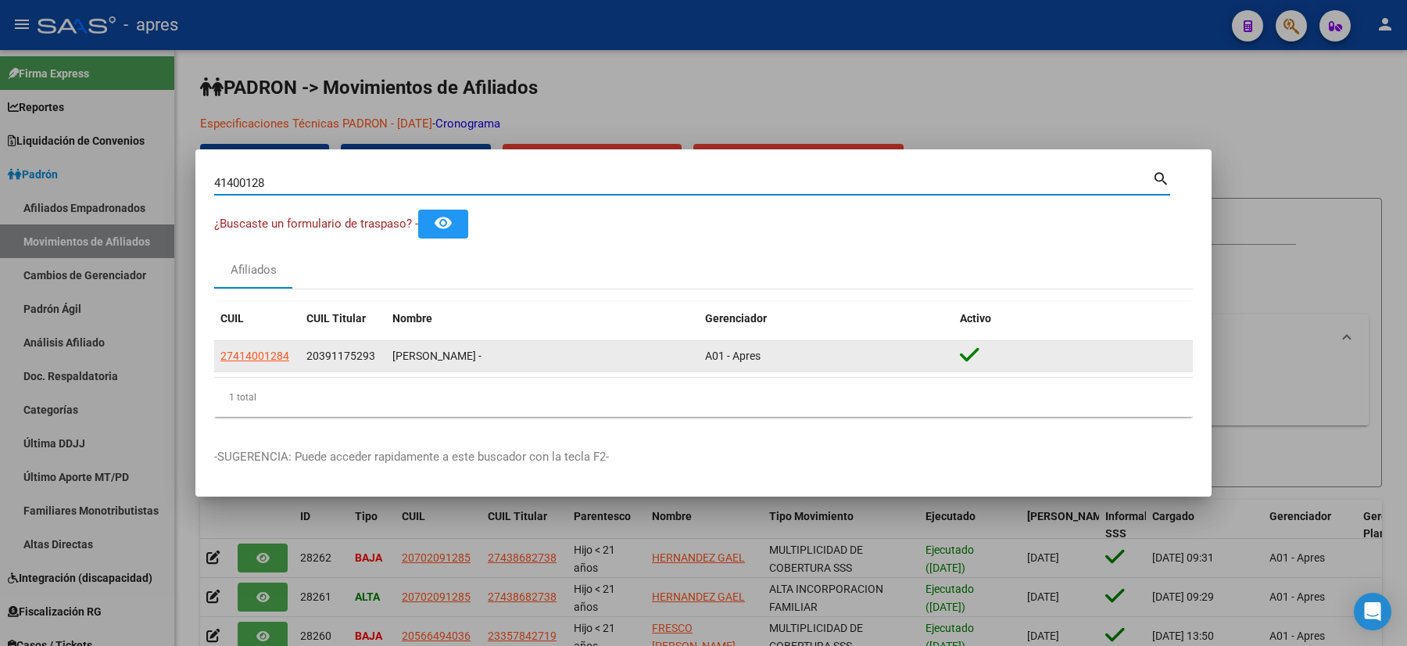
click at [274, 353] on span "27414001284" at bounding box center [254, 356] width 69 height 13
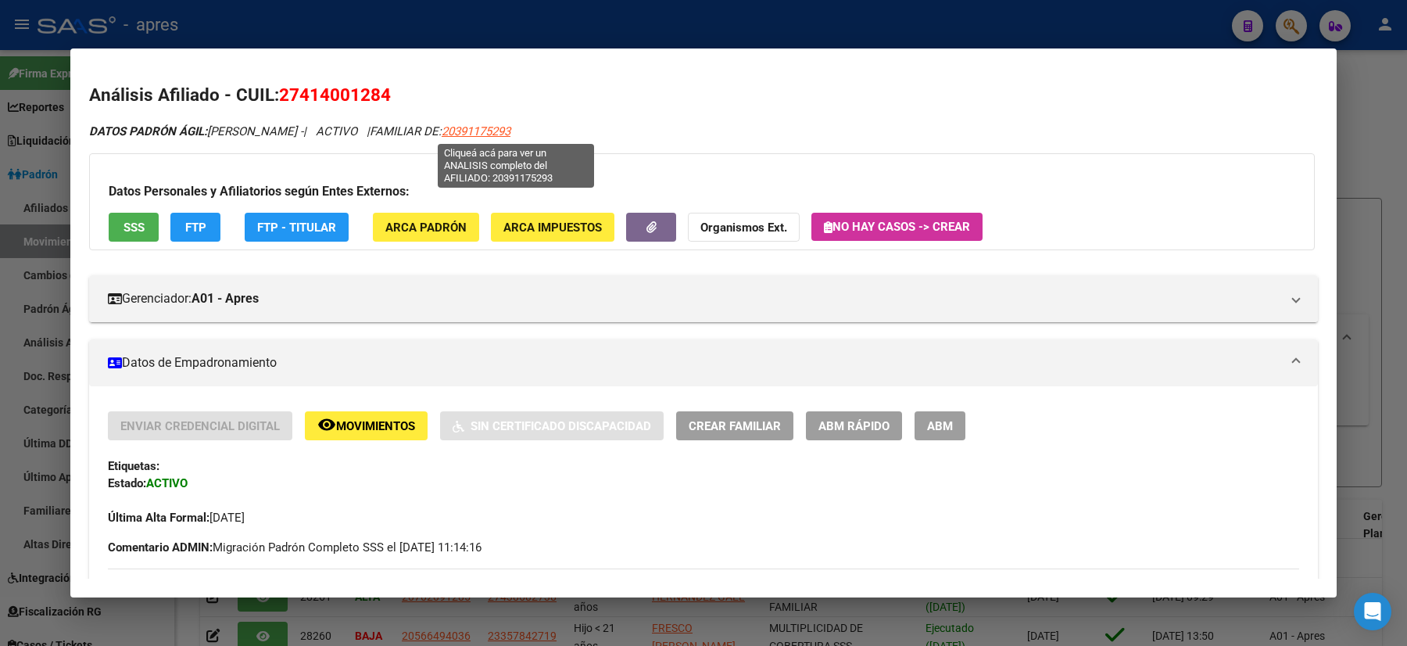
click at [511, 124] on span "20391175293" at bounding box center [476, 131] width 69 height 14
type textarea "20391175293"
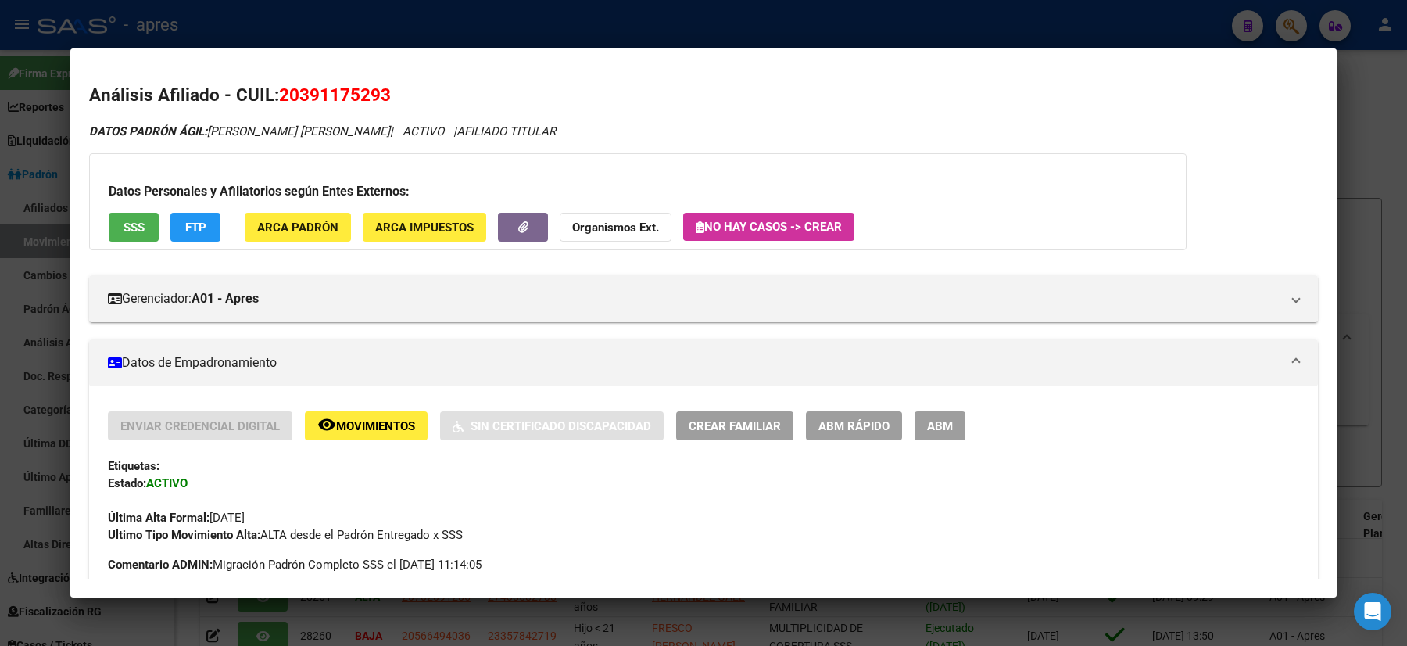
drag, startPoint x: 321, startPoint y: 70, endPoint x: 280, endPoint y: 105, distance: 53.8
click at [280, 105] on h2 "Análisis Afiliado - CUIL: 20391175293" at bounding box center [703, 95] width 1229 height 27
click at [0, 410] on div at bounding box center [703, 323] width 1407 height 646
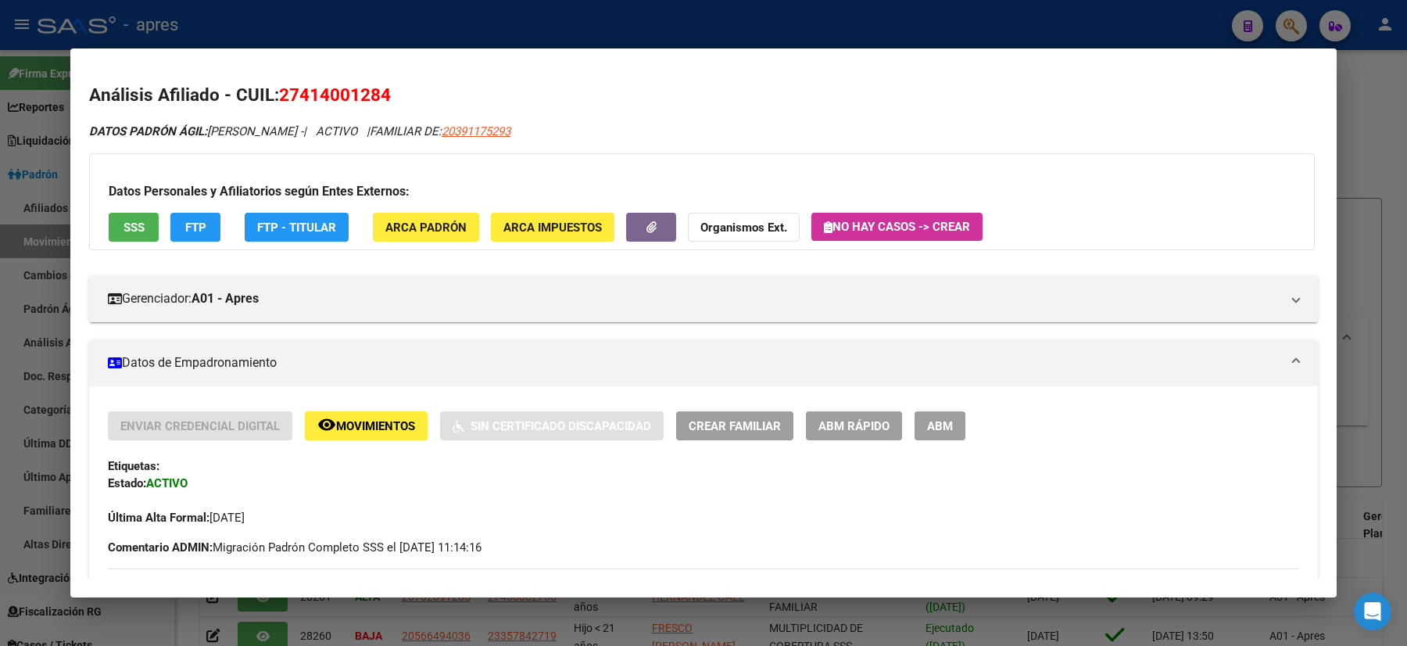
drag, startPoint x: 411, startPoint y: 84, endPoint x: 285, endPoint y: 88, distance: 126.7
click at [285, 88] on h2 "Análisis Afiliado - CUIL: 27414001284" at bounding box center [703, 95] width 1229 height 27
drag, startPoint x: 319, startPoint y: 131, endPoint x: 276, endPoint y: 122, distance: 44.0
click at [303, 135] on span "DATOS [PERSON_NAME]: [PERSON_NAME] -" at bounding box center [196, 131] width 214 height 14
click at [282, 86] on span "27414001284" at bounding box center [335, 94] width 112 height 20
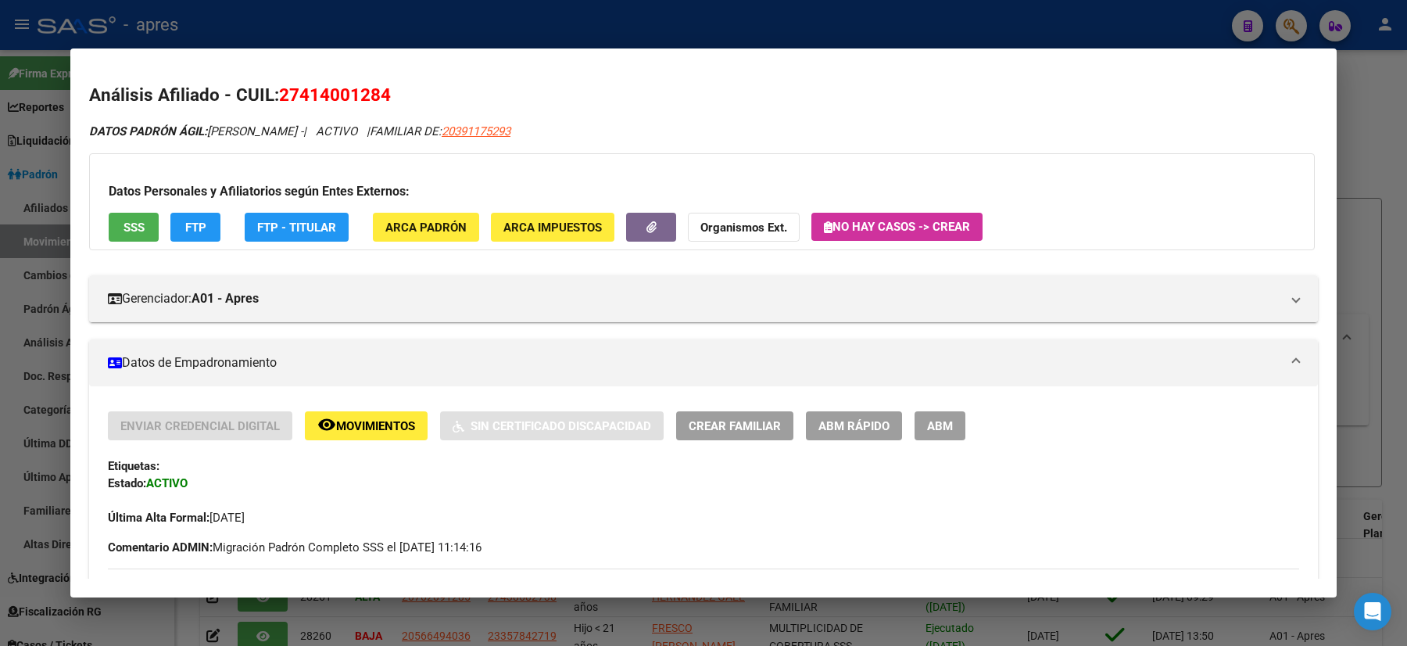
drag, startPoint x: 273, startPoint y: 84, endPoint x: 360, endPoint y: 94, distance: 87.3
click at [360, 94] on h2 "Análisis Afiliado - CUIL: 27414001284" at bounding box center [703, 95] width 1229 height 27
drag, startPoint x: 346, startPoint y: 85, endPoint x: 332, endPoint y: 105, distance: 23.6
click at [349, 86] on span "27414001284" at bounding box center [335, 94] width 112 height 20
click at [403, 82] on h2 "Análisis Afiliado - CUIL: 27414001284" at bounding box center [703, 95] width 1229 height 27
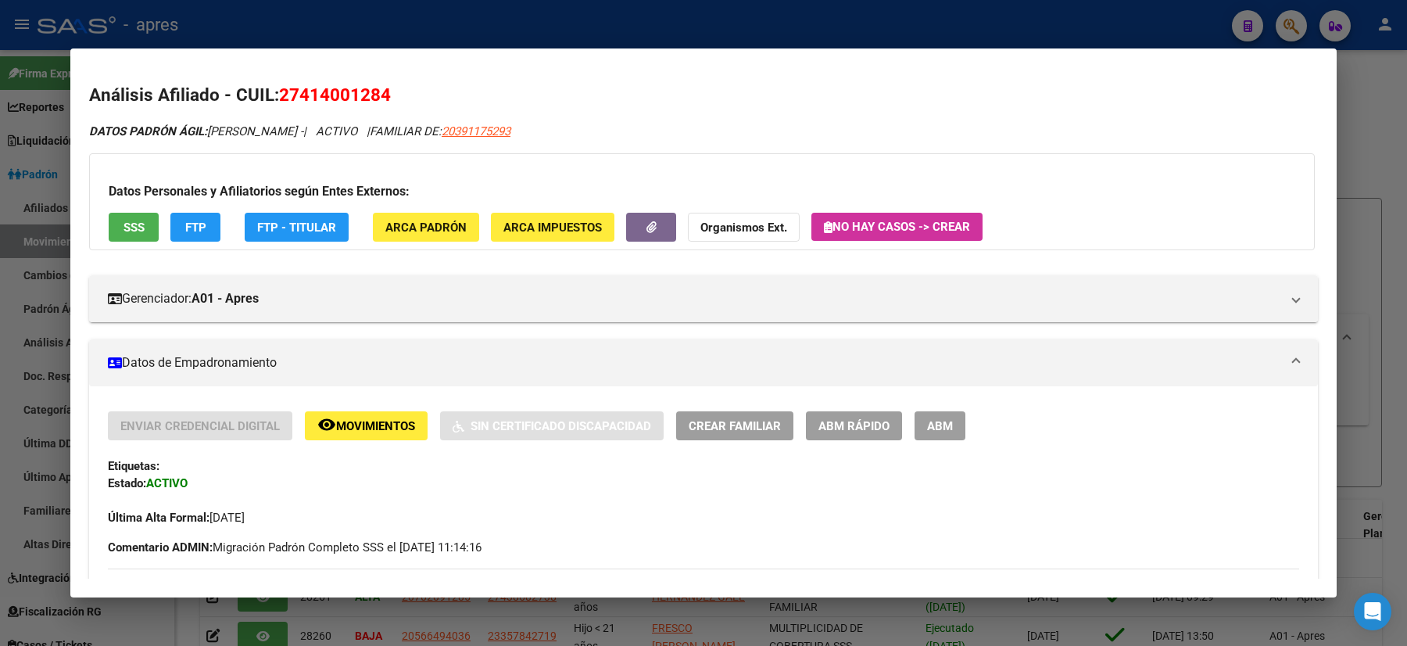
drag, startPoint x: 414, startPoint y: 91, endPoint x: 373, endPoint y: 97, distance: 41.8
click at [376, 99] on h2 "Análisis Afiliado - CUIL: 27414001284" at bounding box center [703, 95] width 1229 height 27
drag, startPoint x: 373, startPoint y: 97, endPoint x: 392, endPoint y: 104, distance: 20.0
click at [392, 104] on h2 "Análisis Afiliado - CUIL: 27414001284" at bounding box center [703, 95] width 1229 height 27
drag, startPoint x: 349, startPoint y: 92, endPoint x: 339, endPoint y: 64, distance: 29.7
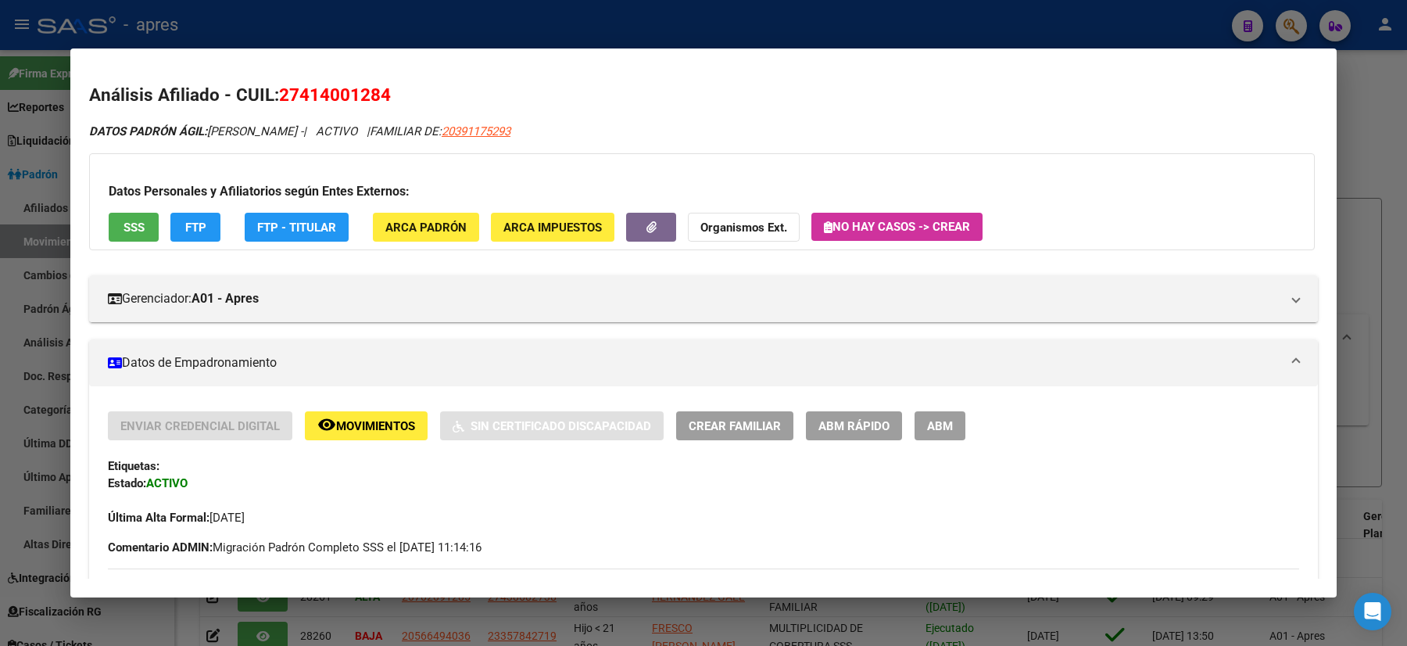
click at [351, 92] on span "27414001284" at bounding box center [335, 94] width 112 height 20
click at [292, 104] on span "27414001284" at bounding box center [335, 94] width 112 height 20
drag, startPoint x: 279, startPoint y: 88, endPoint x: 391, endPoint y: 91, distance: 111.9
click at [391, 91] on span "27414001284" at bounding box center [335, 94] width 112 height 20
copy span "27414001284"
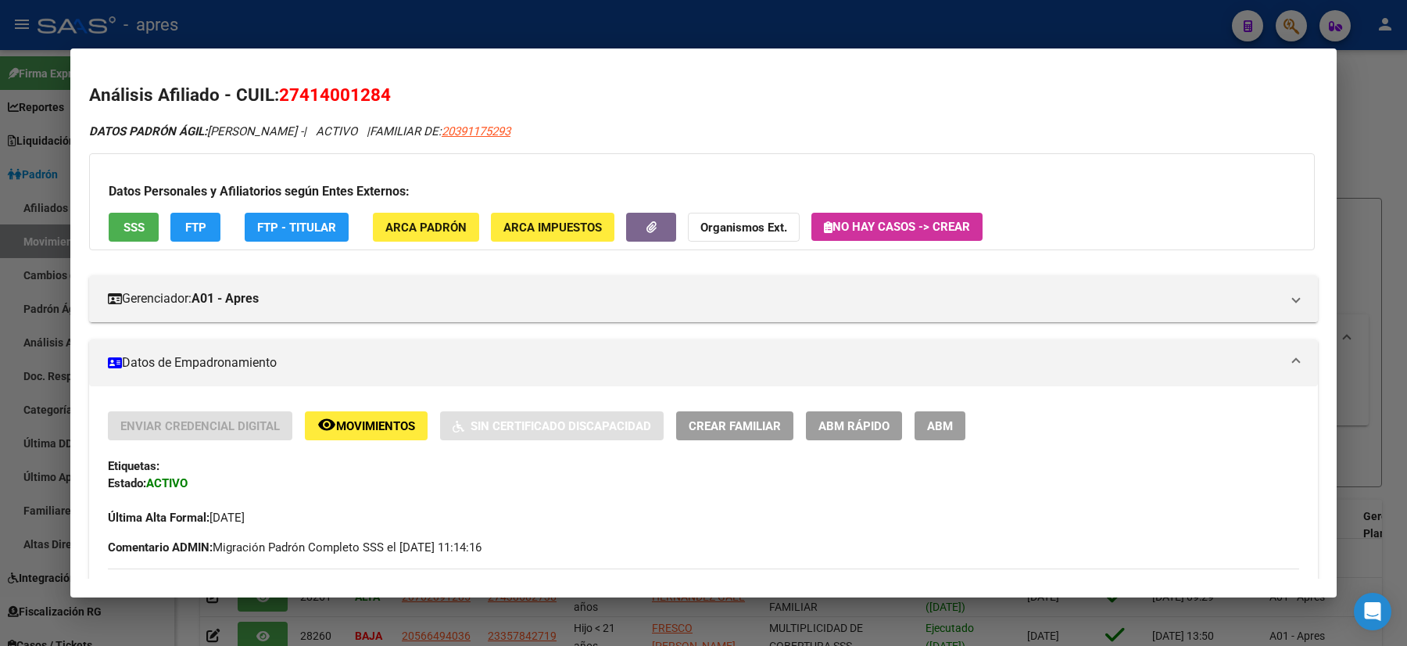
click at [0, 305] on div at bounding box center [703, 323] width 1407 height 646
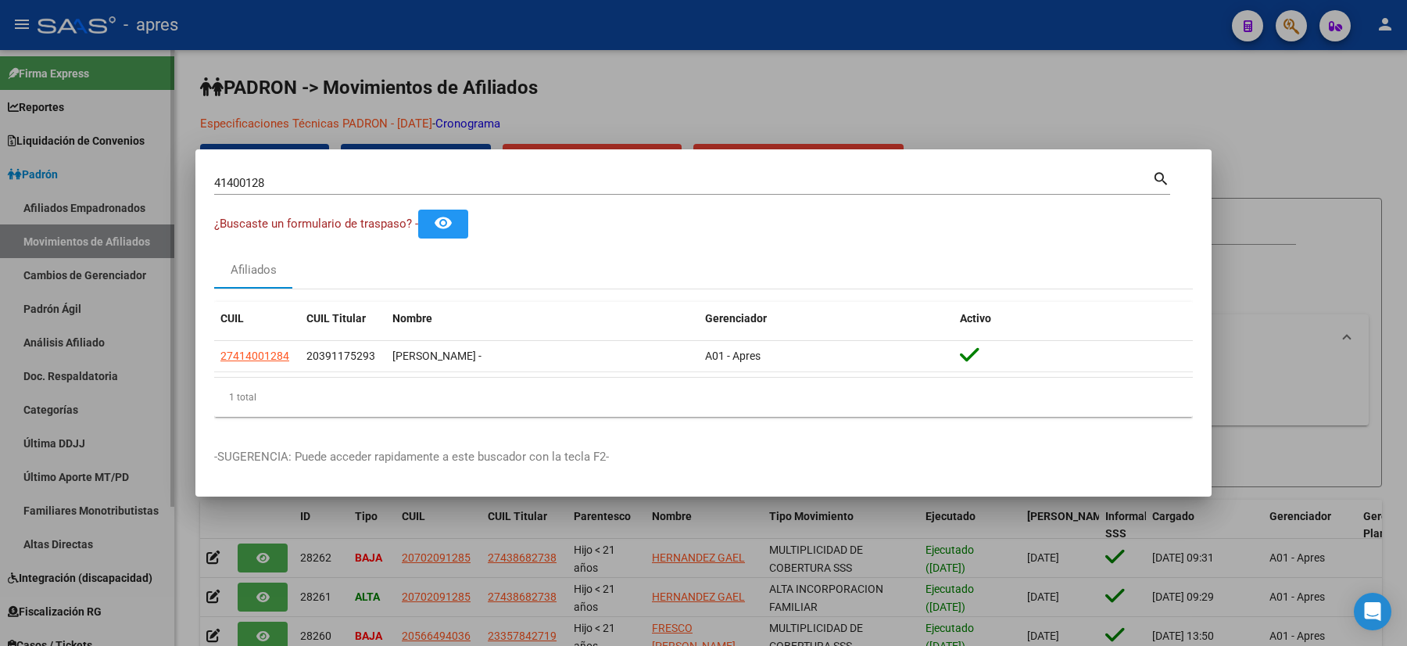
click at [9, 364] on div at bounding box center [703, 323] width 1407 height 646
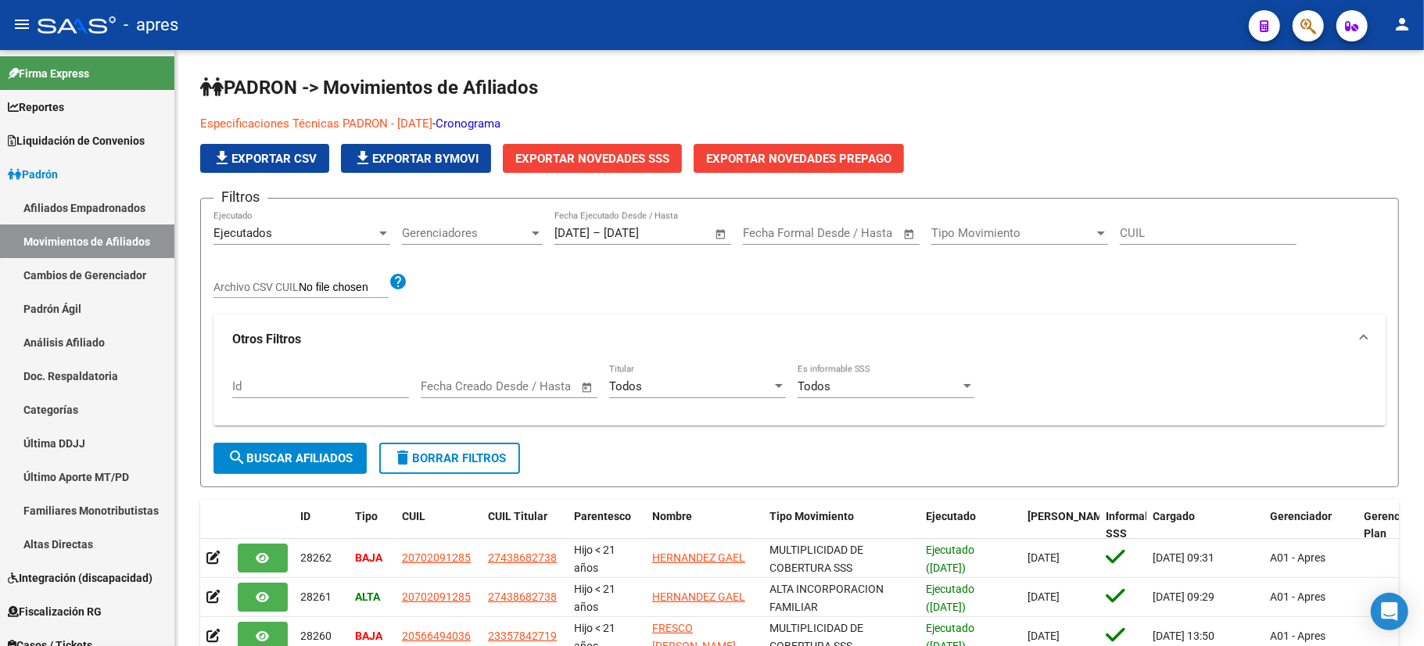
click at [1304, 41] on mat-toolbar "menu - apres person" at bounding box center [712, 25] width 1424 height 50
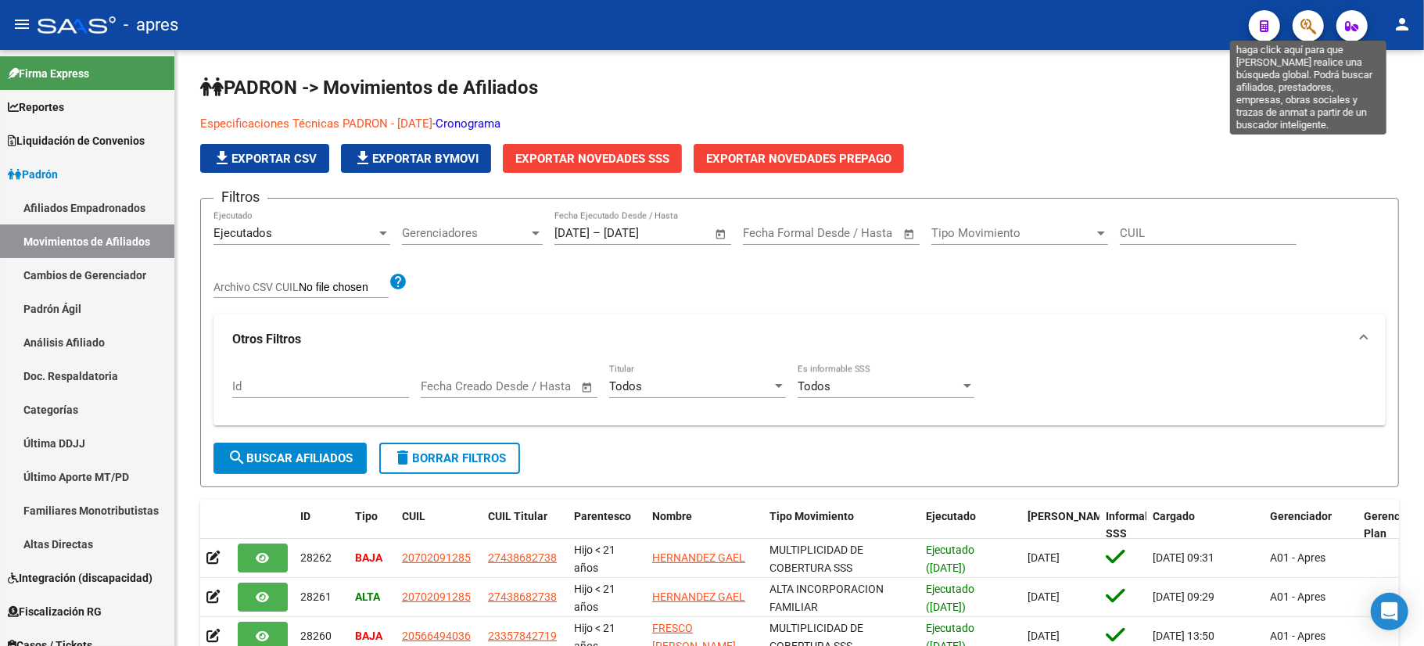
click at [1301, 22] on icon "button" at bounding box center [1308, 26] width 16 height 18
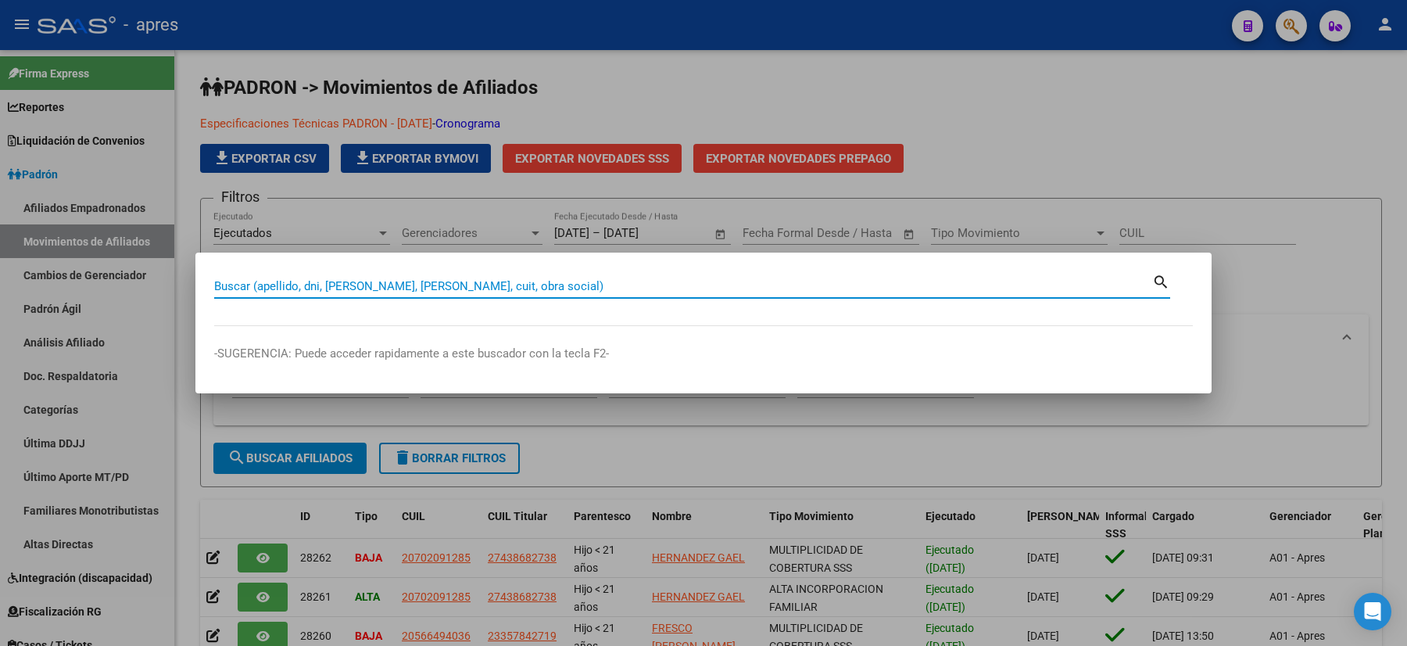
click at [313, 295] on div "Buscar (apellido, dni, [PERSON_NAME], [PERSON_NAME], cuit, obra social)" at bounding box center [683, 285] width 938 height 23
paste input "14277674"
type input "14277674"
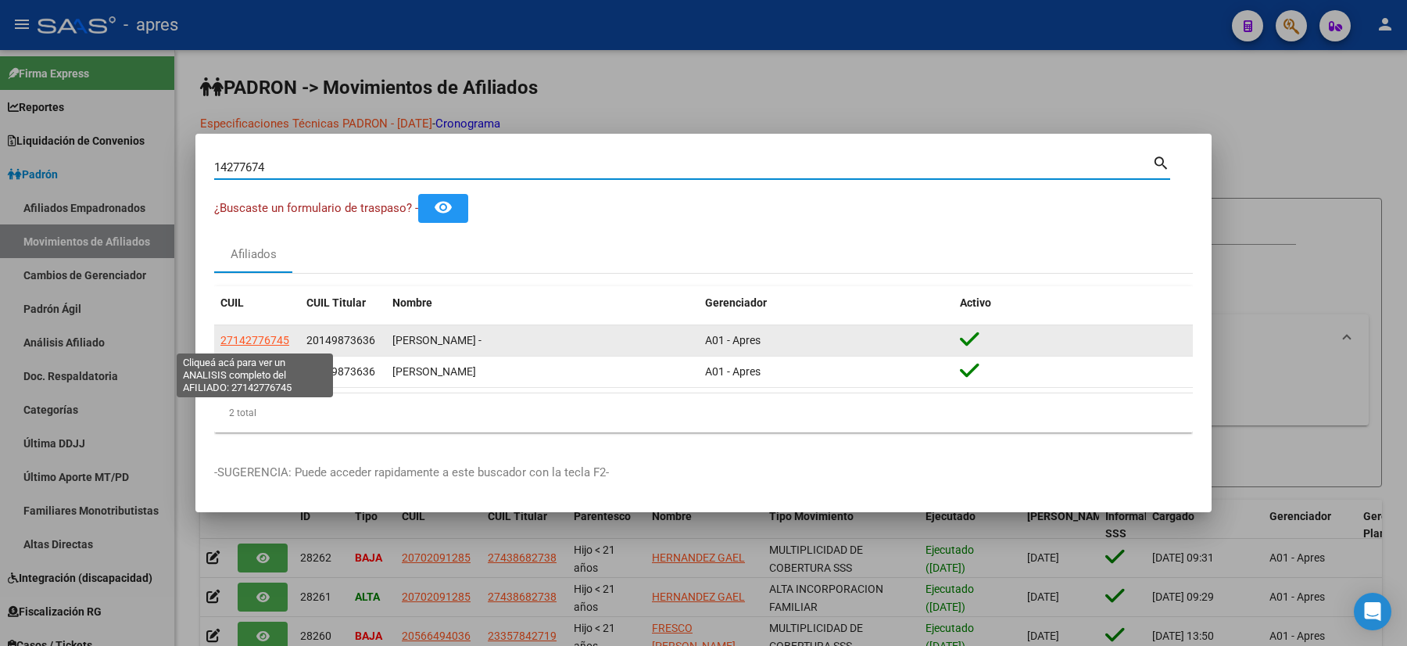
click at [263, 341] on span "27142776745" at bounding box center [254, 340] width 69 height 13
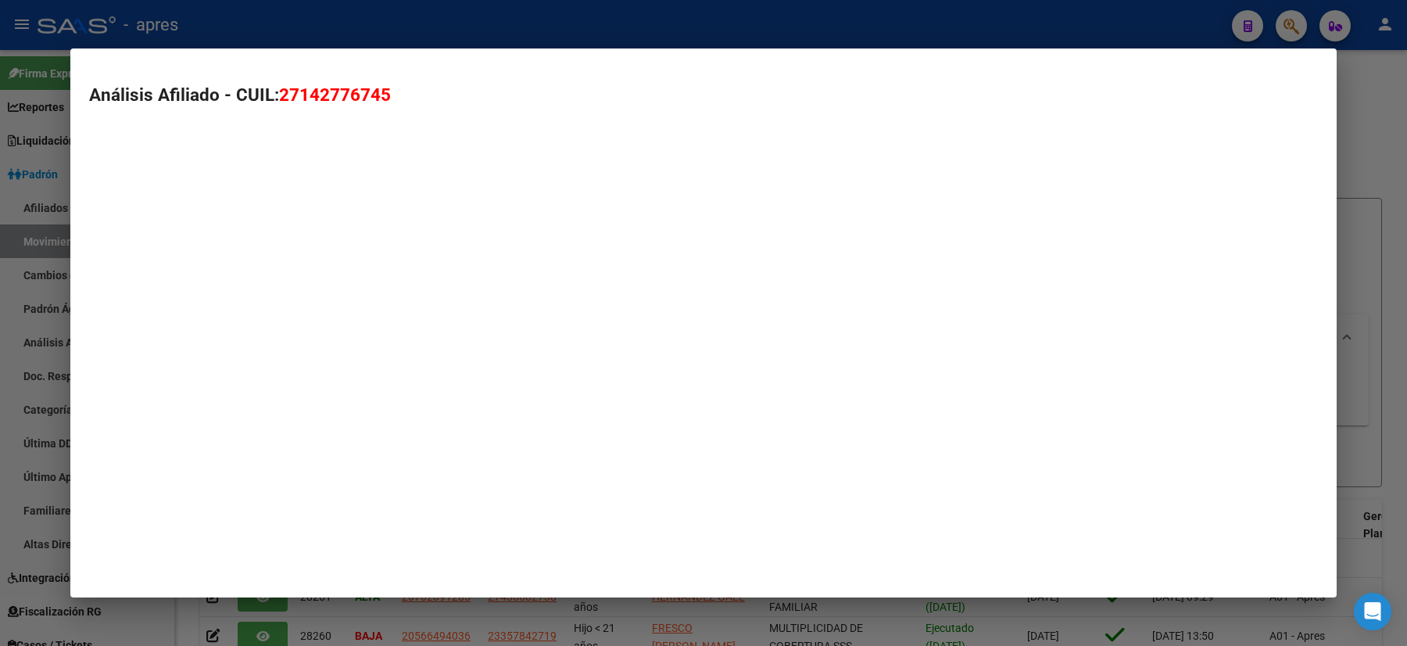
type textarea "27142776745"
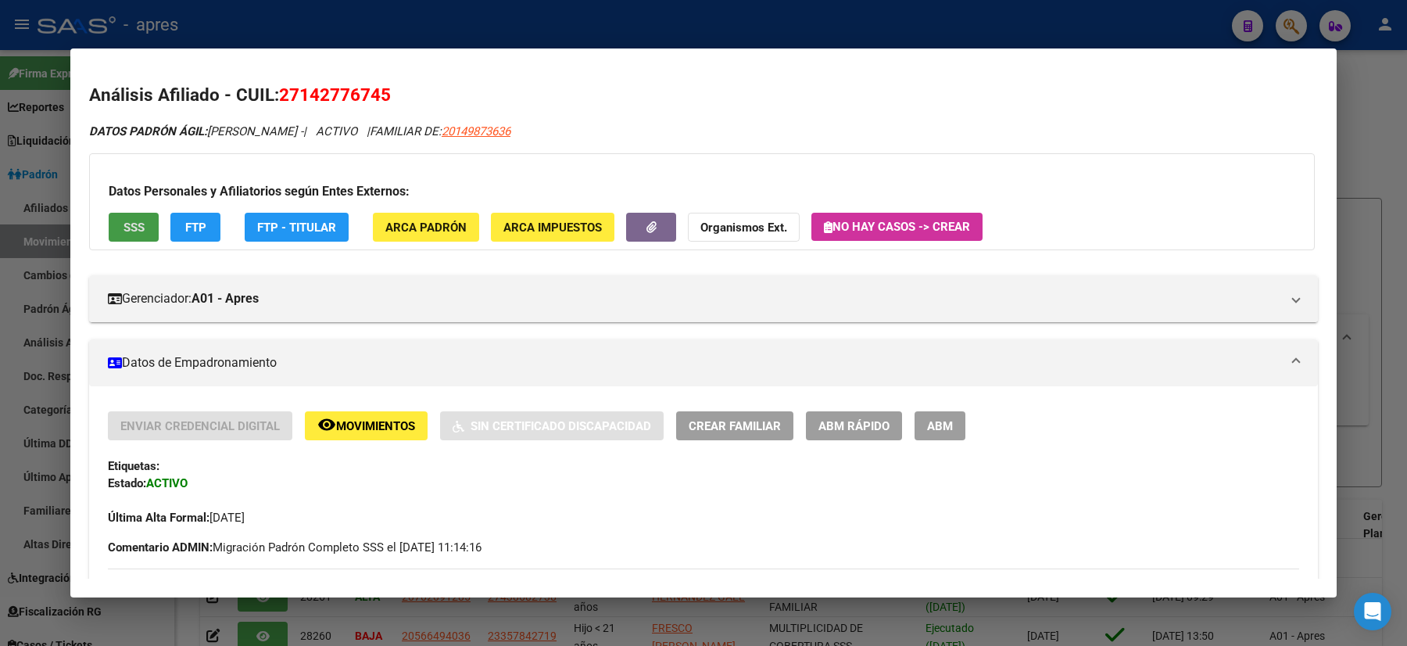
click at [0, 396] on div at bounding box center [703, 323] width 1407 height 646
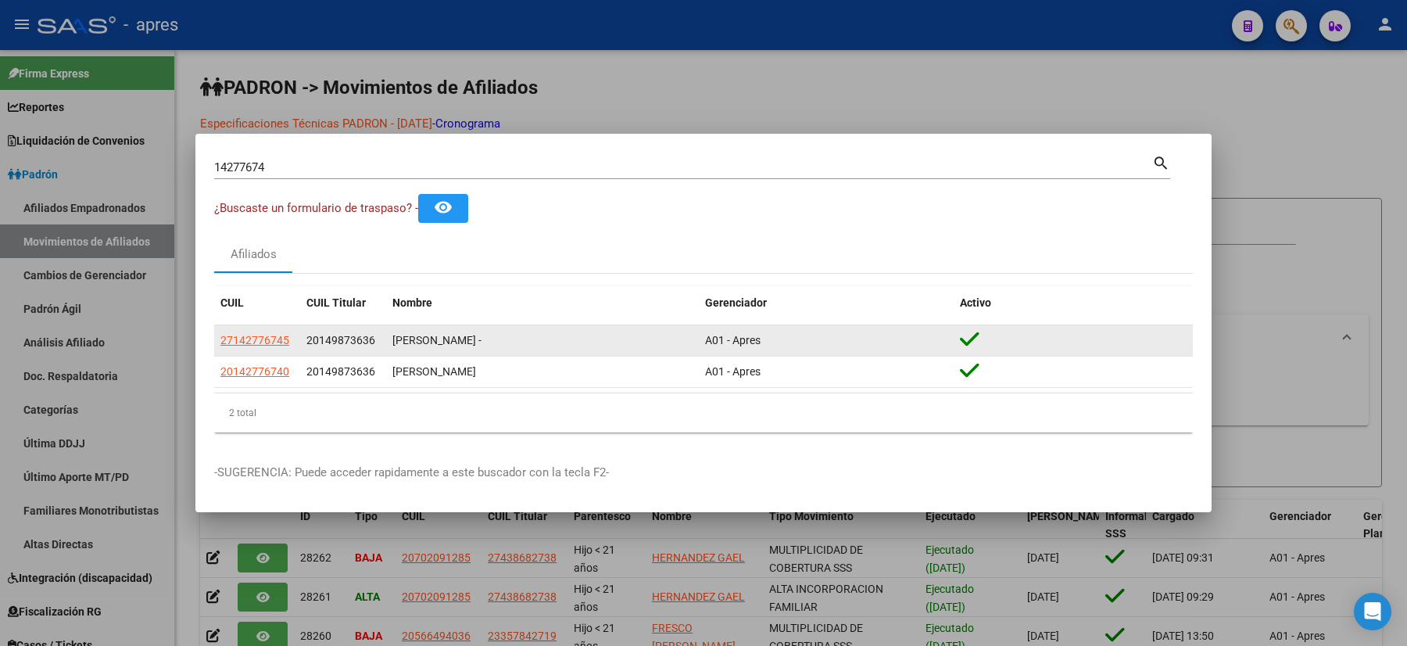
drag, startPoint x: 288, startPoint y: 336, endPoint x: 220, endPoint y: 354, distance: 70.4
click at [220, 354] on datatable-body-cell "27142776745" at bounding box center [257, 340] width 86 height 30
copy span "27142776745"
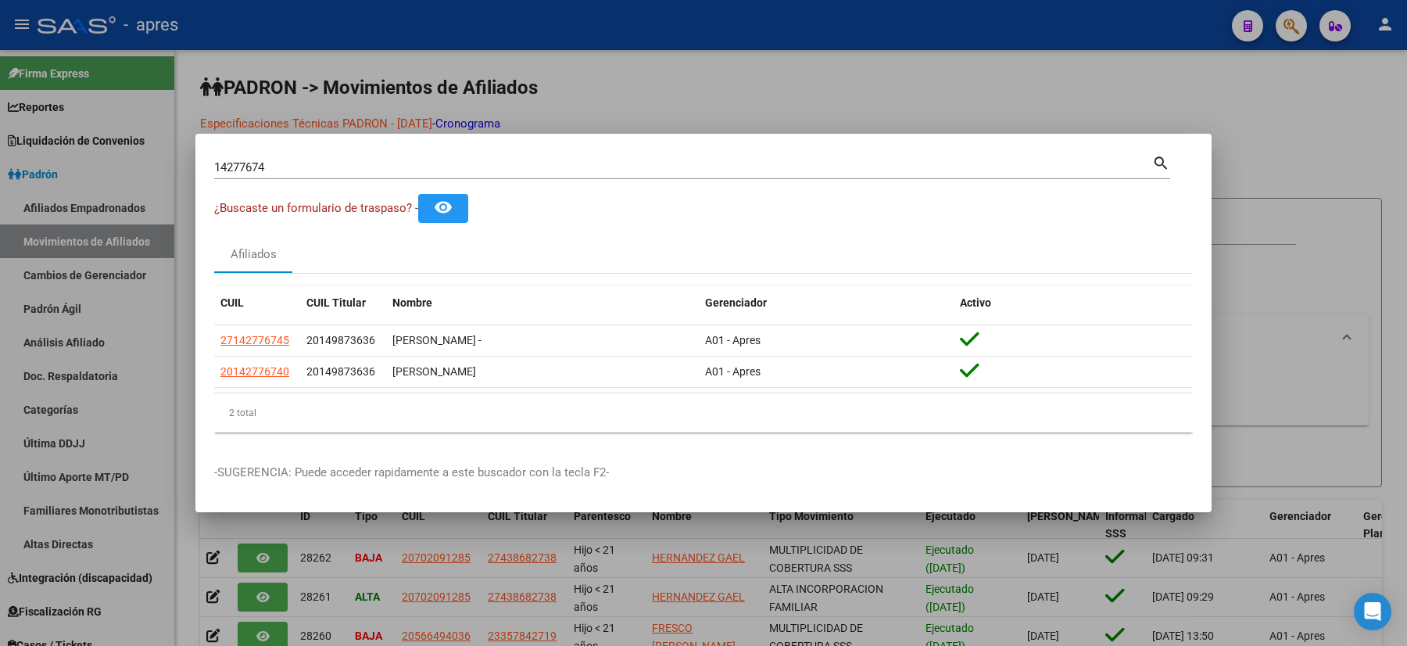
drag, startPoint x: 308, startPoint y: 155, endPoint x: 223, endPoint y: 175, distance: 87.6
click at [217, 172] on div "14277674 Buscar (apellido, dni, [PERSON_NAME], [PERSON_NAME], cuit, obra social)" at bounding box center [683, 167] width 938 height 23
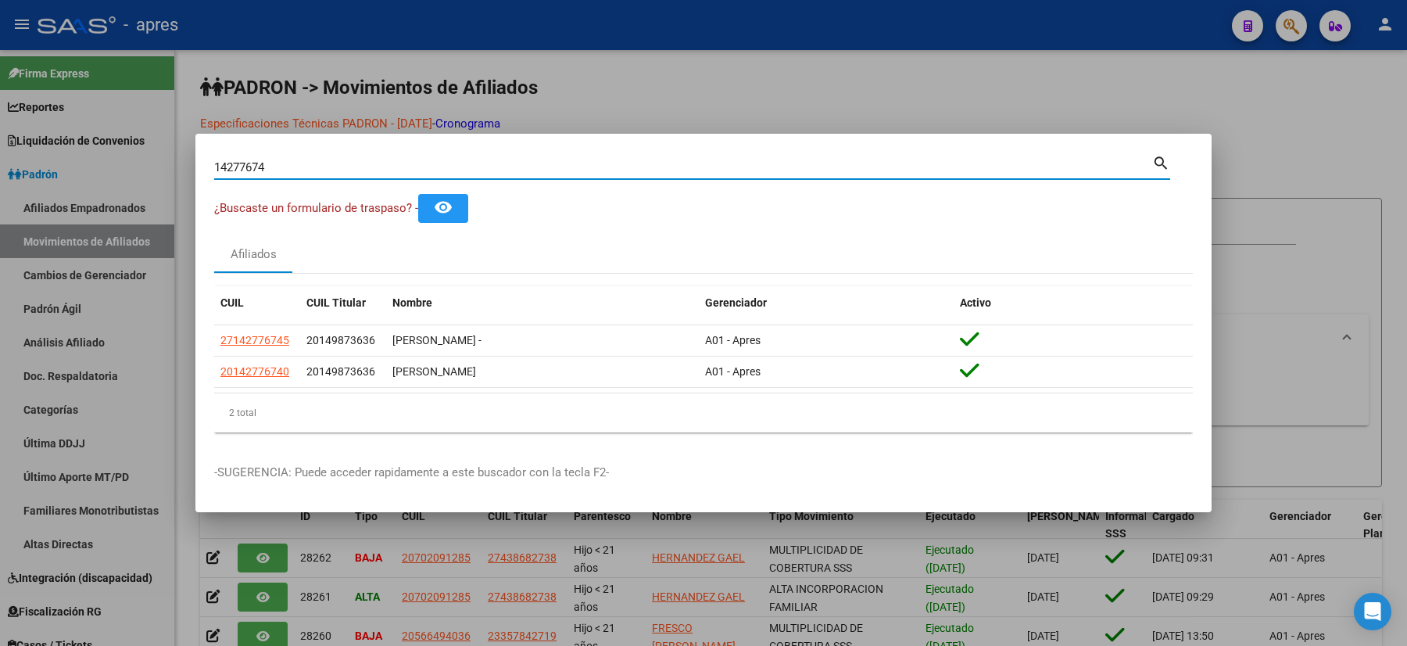
drag, startPoint x: 261, startPoint y: 170, endPoint x: 124, endPoint y: 153, distance: 138.6
click at [130, 155] on div "14277674 Buscar (apellido, dni, cuil, nro traspaso, cuit, obra social) search ¿…" at bounding box center [703, 323] width 1407 height 646
paste input "[PERSON_NAME] VA"
type input "[PERSON_NAME] VA"
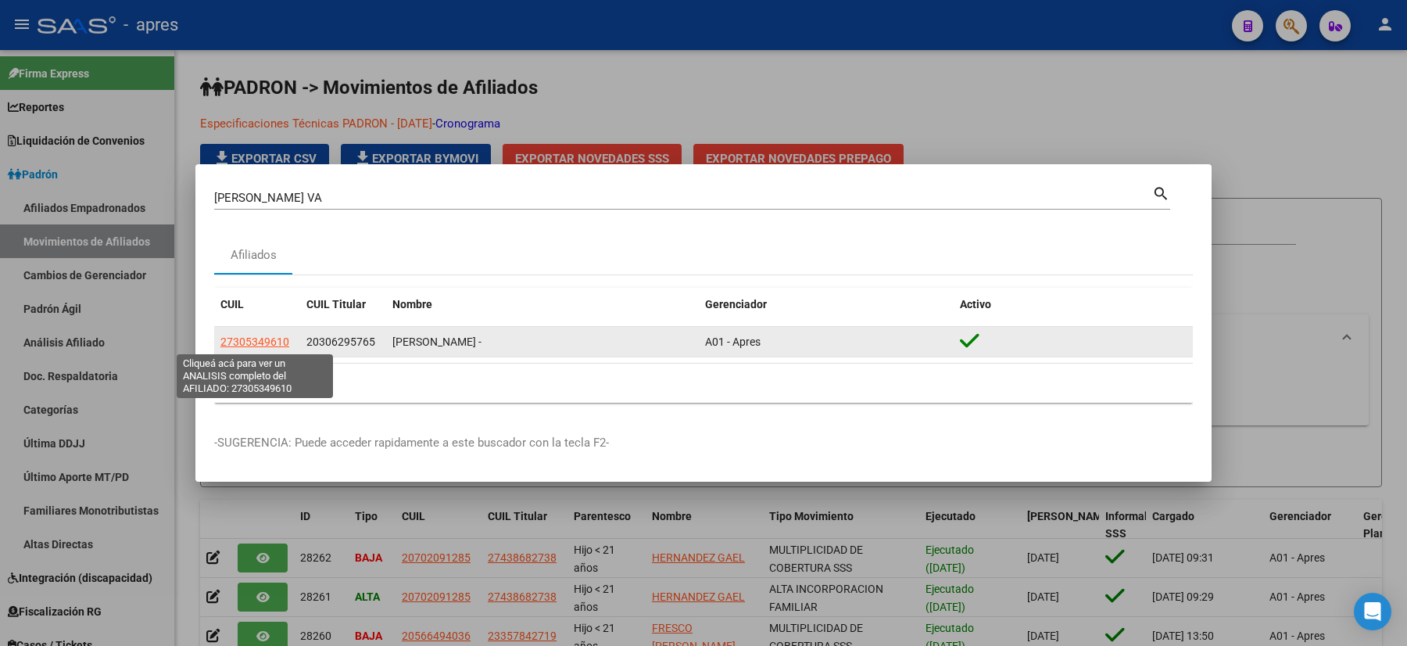
click at [256, 342] on span "27305349610" at bounding box center [254, 341] width 69 height 13
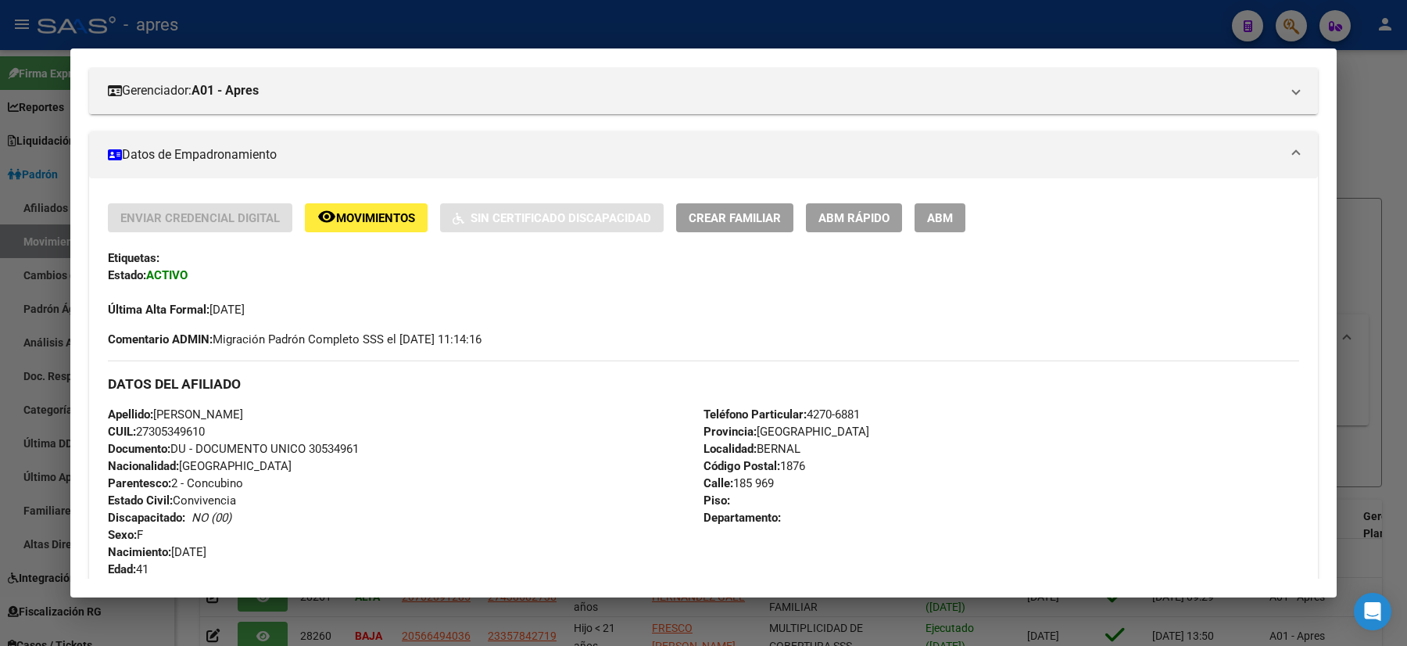
scroll to position [0, 0]
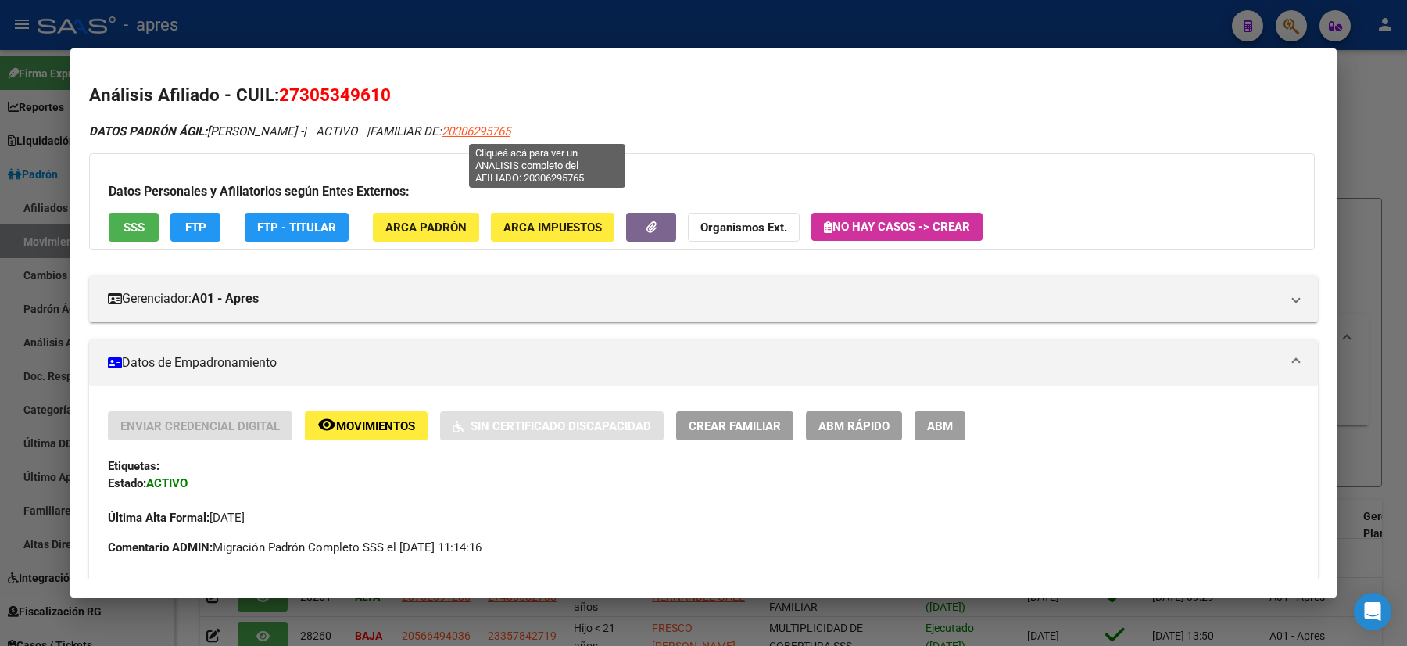
click at [511, 127] on span "20306295765" at bounding box center [476, 131] width 69 height 14
type textarea "20306295765"
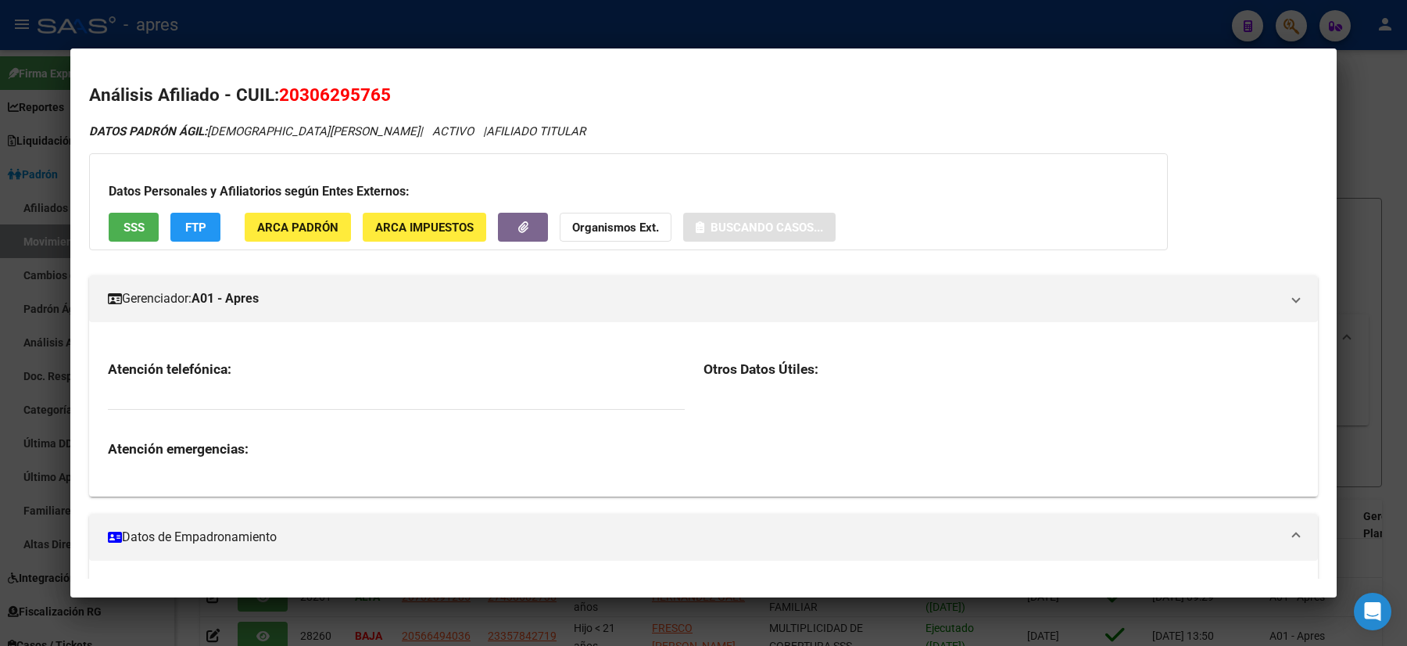
drag, startPoint x: 319, startPoint y: 94, endPoint x: 275, endPoint y: 84, distance: 44.8
click at [275, 84] on h2 "Análisis Afiliado - CUIL: 20306295765" at bounding box center [703, 95] width 1229 height 27
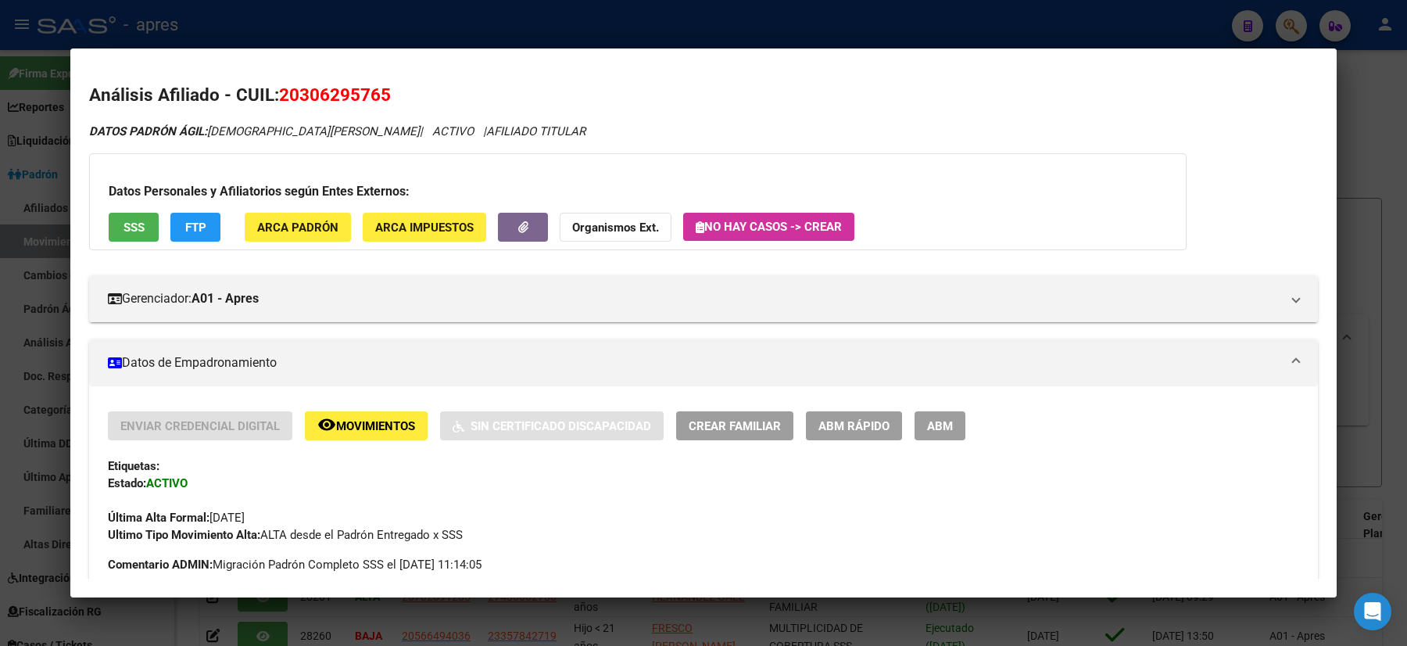
click at [0, 248] on div at bounding box center [703, 323] width 1407 height 646
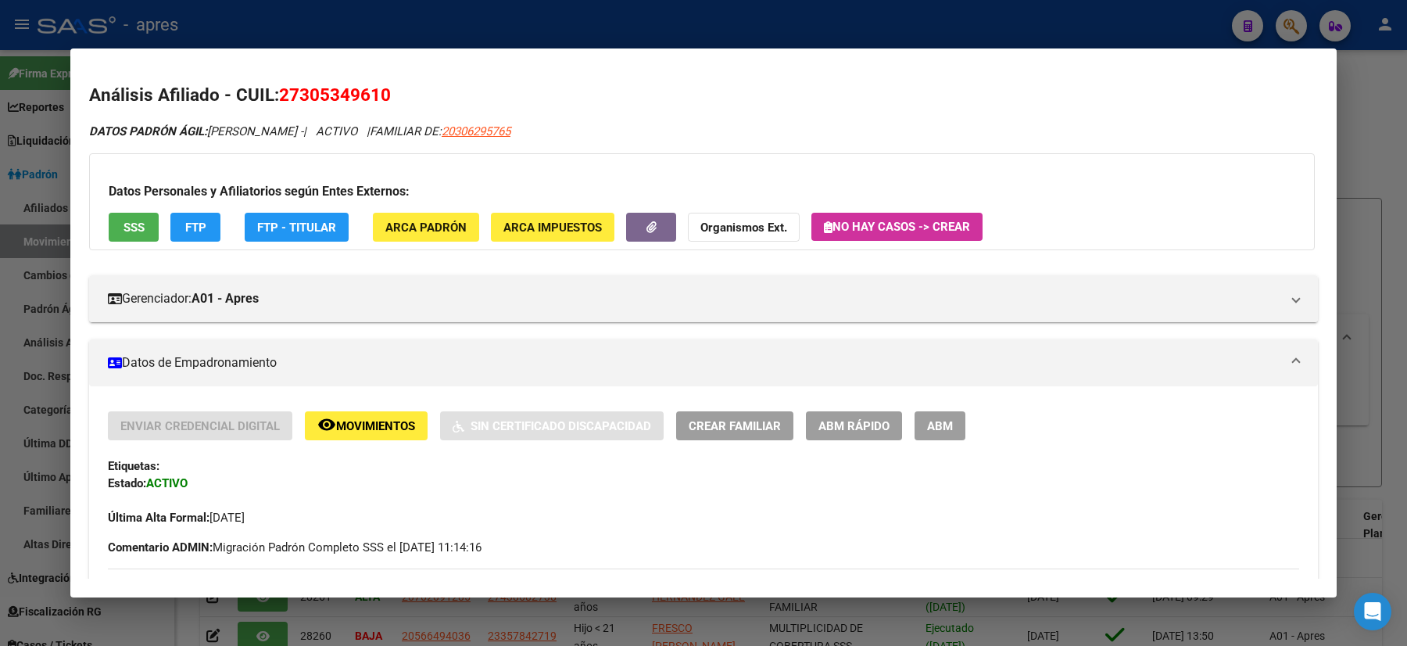
click at [4, 170] on div at bounding box center [703, 323] width 1407 height 646
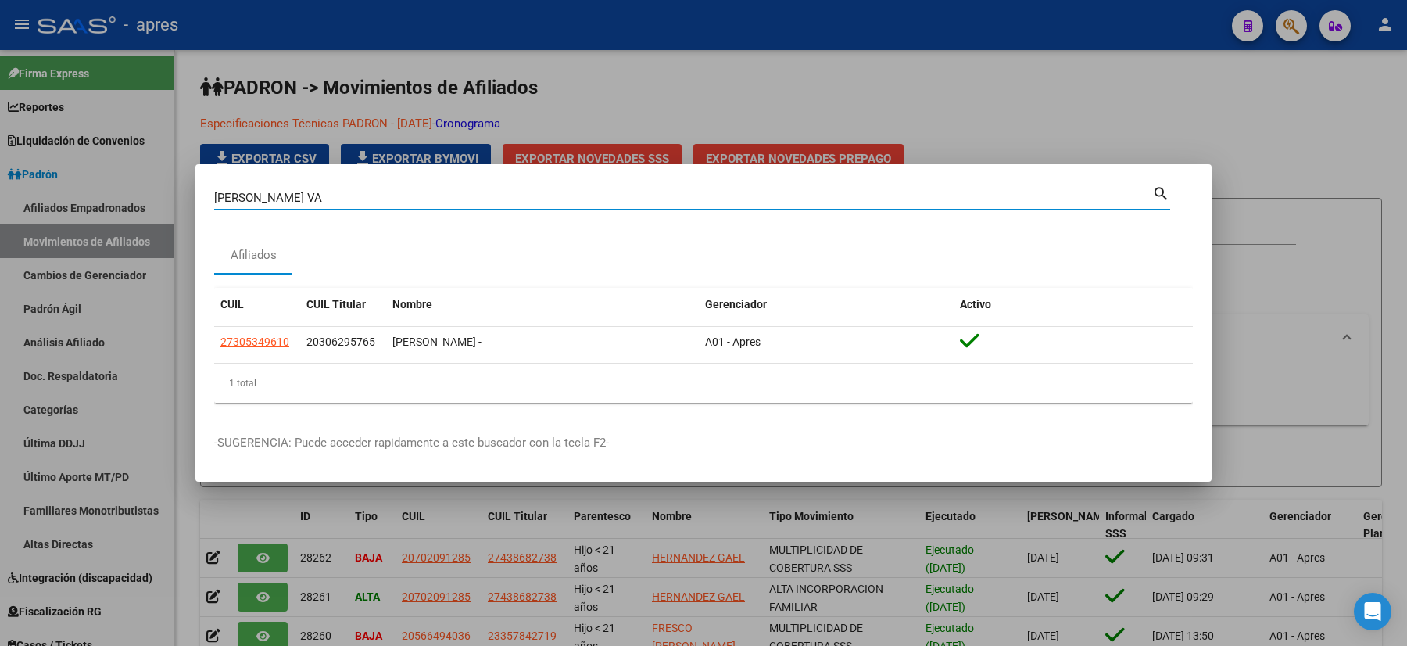
drag, startPoint x: 304, startPoint y: 202, endPoint x: 26, endPoint y: 213, distance: 278.6
click at [26, 213] on div "[PERSON_NAME] VA Buscar (apellido, dni, cuil, nro traspaso, cuit, obra social) …" at bounding box center [703, 323] width 1407 height 646
paste input "52921906"
type input "52921906"
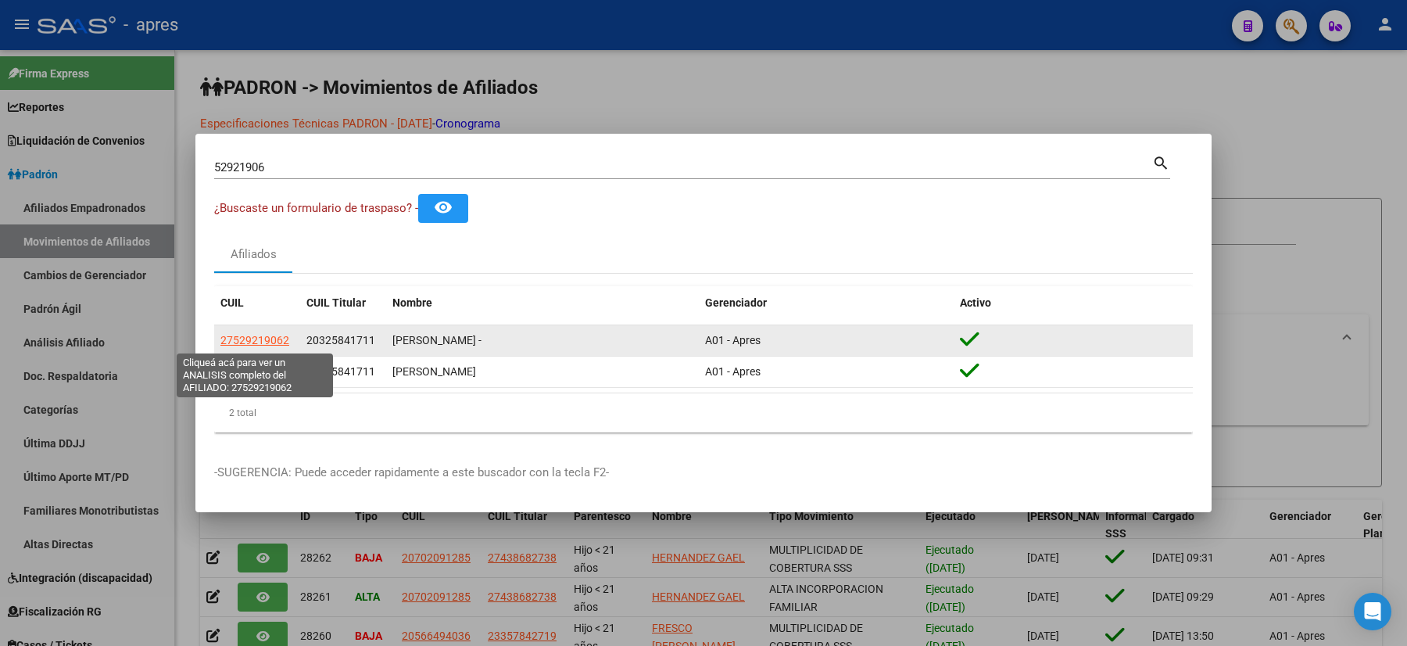
drag, startPoint x: 285, startPoint y: 341, endPoint x: 229, endPoint y: 345, distance: 55.7
click at [229, 345] on span "27529219062" at bounding box center [254, 340] width 69 height 13
copy span "752921906"
type textarea "27529219062"
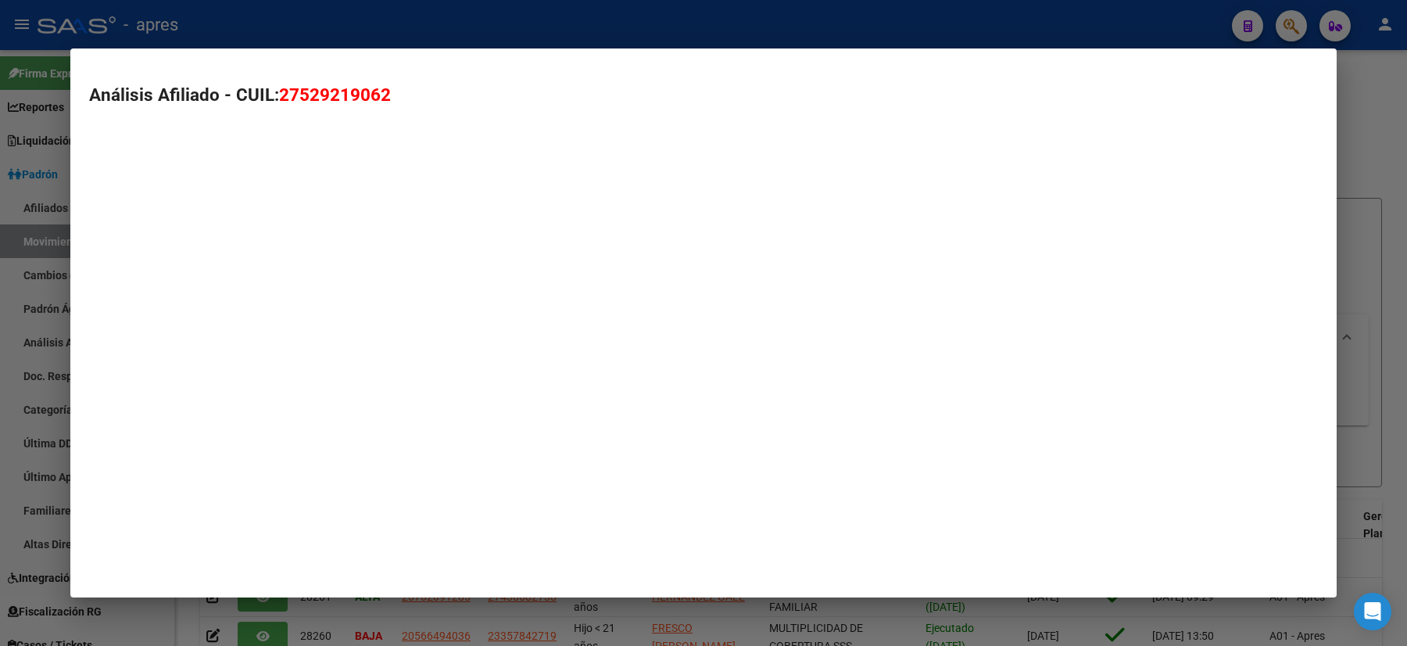
drag, startPoint x: 220, startPoint y: 341, endPoint x: 257, endPoint y: 341, distance: 36.7
click at [257, 341] on mat-dialog-container "Análisis Afiliado - CUIL: 27529219062" at bounding box center [703, 322] width 1267 height 549
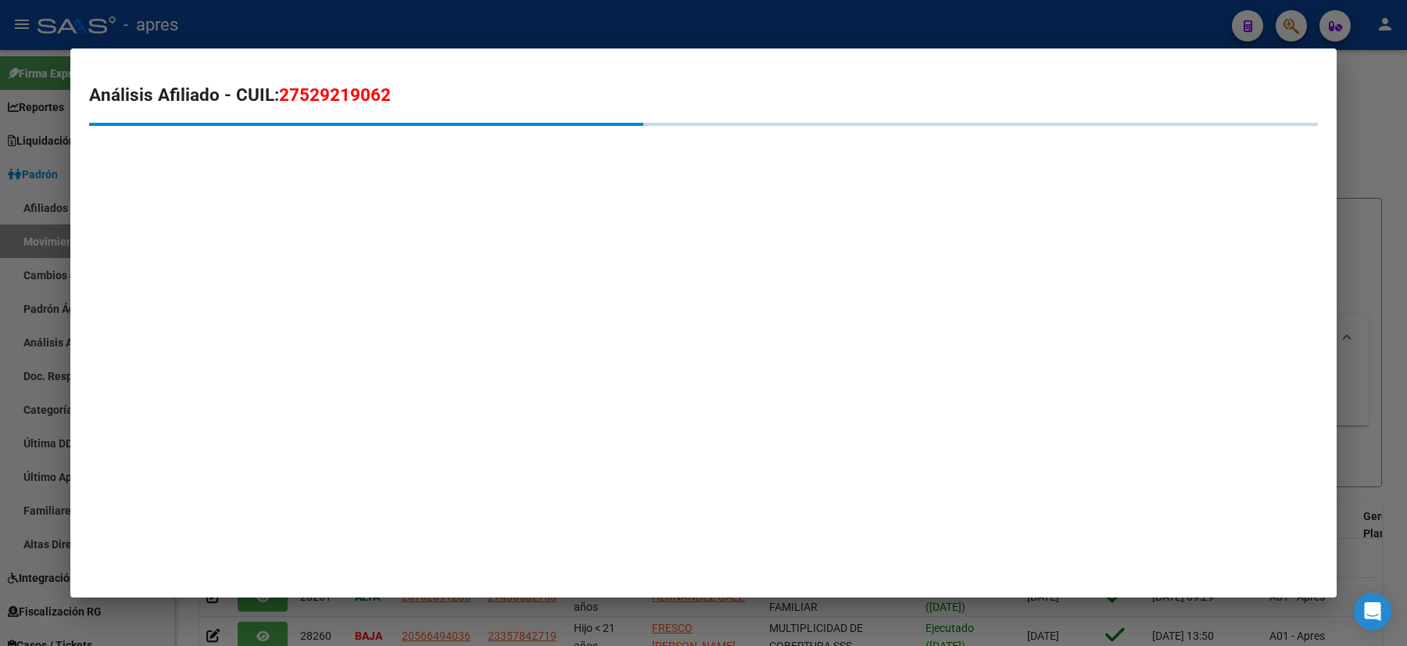
drag, startPoint x: 0, startPoint y: 335, endPoint x: 377, endPoint y: 133, distance: 427.8
click at [9, 338] on div at bounding box center [703, 323] width 1407 height 646
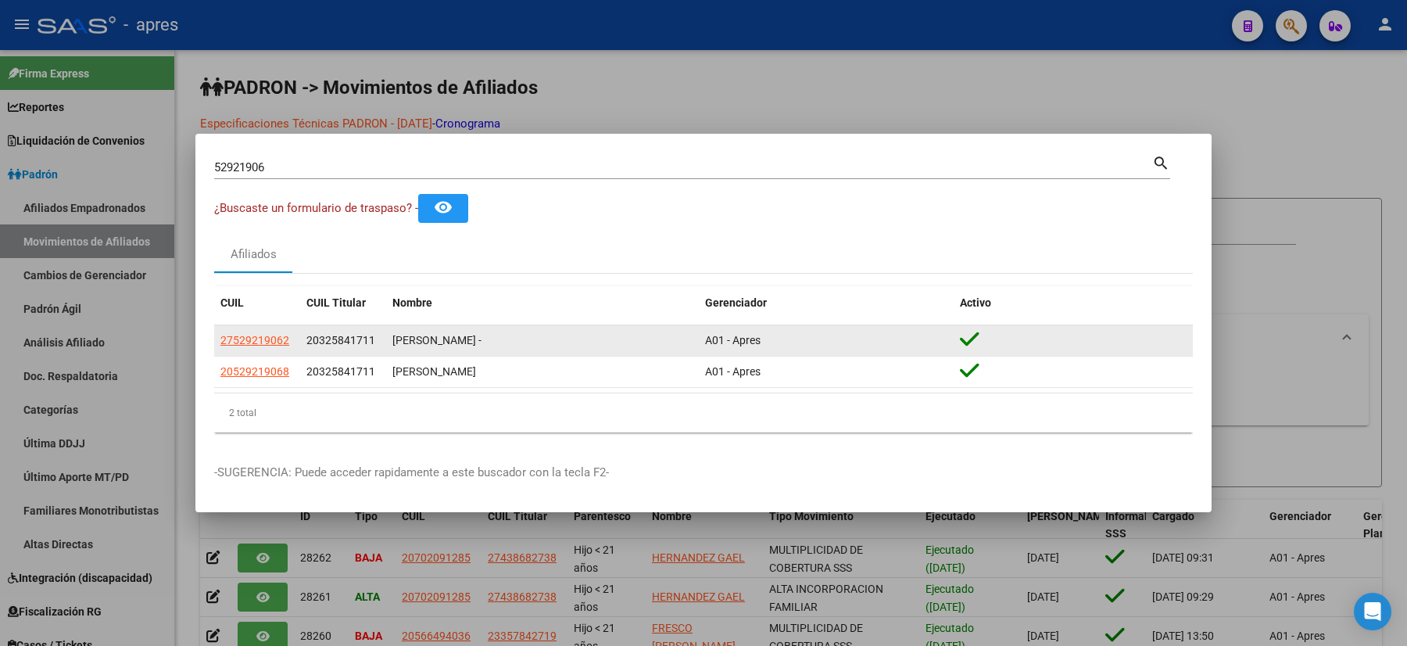
drag, startPoint x: 280, startPoint y: 342, endPoint x: 219, endPoint y: 342, distance: 61.0
click at [219, 342] on datatable-body-cell "27529219062" at bounding box center [257, 340] width 86 height 30
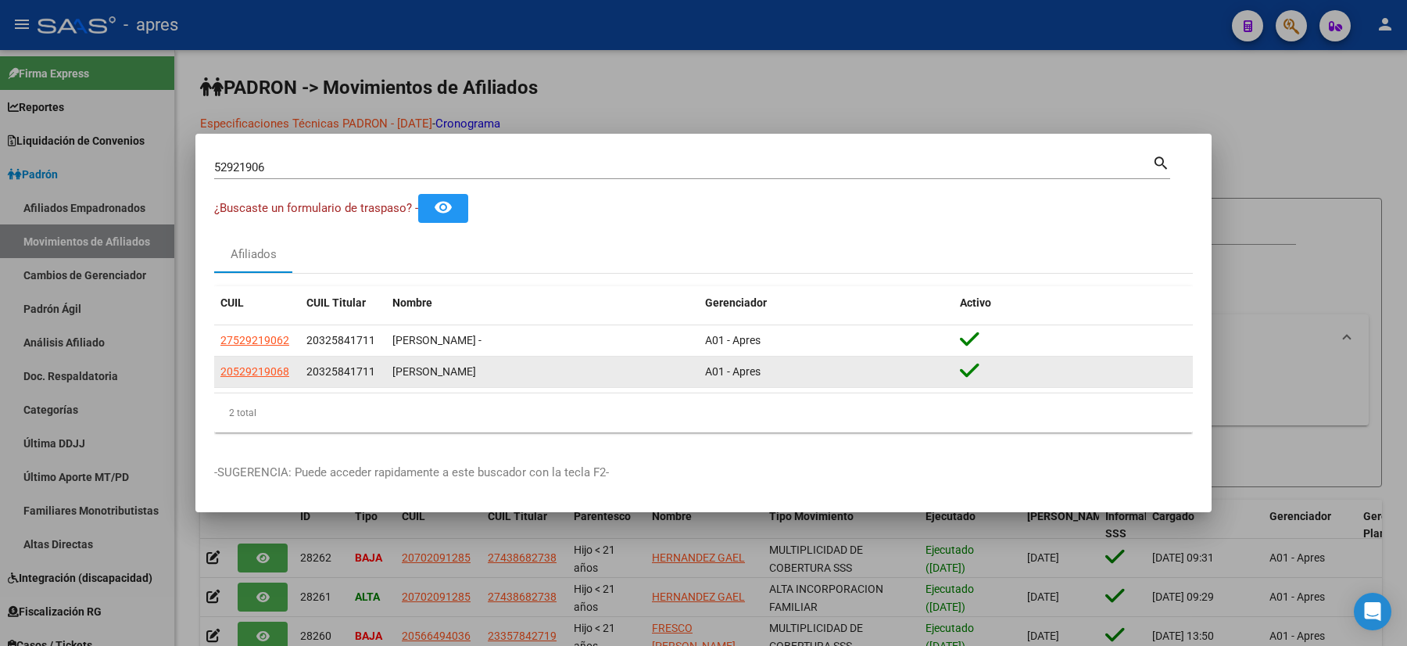
drag, startPoint x: 295, startPoint y: 372, endPoint x: 214, endPoint y: 372, distance: 80.5
click at [214, 372] on datatable-body-cell "20529219068" at bounding box center [257, 372] width 86 height 30
